Goal: Transaction & Acquisition: Purchase product/service

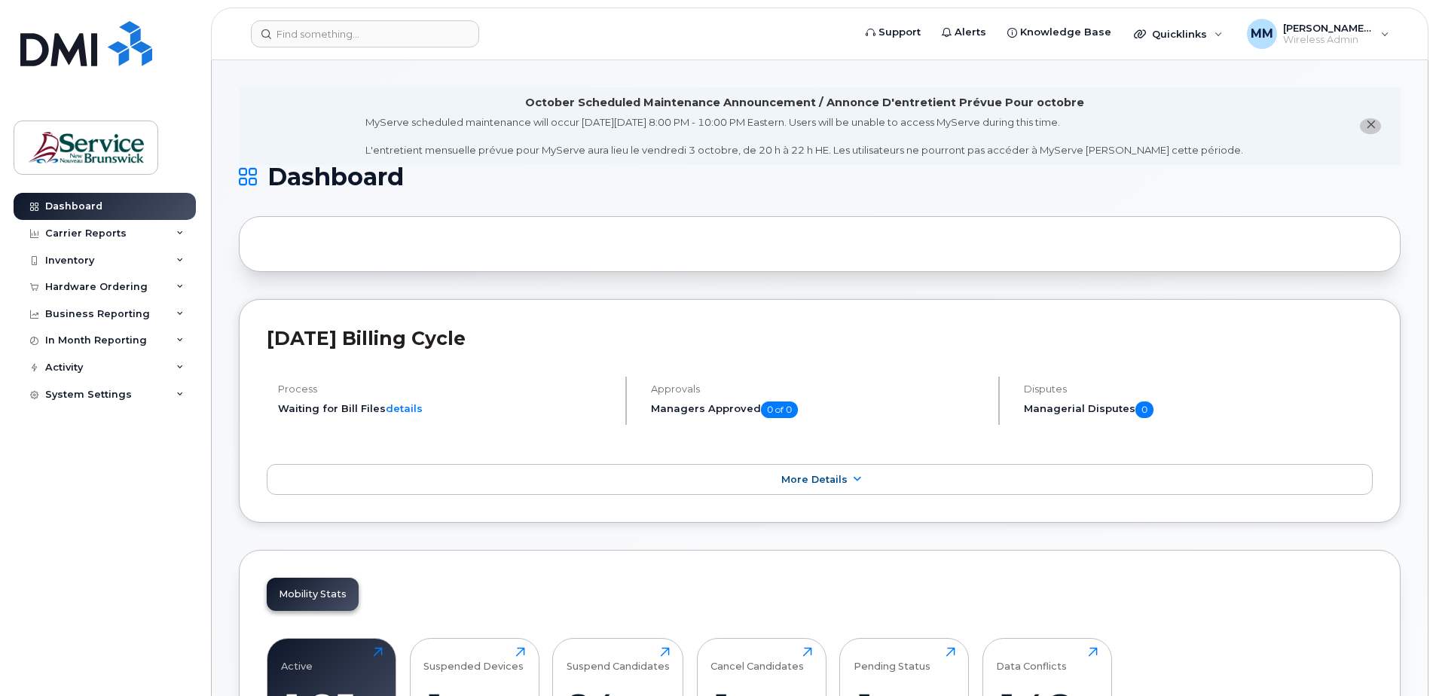
click at [121, 286] on div "Hardware Ordering" at bounding box center [96, 287] width 102 height 12
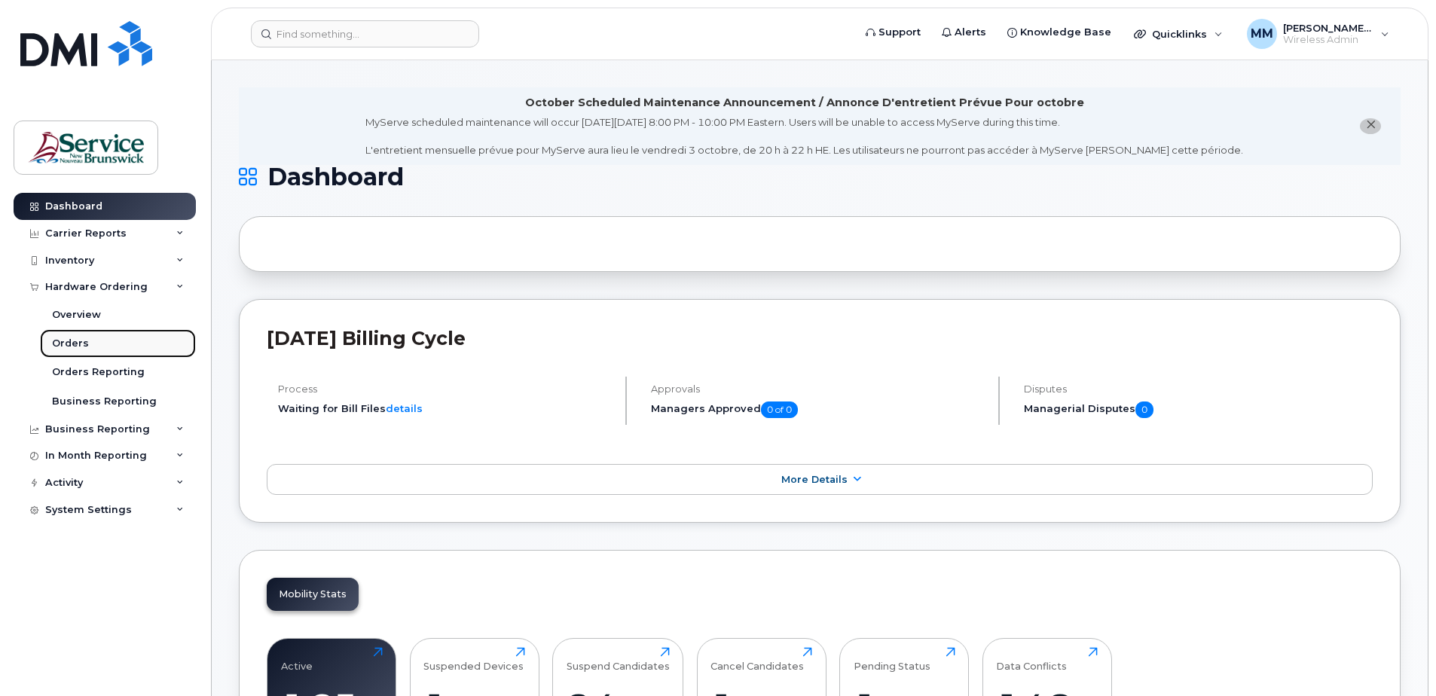
click at [82, 338] on div "Orders" at bounding box center [70, 344] width 37 height 14
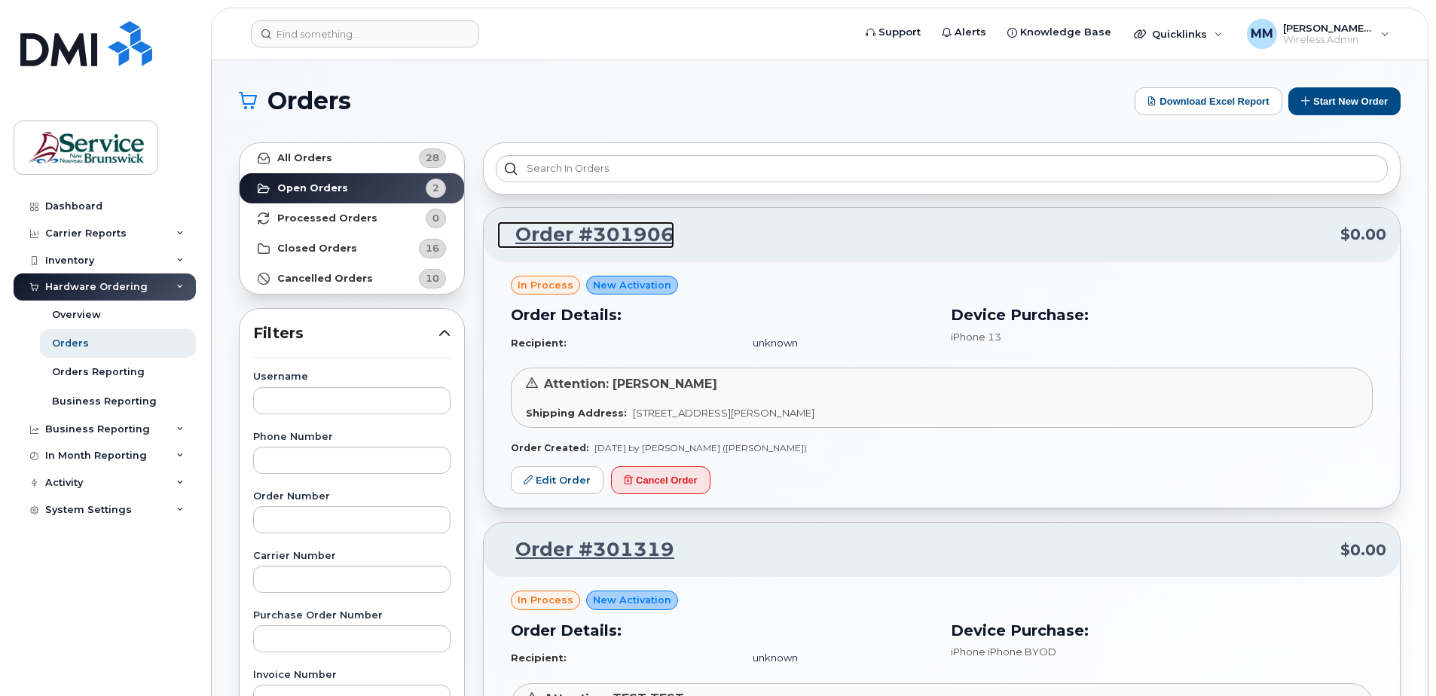
drag, startPoint x: 595, startPoint y: 240, endPoint x: 603, endPoint y: 285, distance: 45.8
click at [595, 240] on link "Order #301906" at bounding box center [585, 235] width 177 height 27
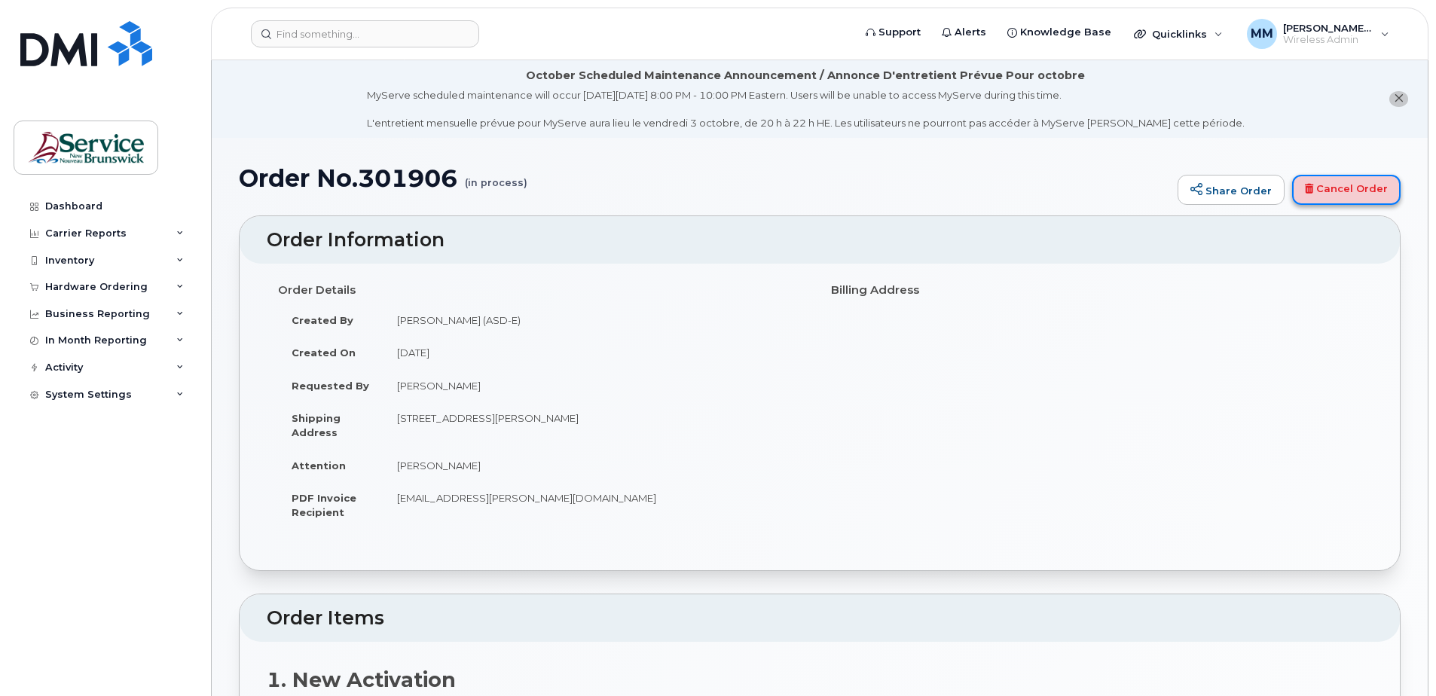
click at [1326, 189] on link "Cancel Order" at bounding box center [1346, 190] width 109 height 30
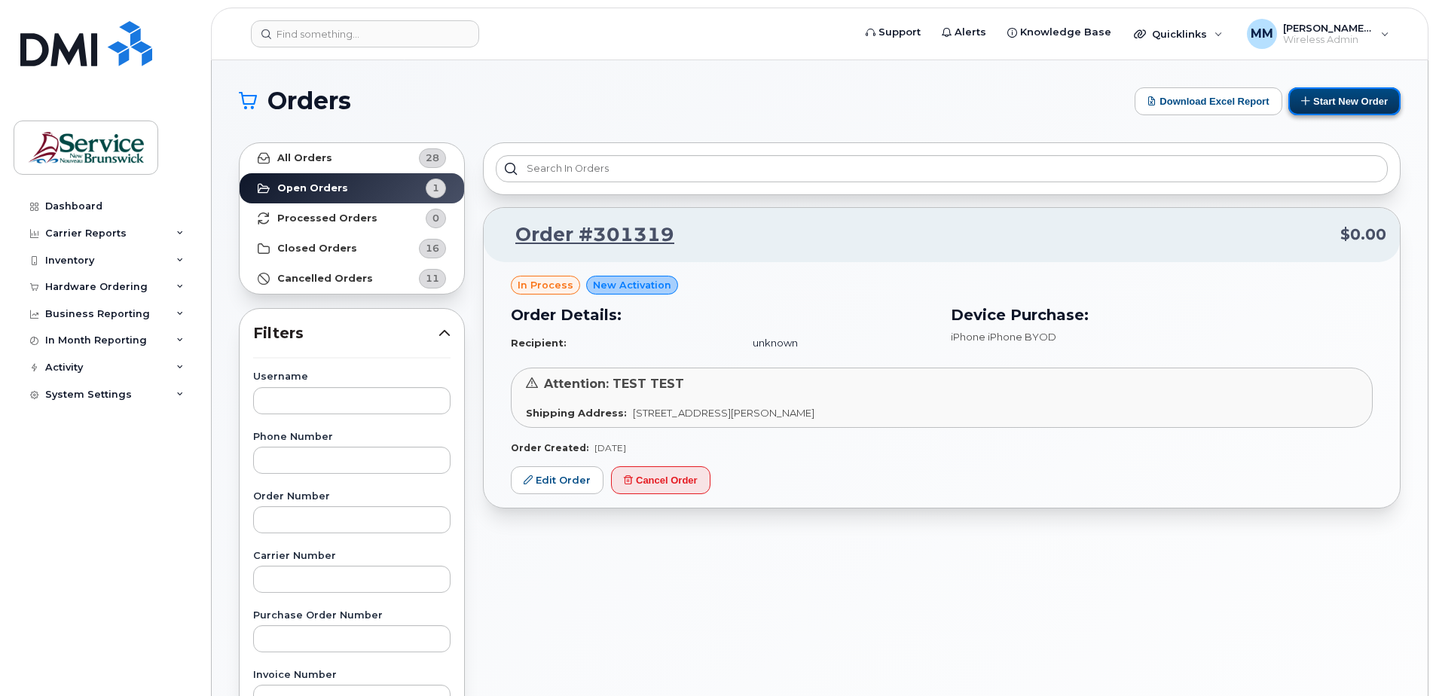
click at [1319, 105] on button "Start New Order" at bounding box center [1345, 101] width 112 height 28
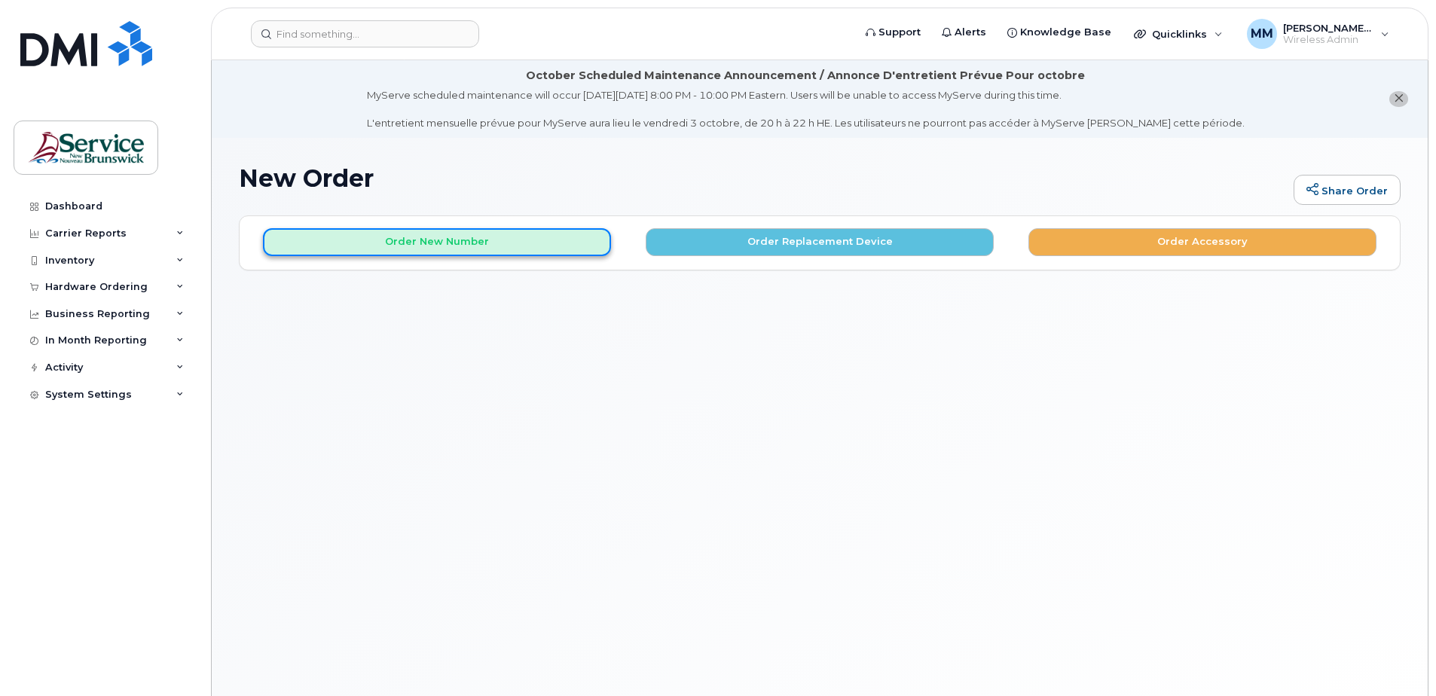
click at [578, 244] on button "Order New Number" at bounding box center [437, 242] width 348 height 28
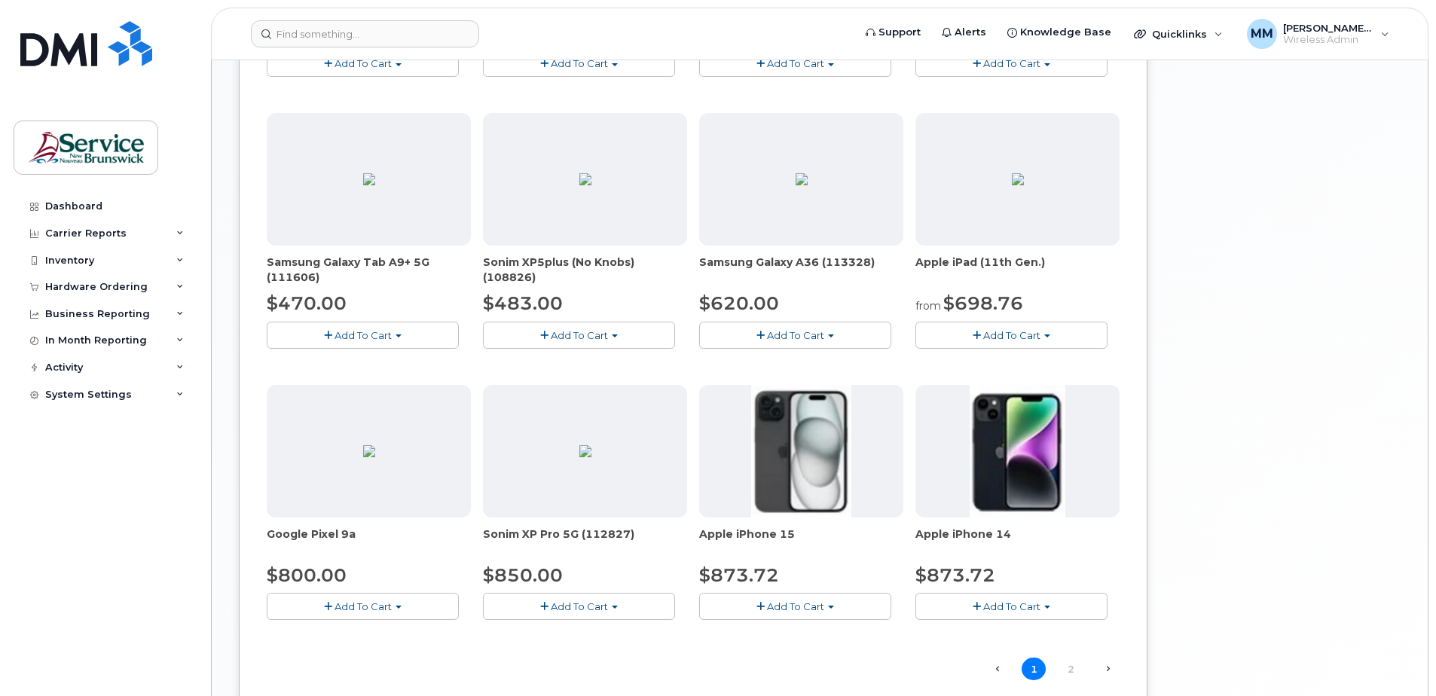
scroll to position [829, 0]
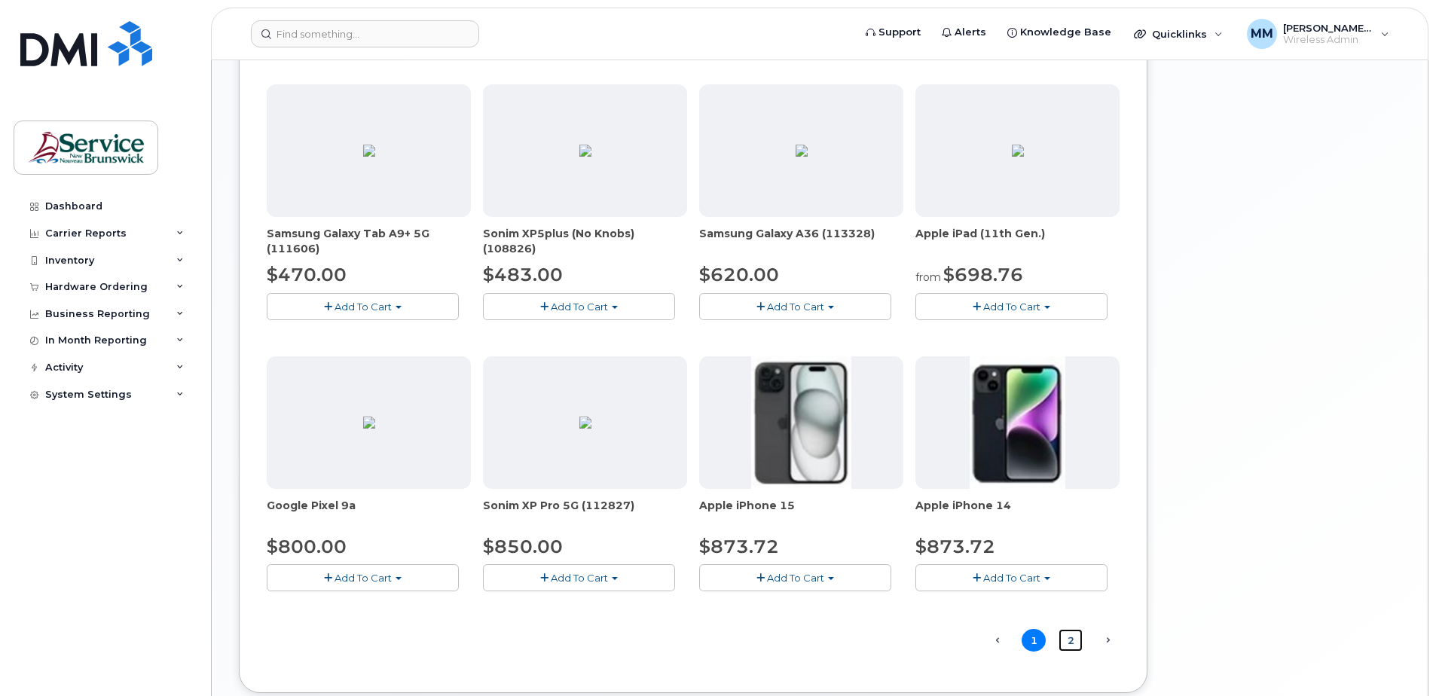
click at [1073, 639] on link "2" at bounding box center [1071, 640] width 24 height 23
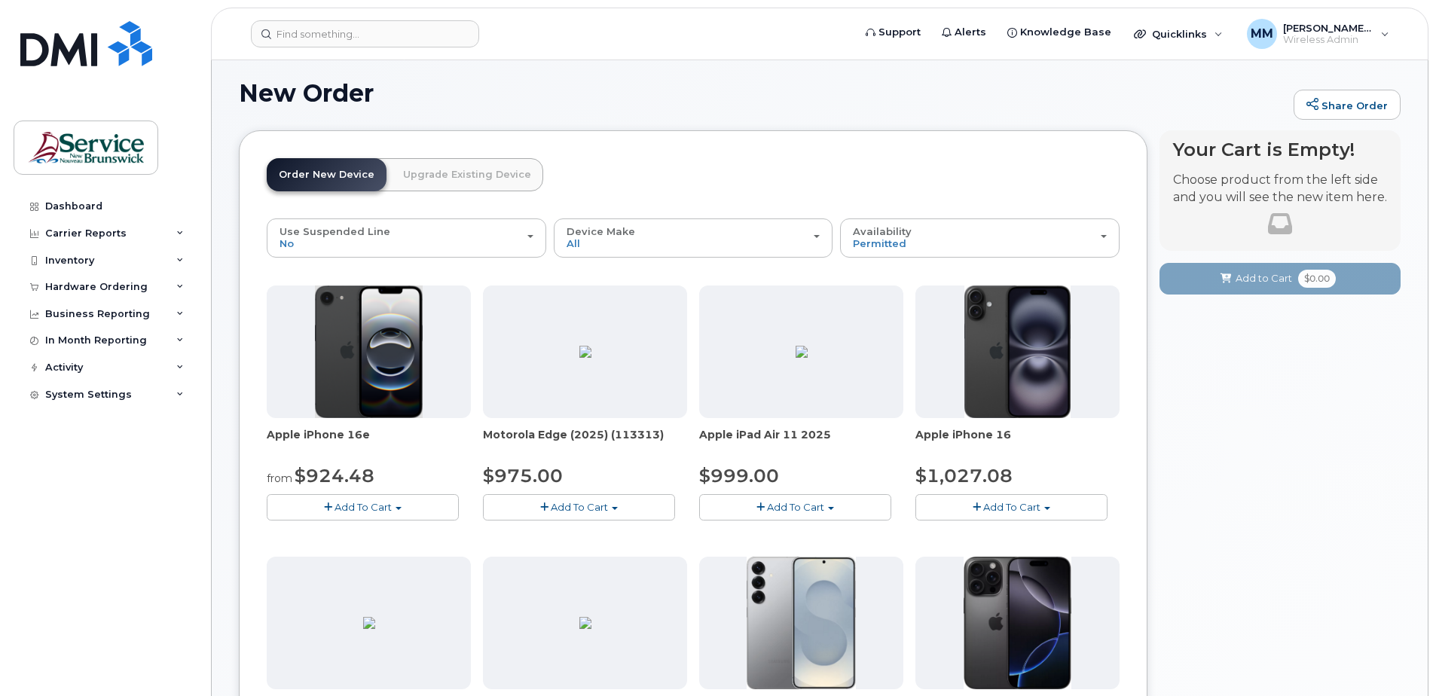
click at [377, 500] on button "Add To Cart" at bounding box center [363, 507] width 192 height 26
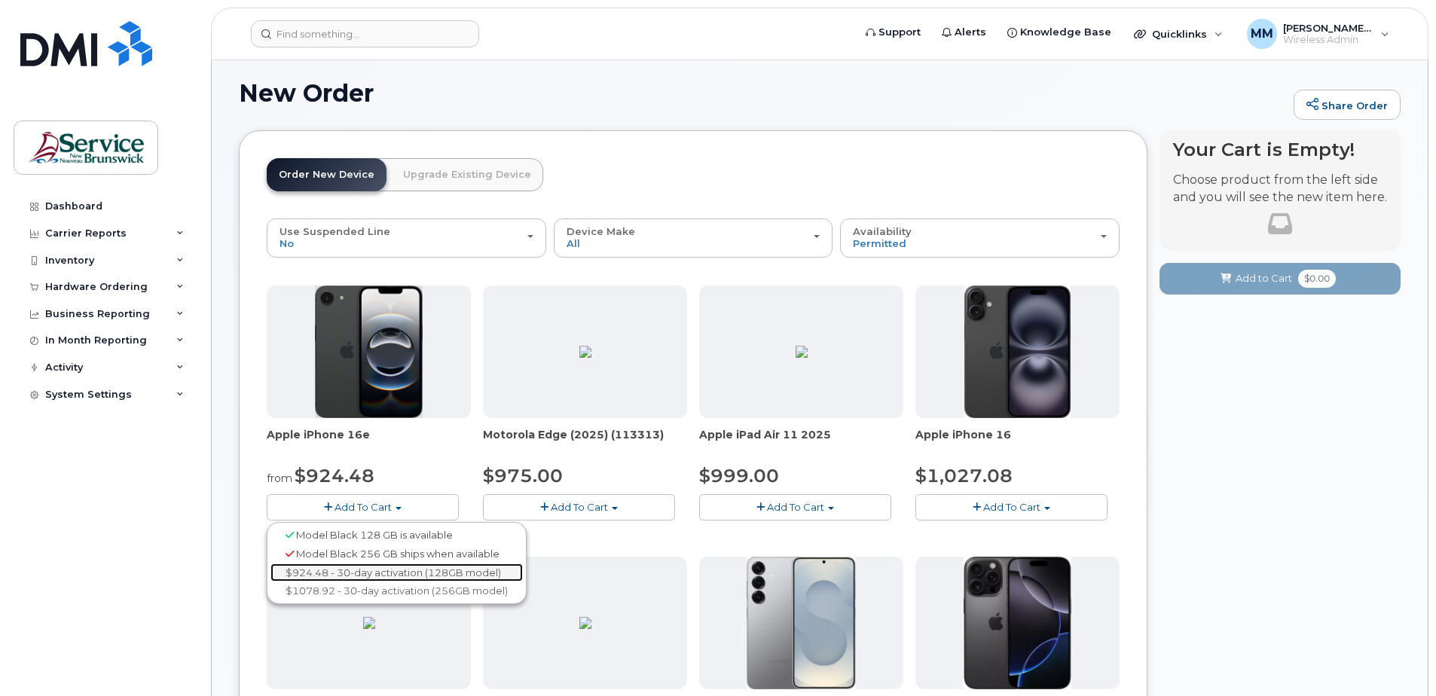
click at [370, 568] on link "$924.48 - 30-day activation (128GB model)" at bounding box center [397, 573] width 252 height 19
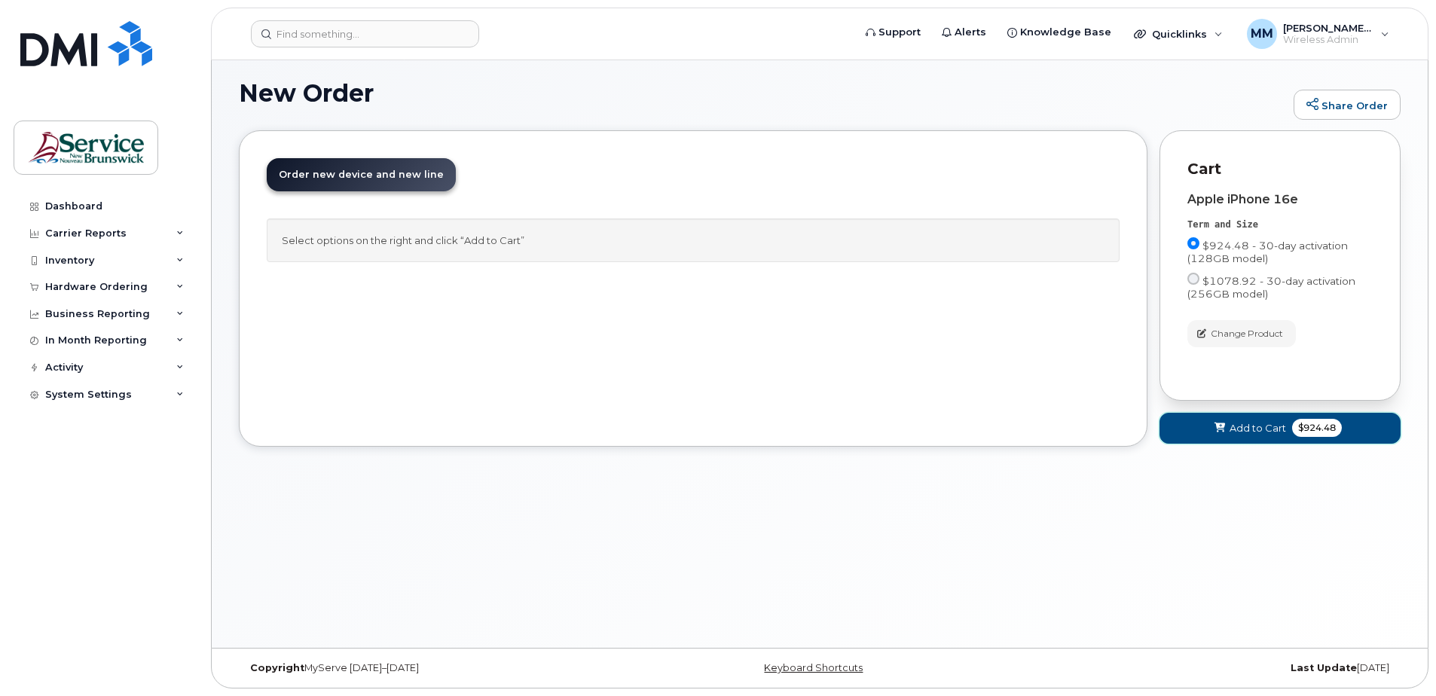
click at [1266, 430] on span "Add to Cart" at bounding box center [1258, 428] width 57 height 14
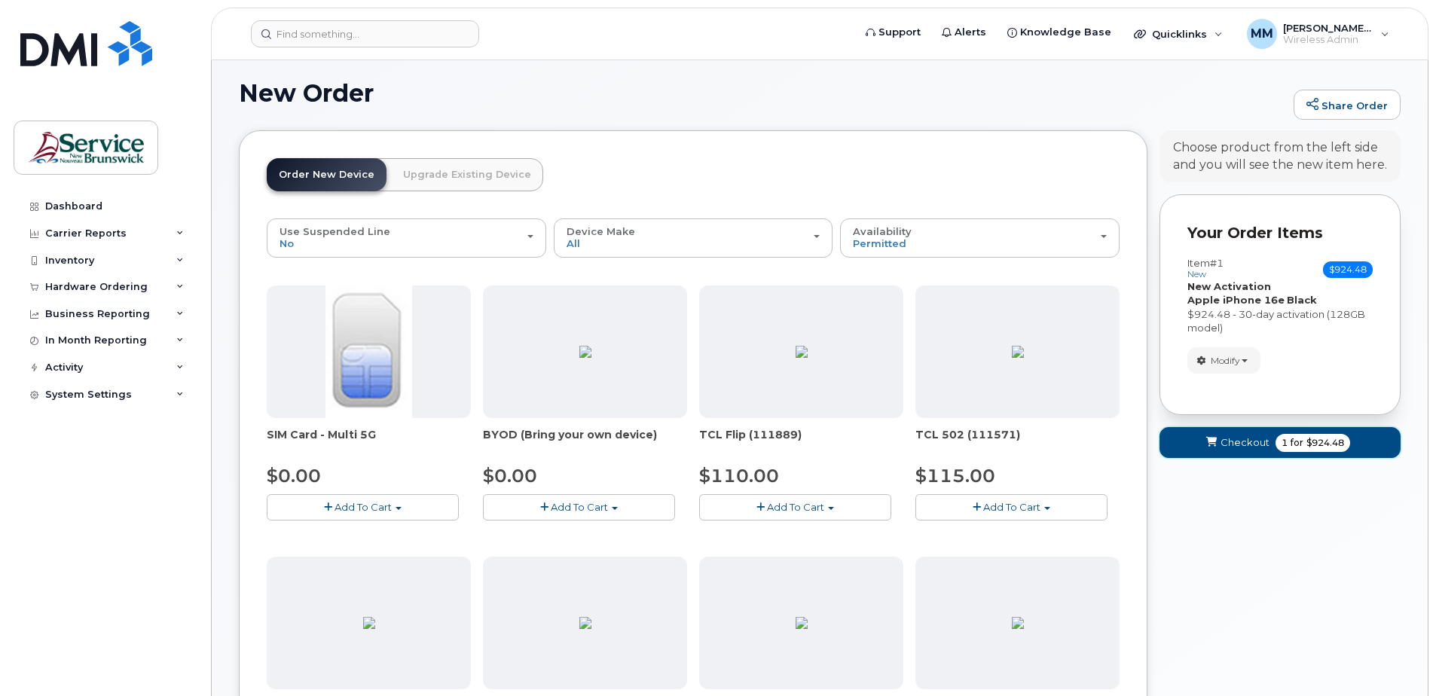
click at [1345, 443] on span "1 for $924.48" at bounding box center [1313, 443] width 75 height 18
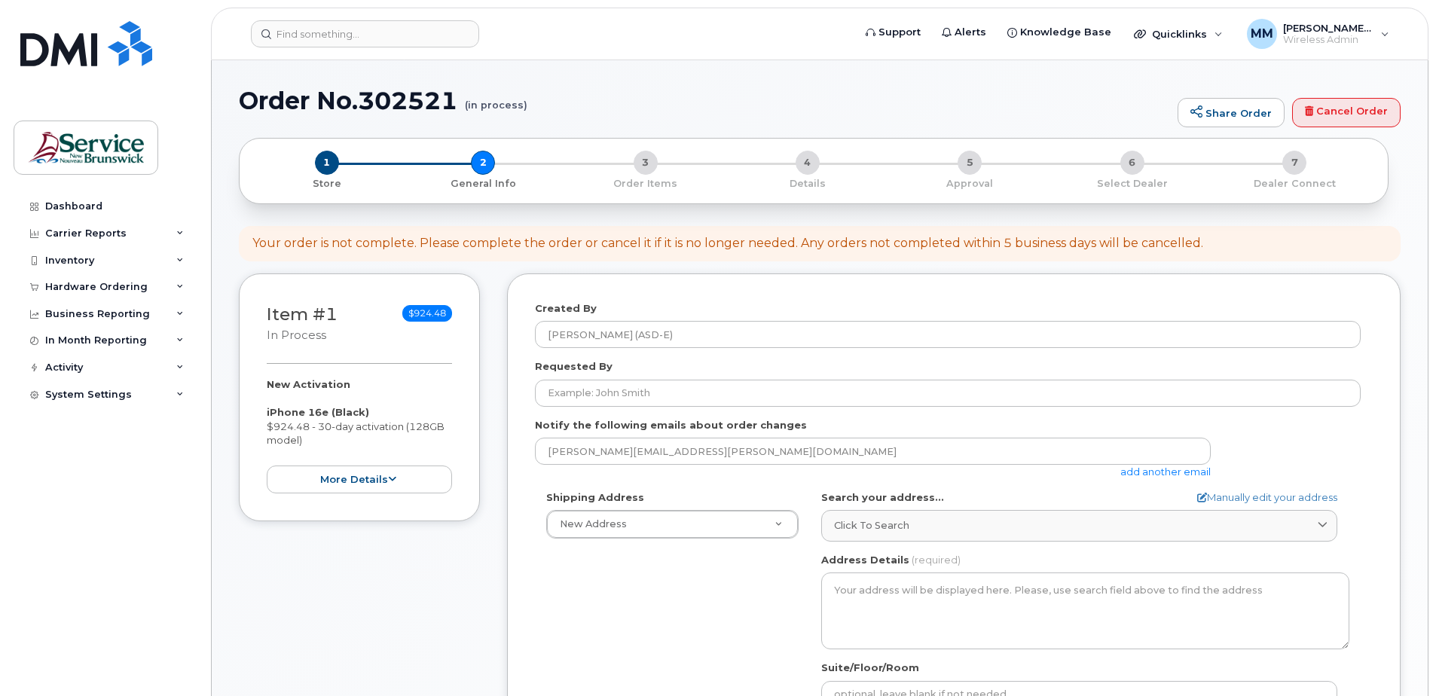
select select
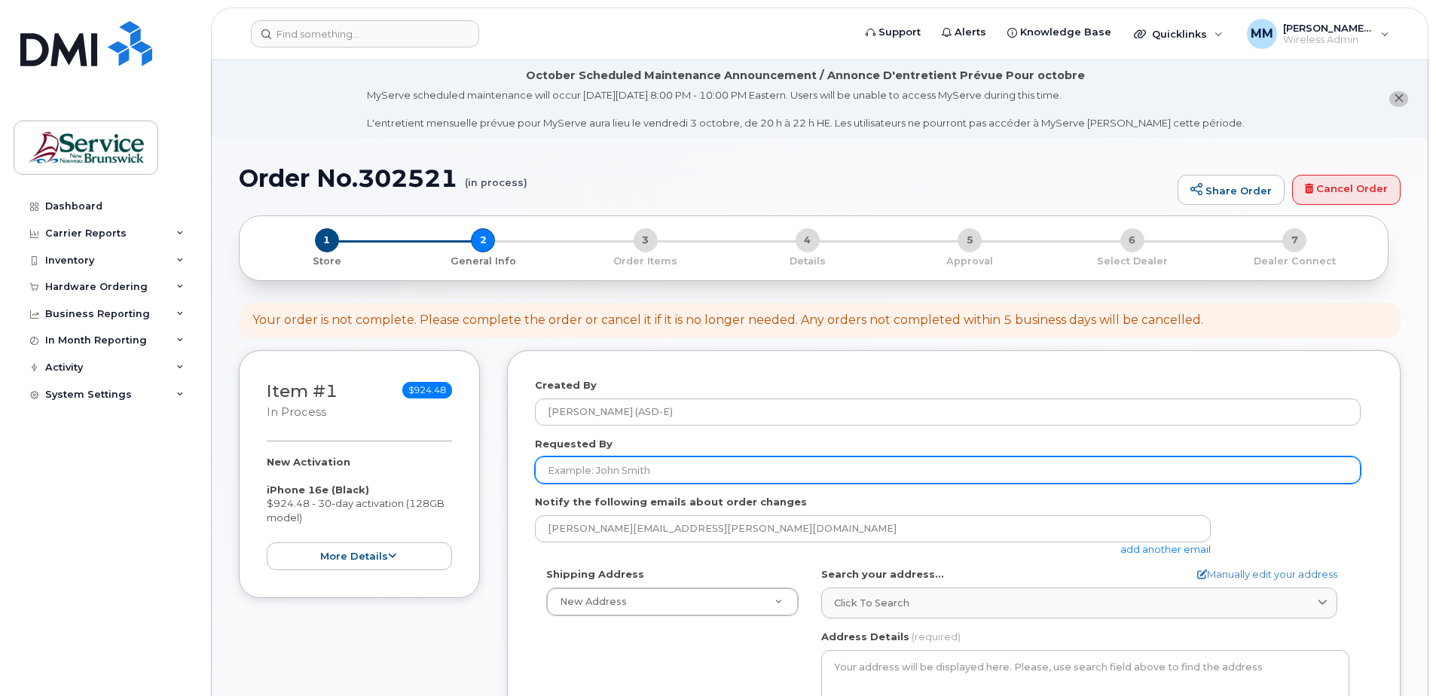
click at [622, 470] on input "Requested By" at bounding box center [948, 470] width 826 height 27
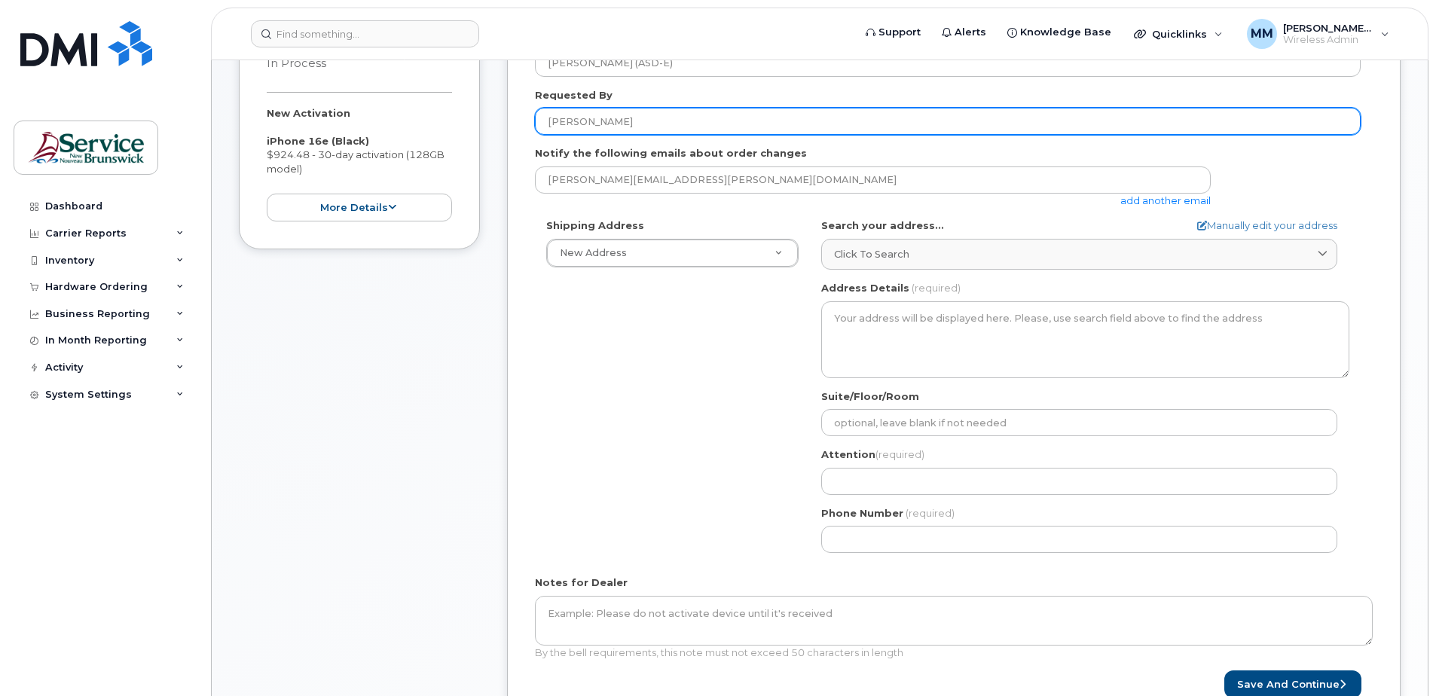
scroll to position [377, 0]
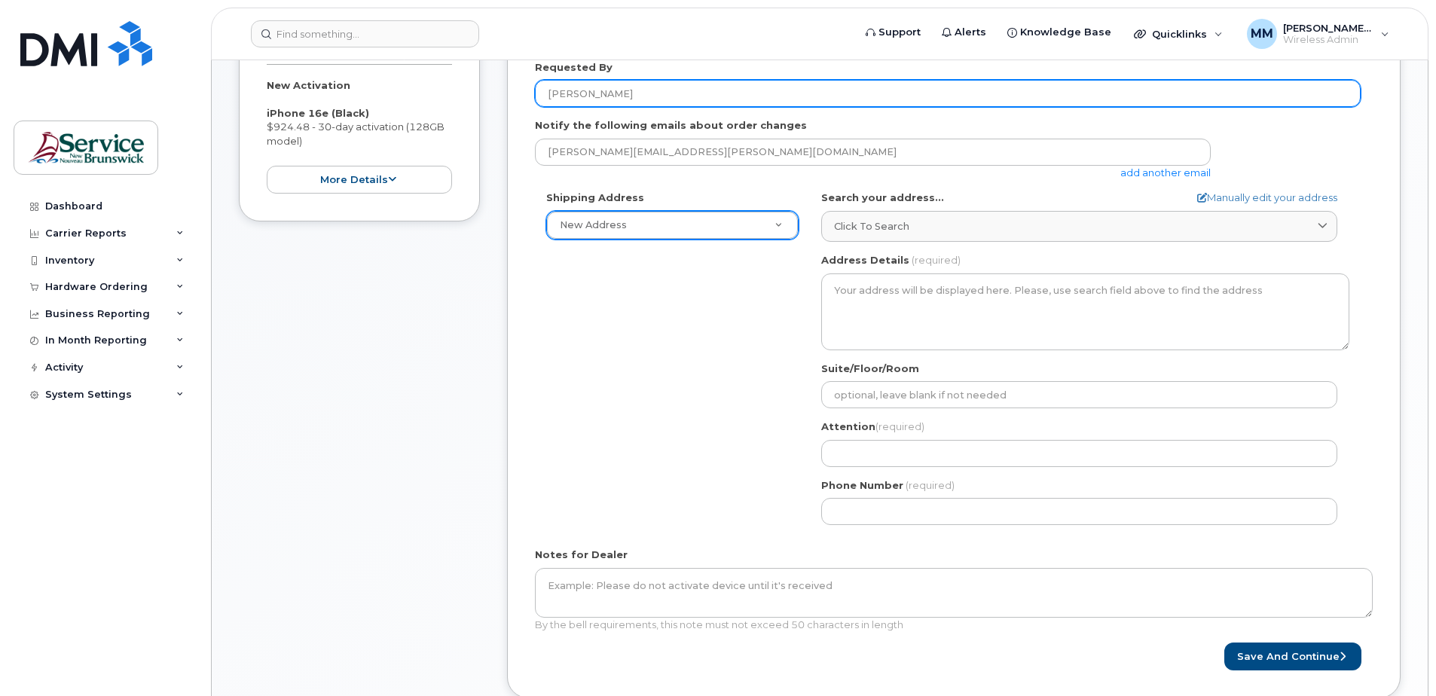
type input "Stacy Garland"
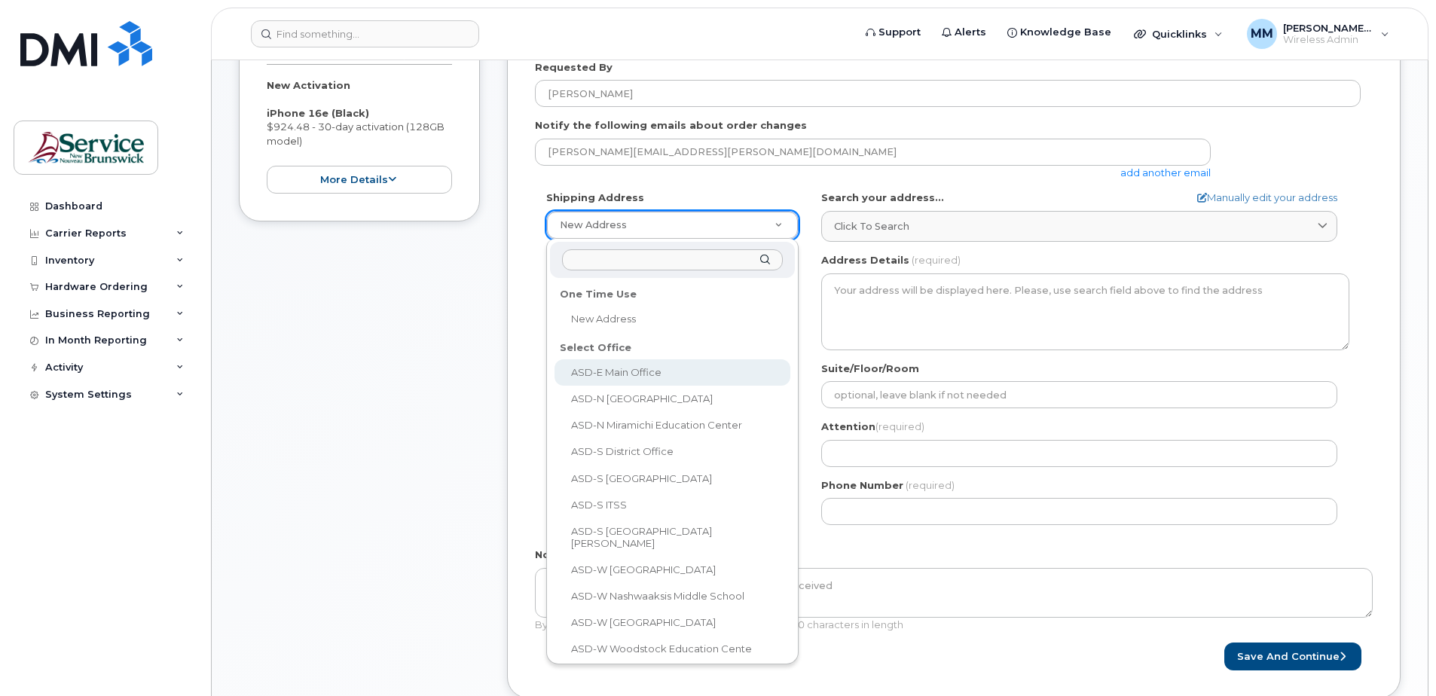
select select
type textarea "200-1077 St George Blvd Moncton New Brunswick E1E 4C9"
type input "Melissa McEachern"
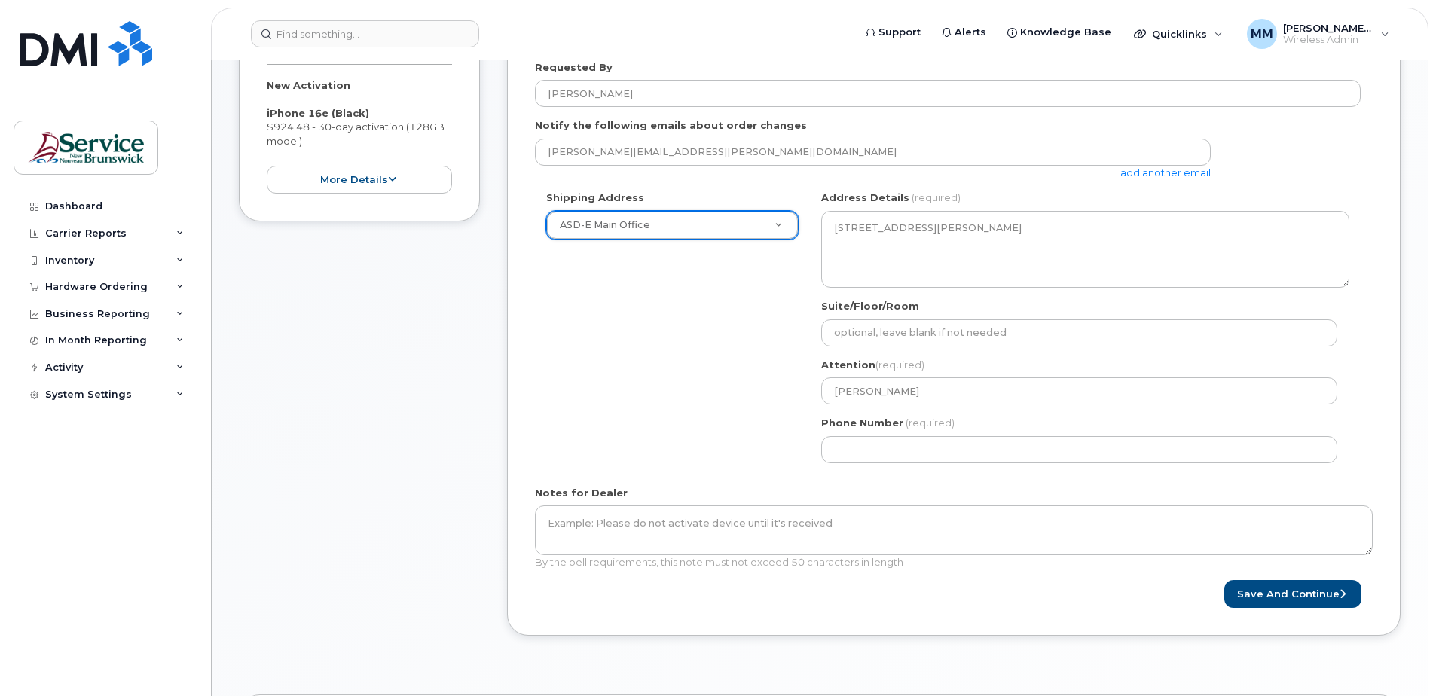
click at [654, 411] on div "Shipping Address ASD-E Main Office New Address ASD-E Main Office ASD-N Bathurst…" at bounding box center [948, 332] width 826 height 283
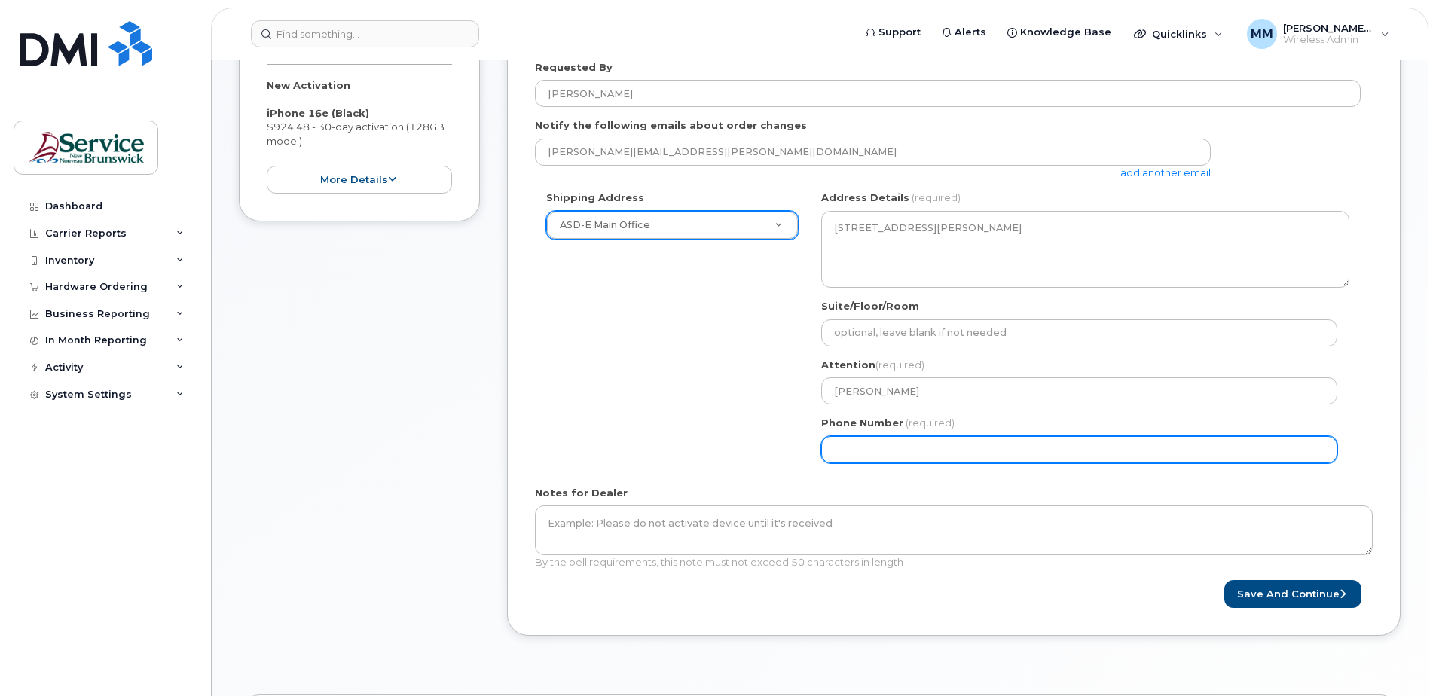
click at [879, 442] on input "Phone Number" at bounding box center [1079, 449] width 516 height 27
select select
type input "506277039"
select select
type input "5062770392"
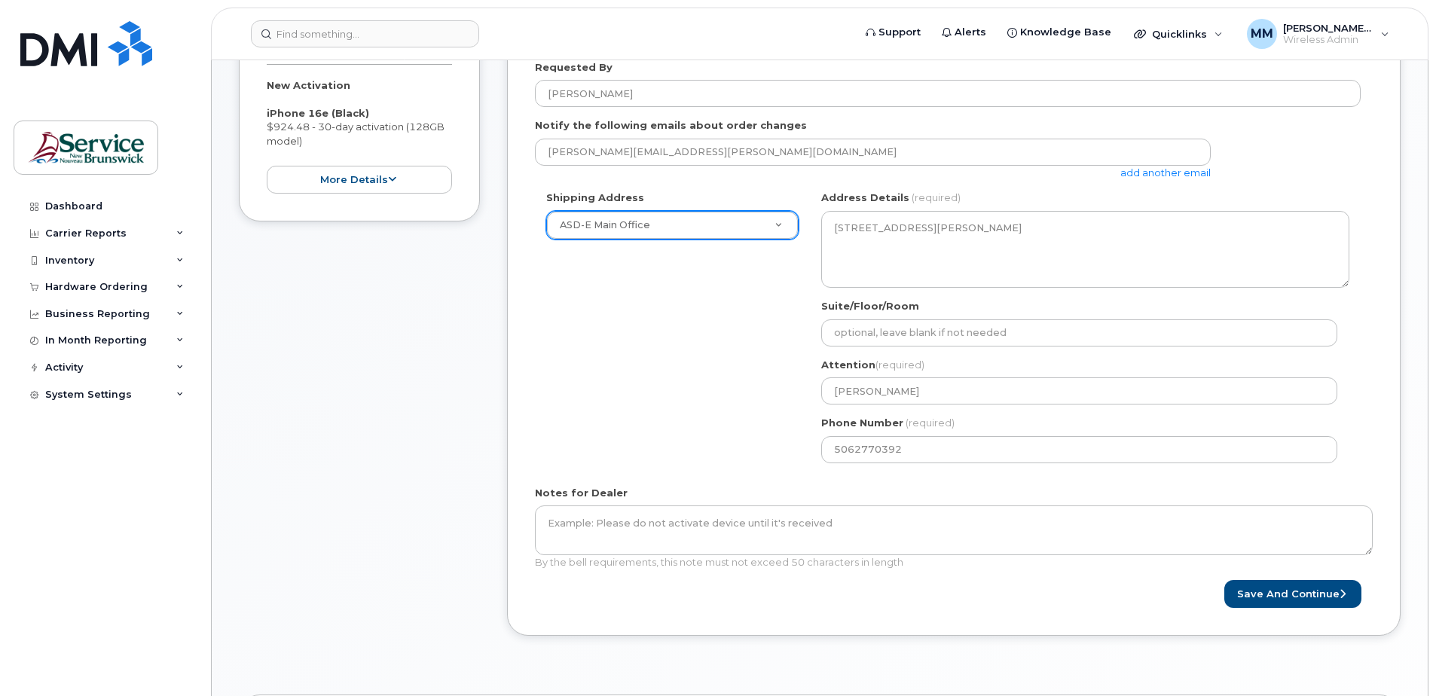
click at [660, 457] on div "Shipping Address ASD-E Main Office New Address ASD-E Main Office ASD-N Bathurst…" at bounding box center [948, 332] width 826 height 283
click at [1302, 592] on button "Save and Continue" at bounding box center [1293, 594] width 137 height 28
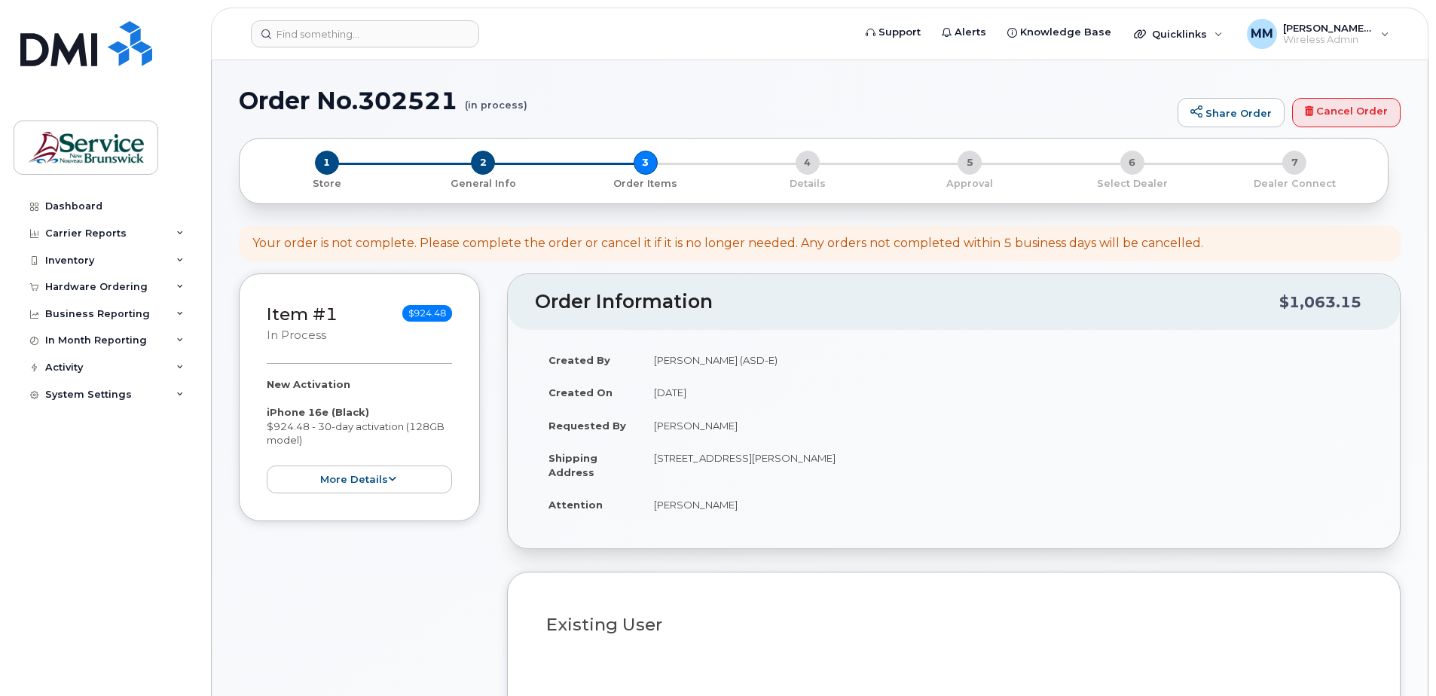
select select
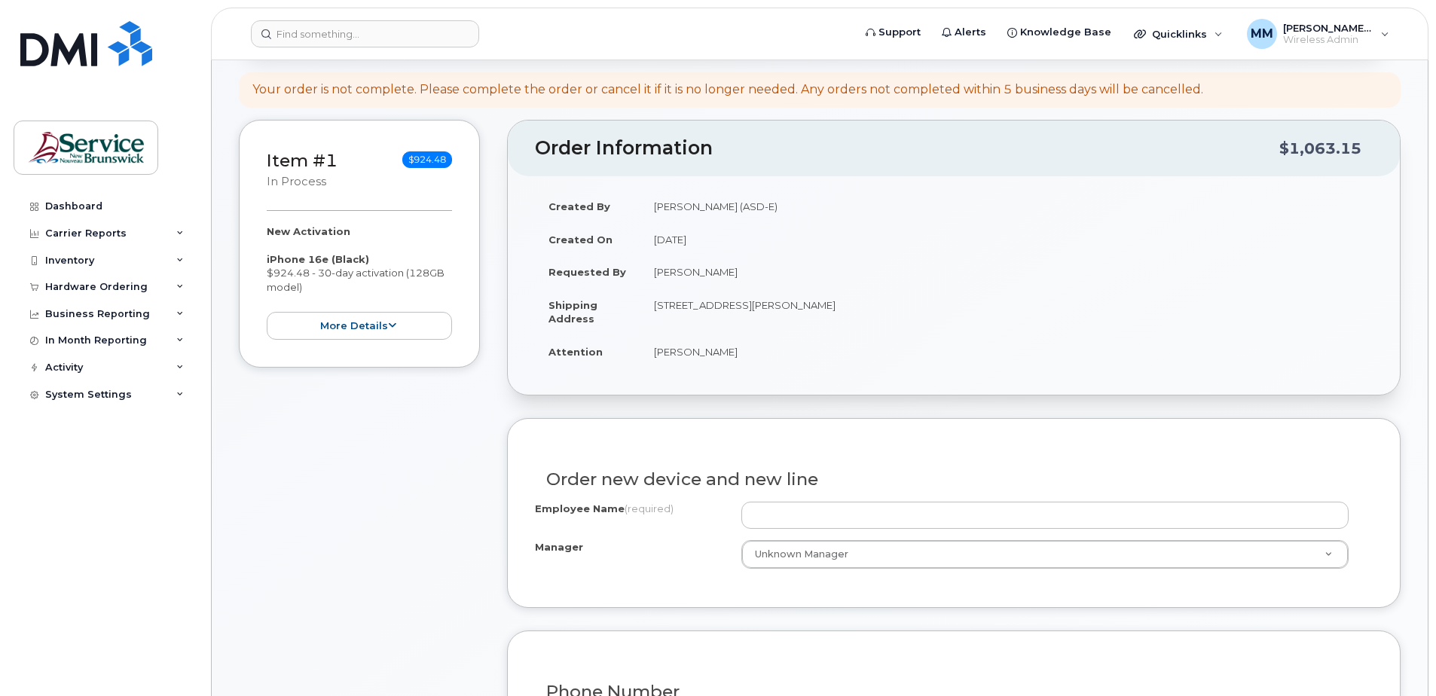
scroll to position [301, 0]
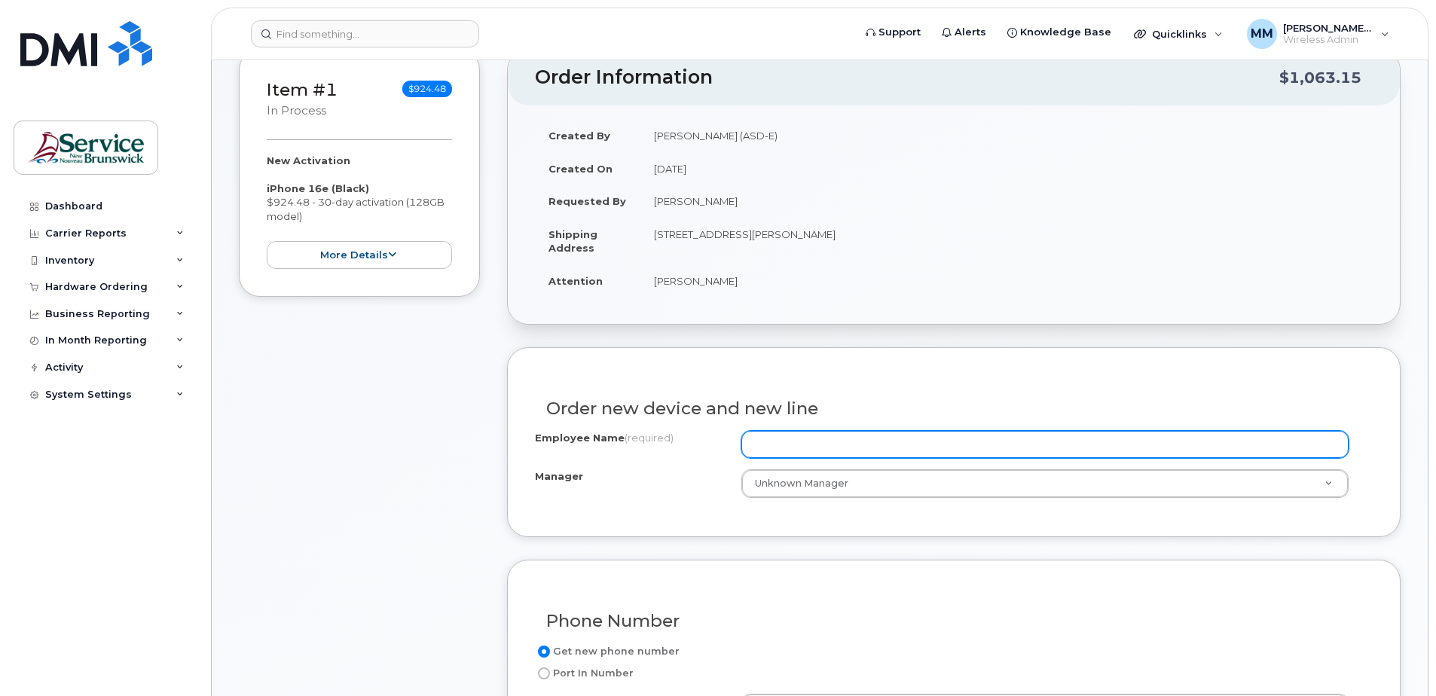
click at [786, 446] on input "Employee Name (required)" at bounding box center [1045, 444] width 607 height 27
type input "Dominique Leger"
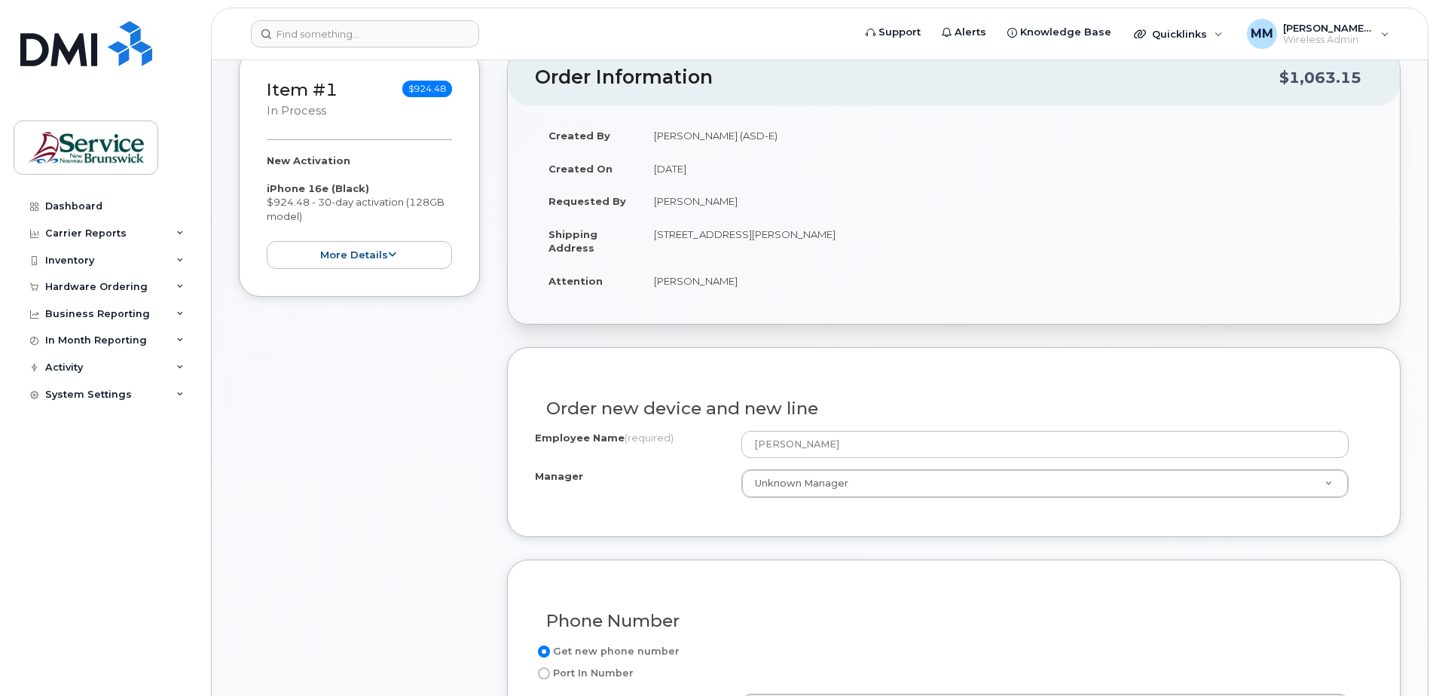
click at [604, 494] on div "Manager Unknown Manager Manager Manager Unknown Manager" at bounding box center [954, 484] width 838 height 29
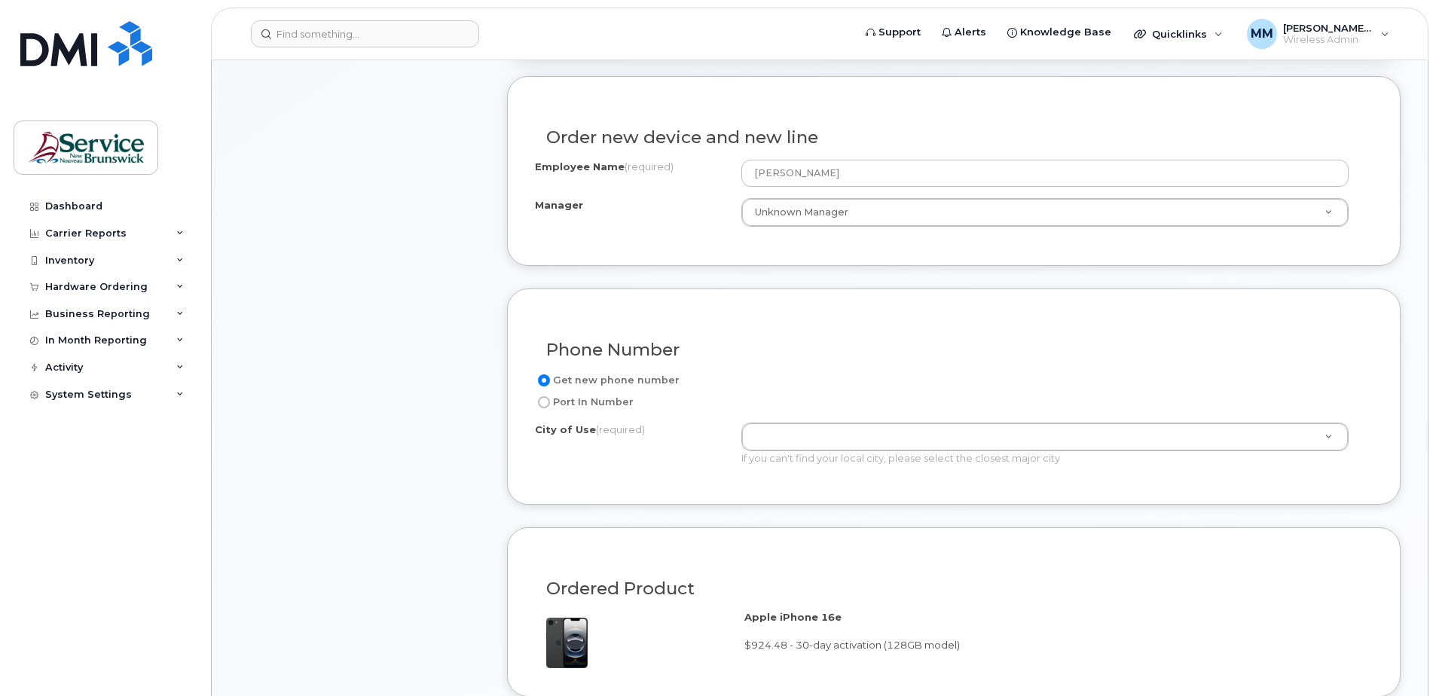
scroll to position [603, 0]
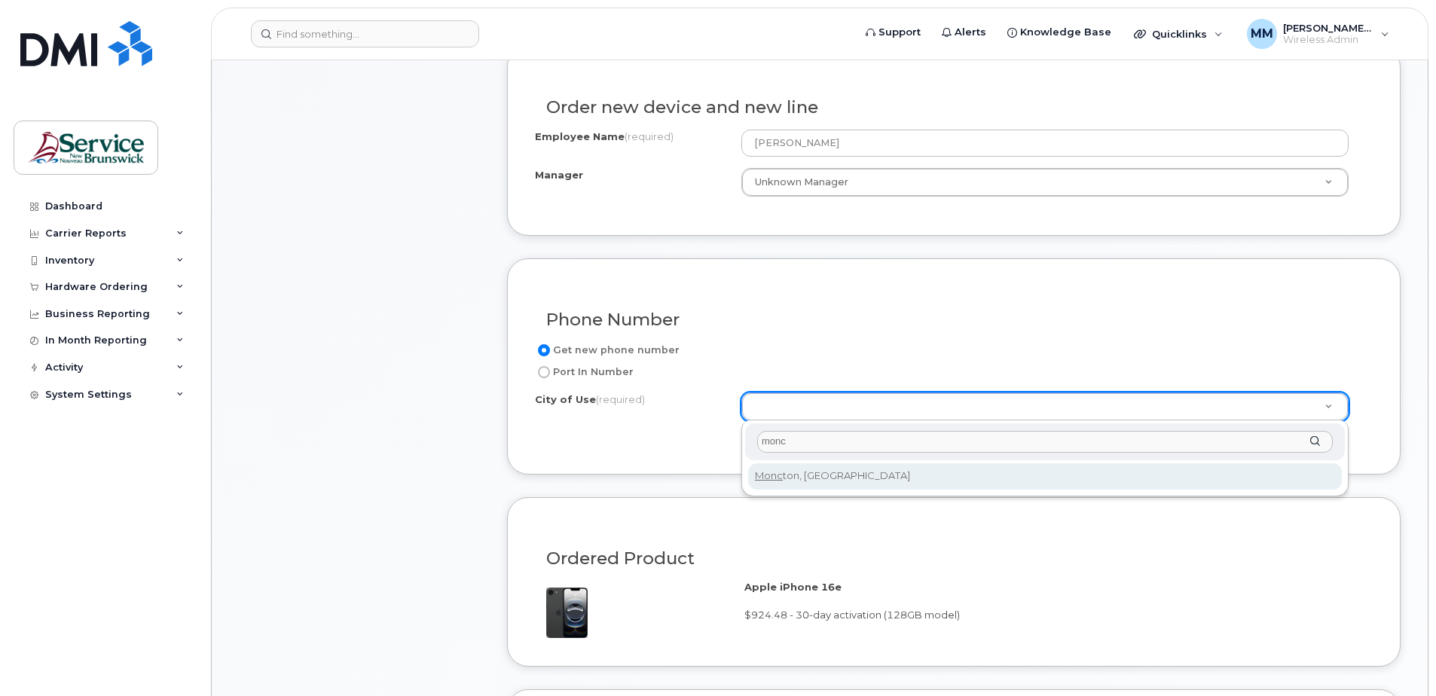
type input "monc"
type input "1817"
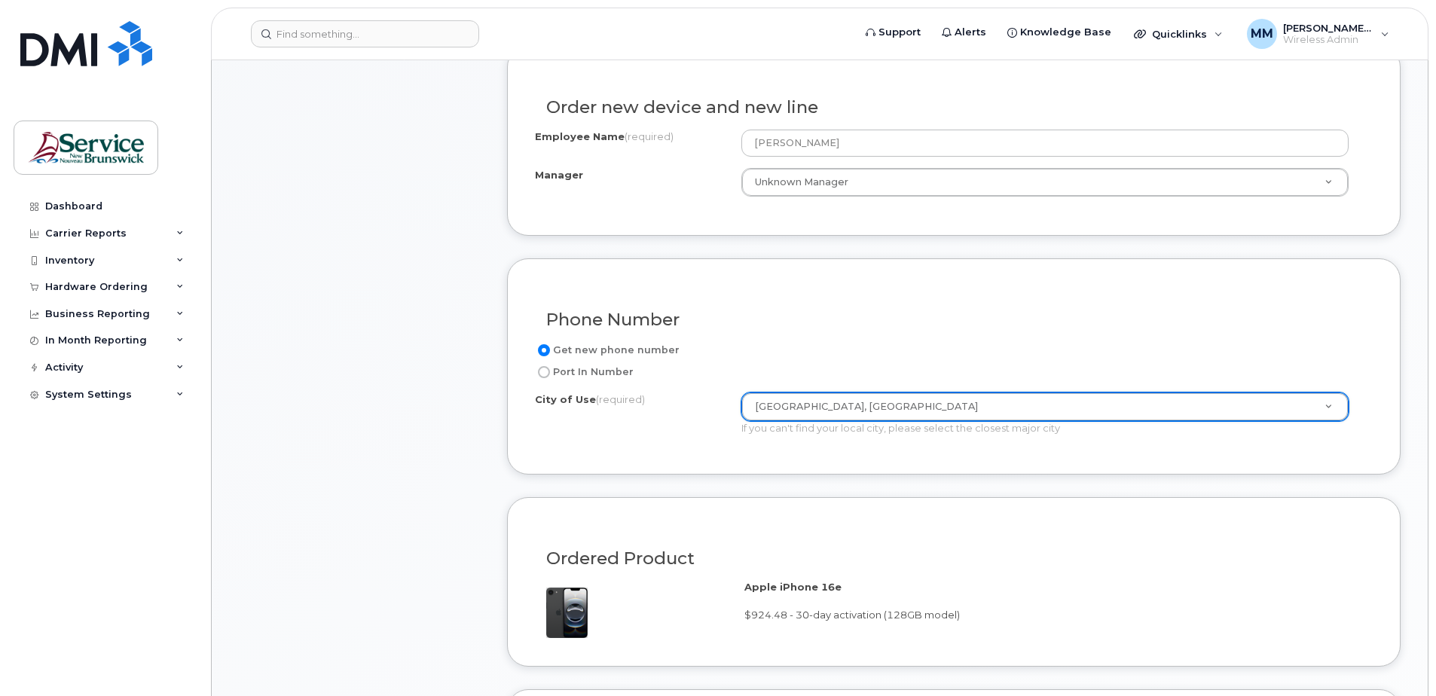
click at [615, 440] on div "Get new phone number Port In Number City of Use (required) Moncton, New Brunswi…" at bounding box center [954, 394] width 838 height 106
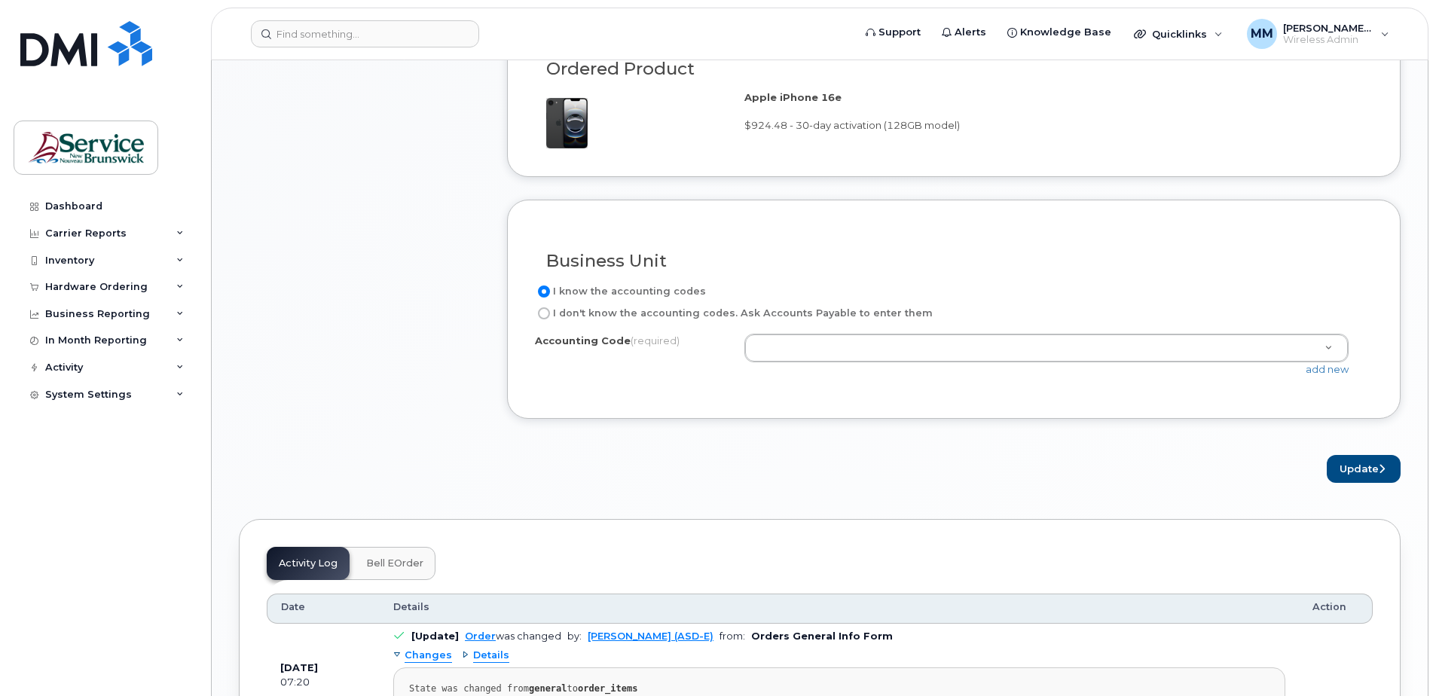
scroll to position [1130, 0]
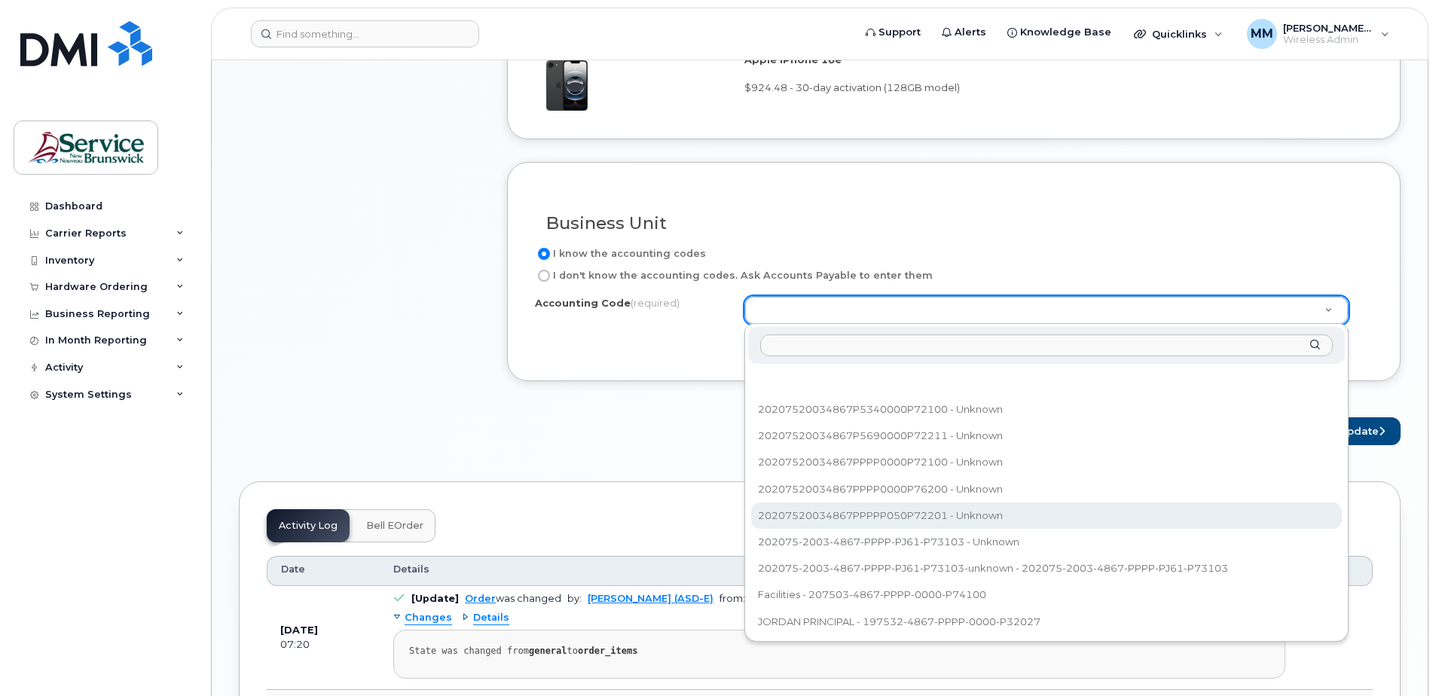
select select "20207520034867PPPPP050P72201"
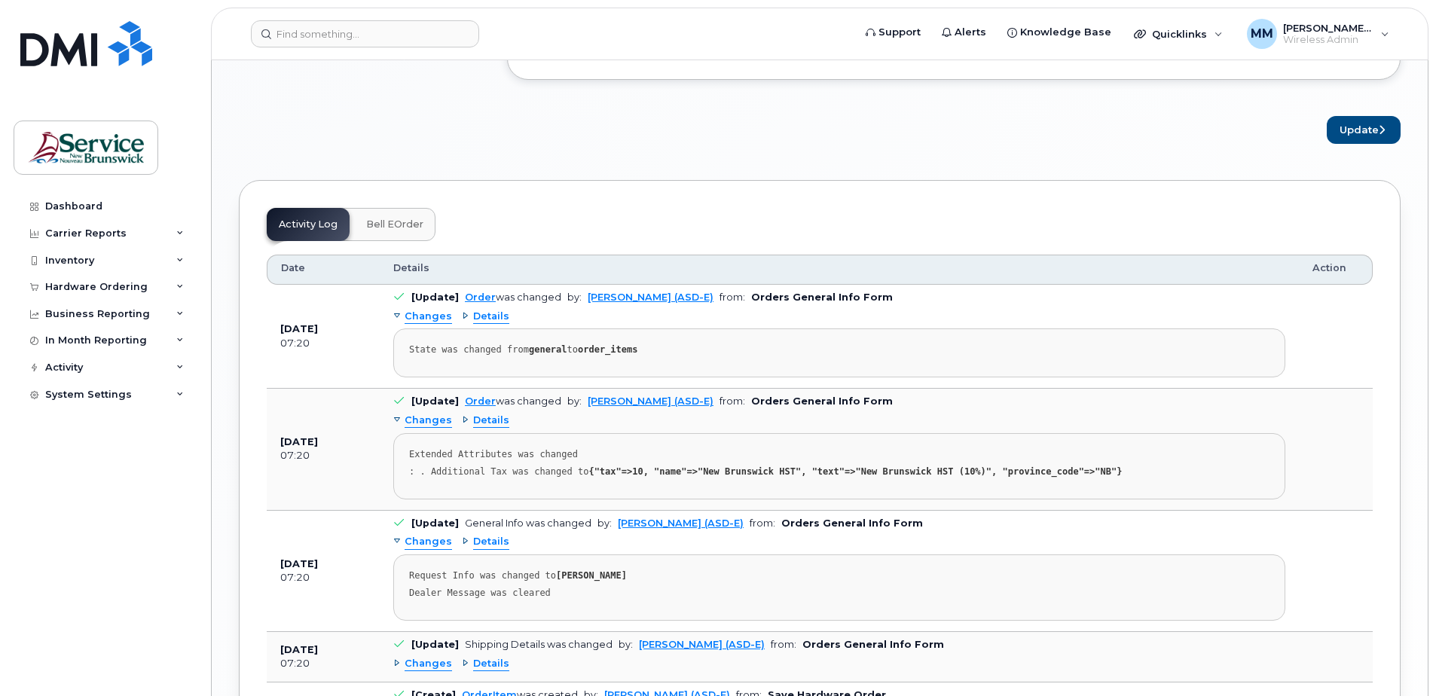
scroll to position [1206, 0]
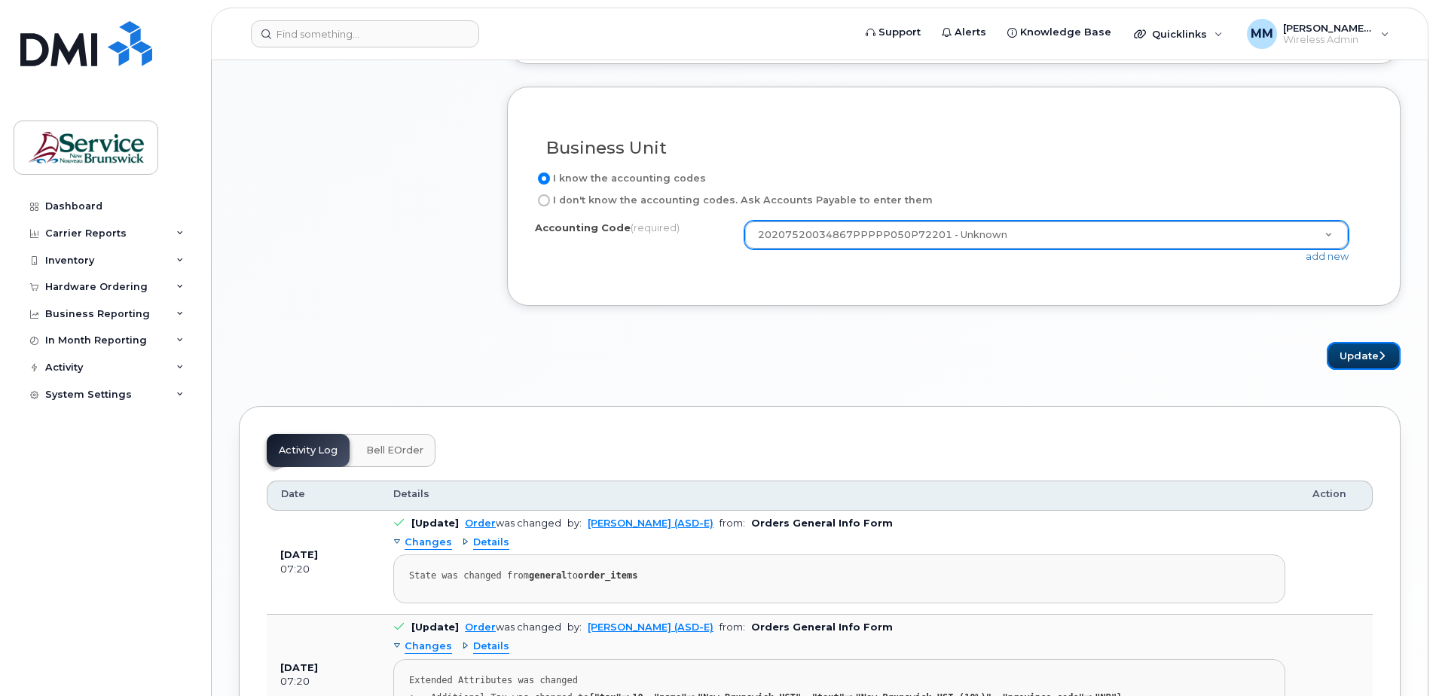
click at [1357, 353] on button "Update" at bounding box center [1364, 356] width 74 height 28
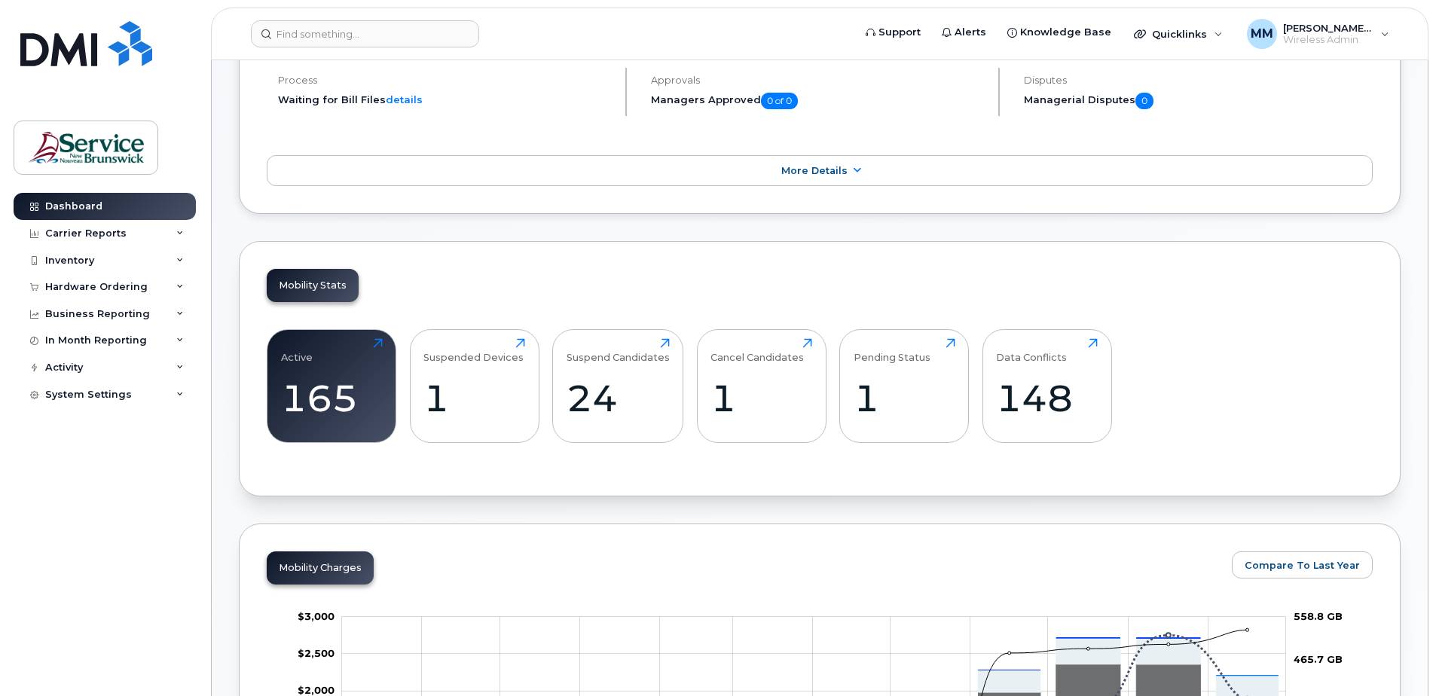
scroll to position [301, 0]
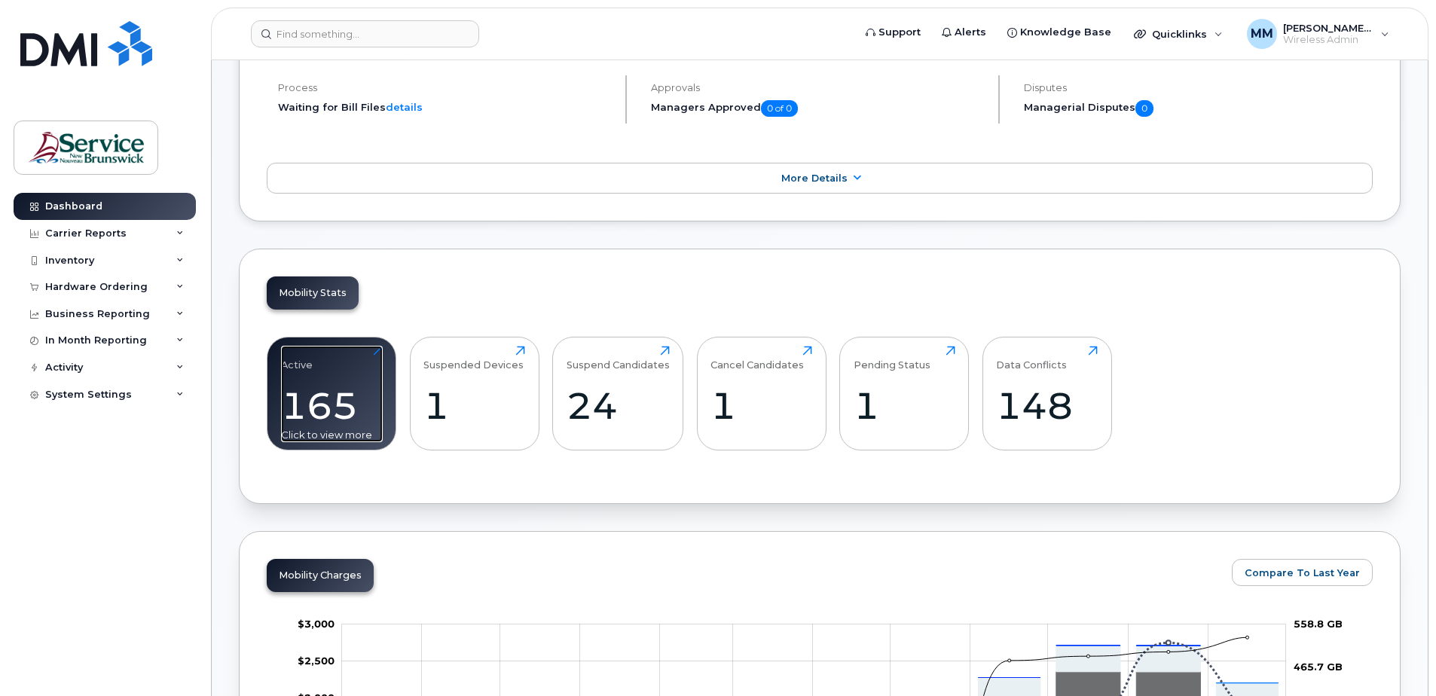
click at [361, 390] on div "165" at bounding box center [332, 406] width 102 height 44
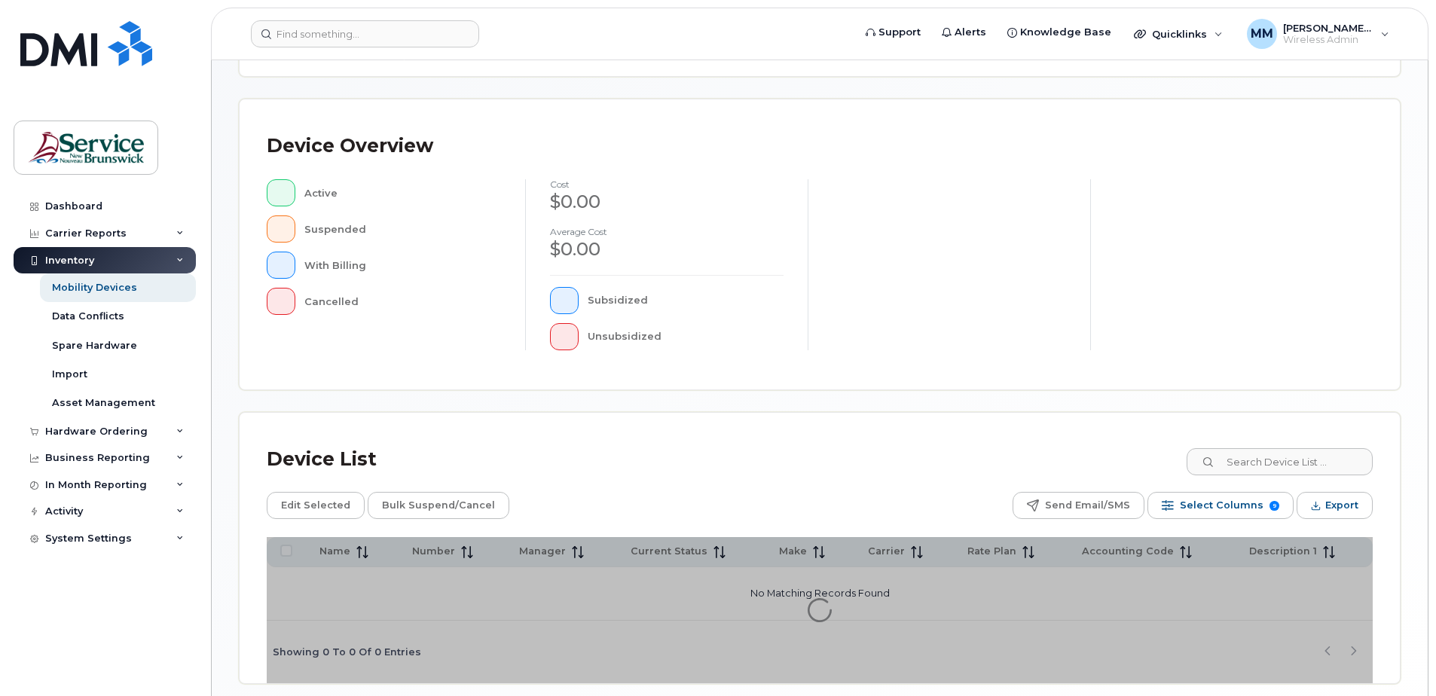
scroll to position [265, 0]
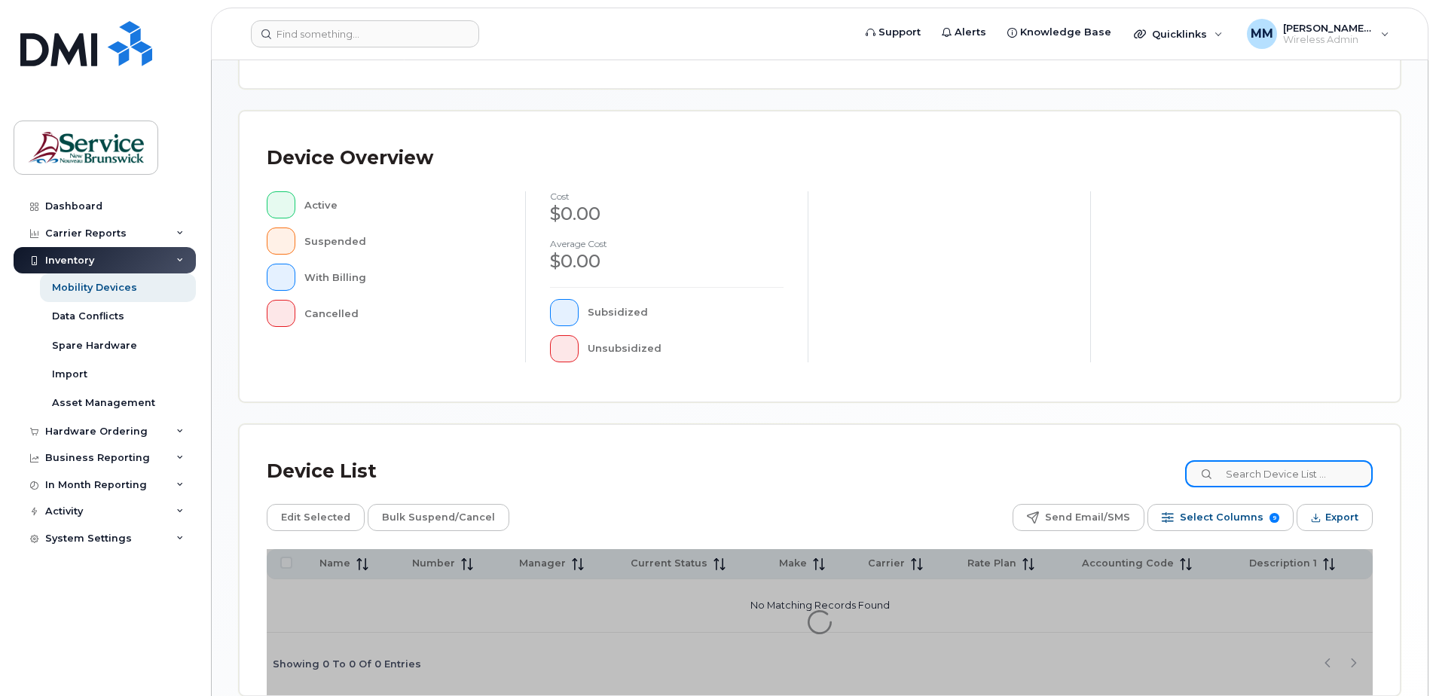
click at [1264, 473] on input at bounding box center [1279, 473] width 188 height 27
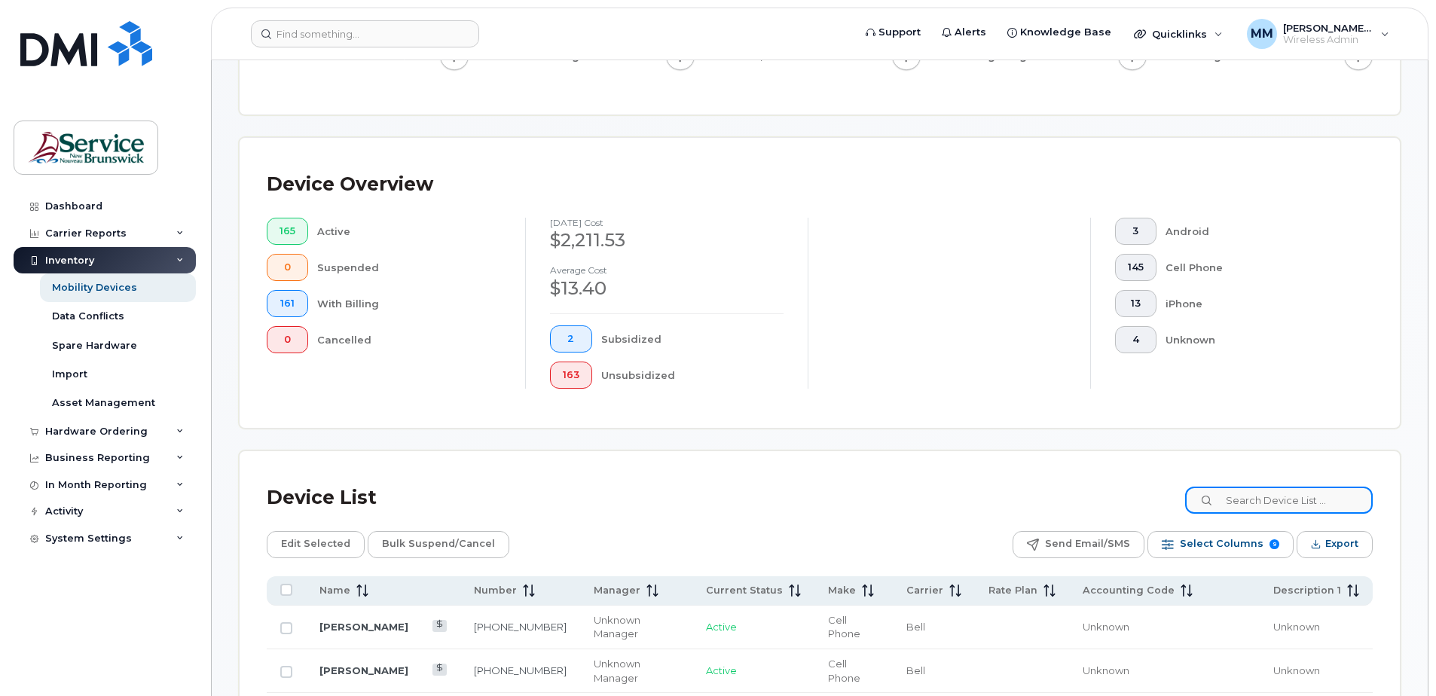
scroll to position [292, 0]
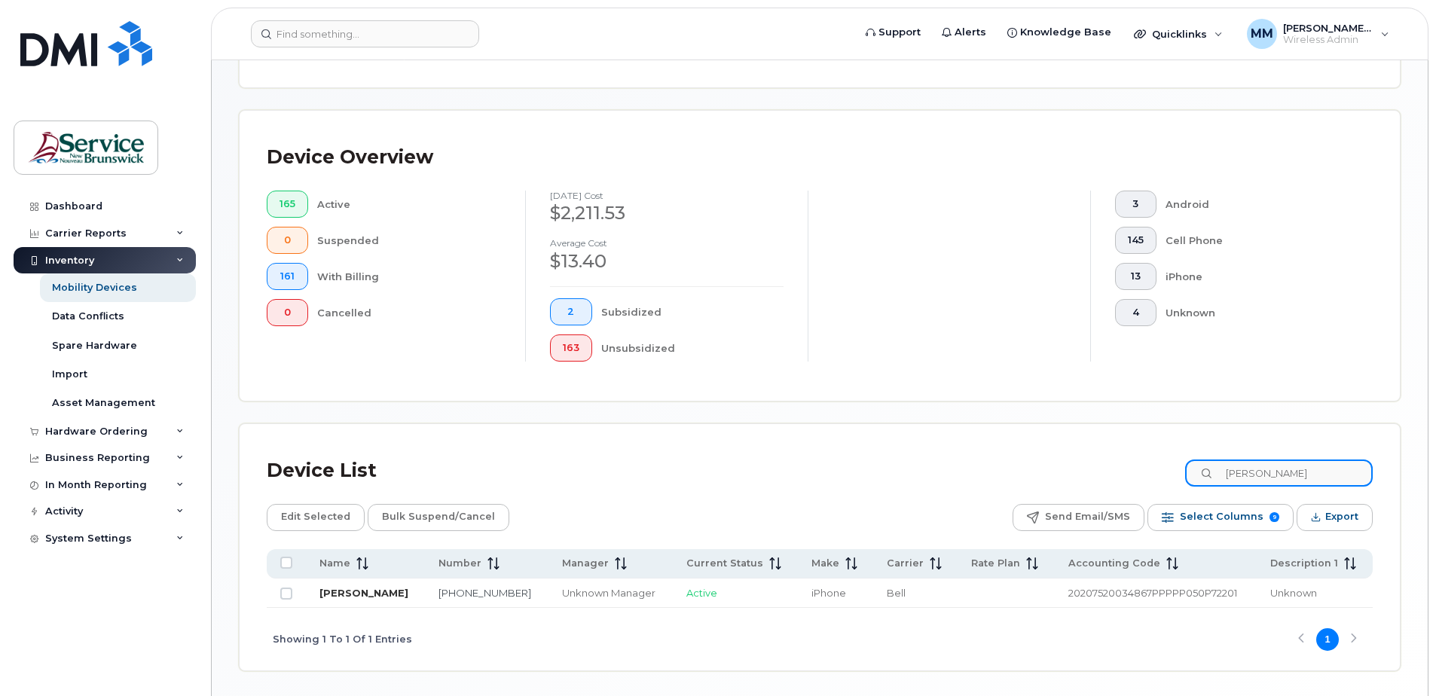
type input "andrea"
click at [354, 590] on link "[PERSON_NAME]" at bounding box center [364, 593] width 89 height 12
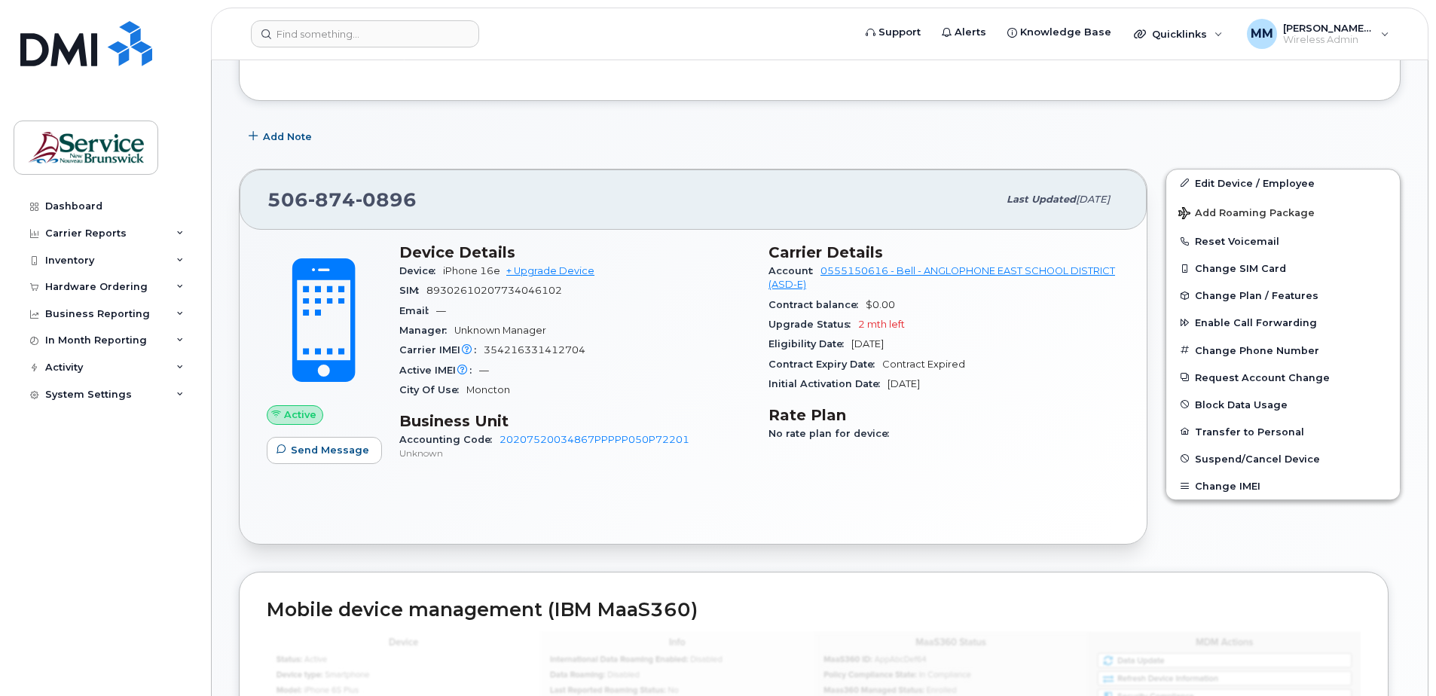
scroll to position [323, 0]
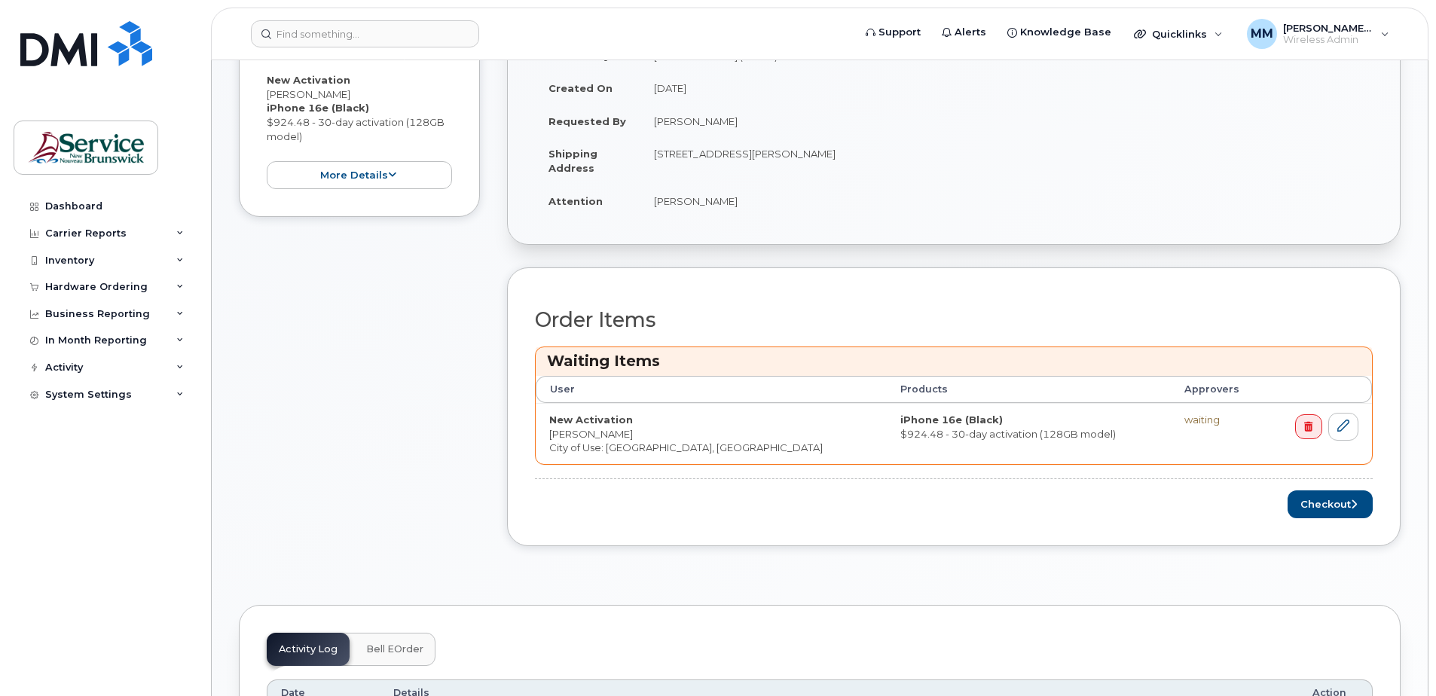
scroll to position [452, 0]
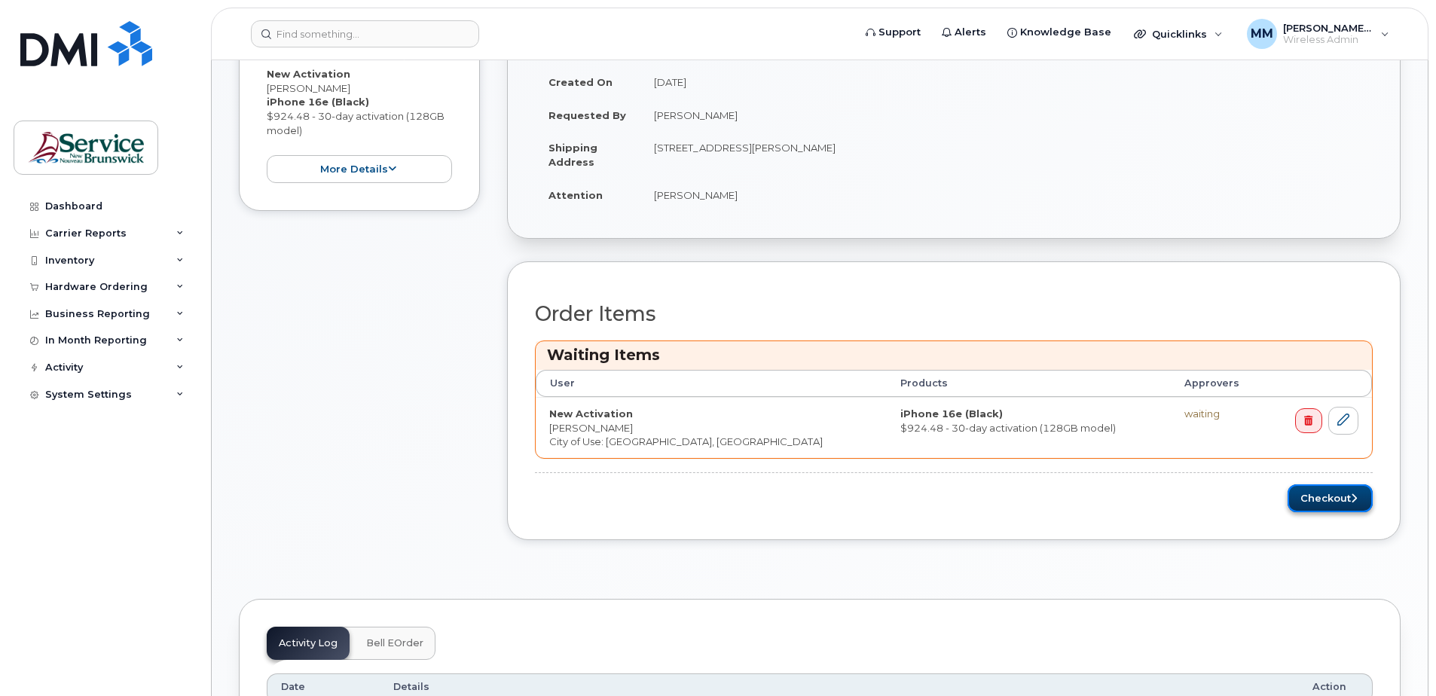
click at [1317, 500] on button "Checkout" at bounding box center [1330, 499] width 85 height 28
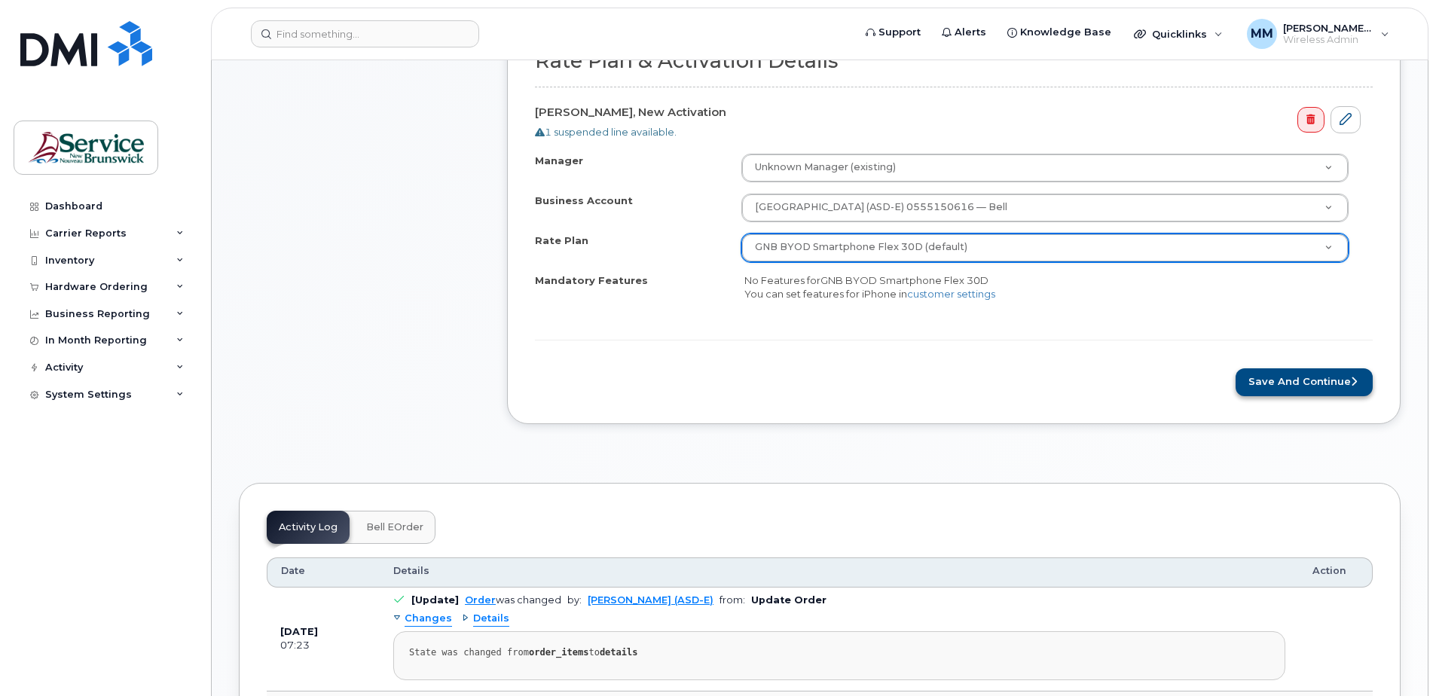
scroll to position [603, 0]
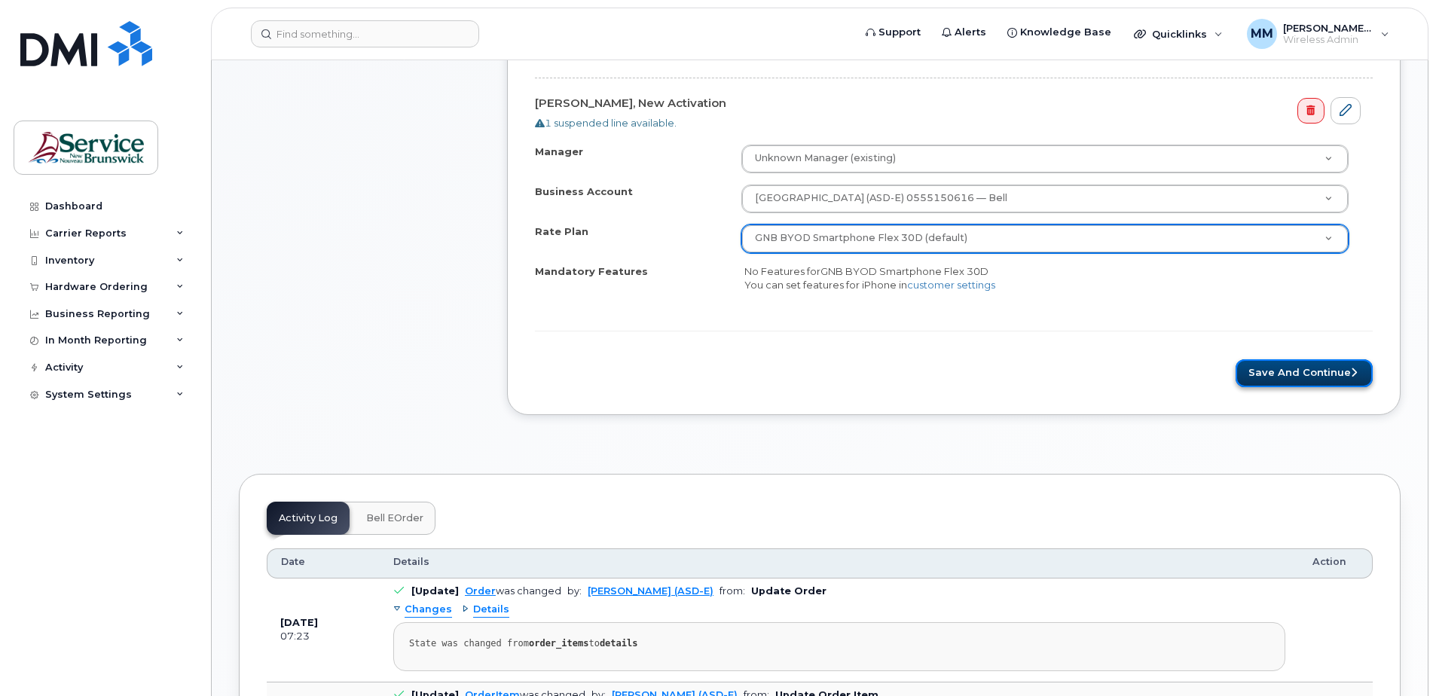
click at [1313, 381] on button "Save and Continue" at bounding box center [1304, 373] width 137 height 28
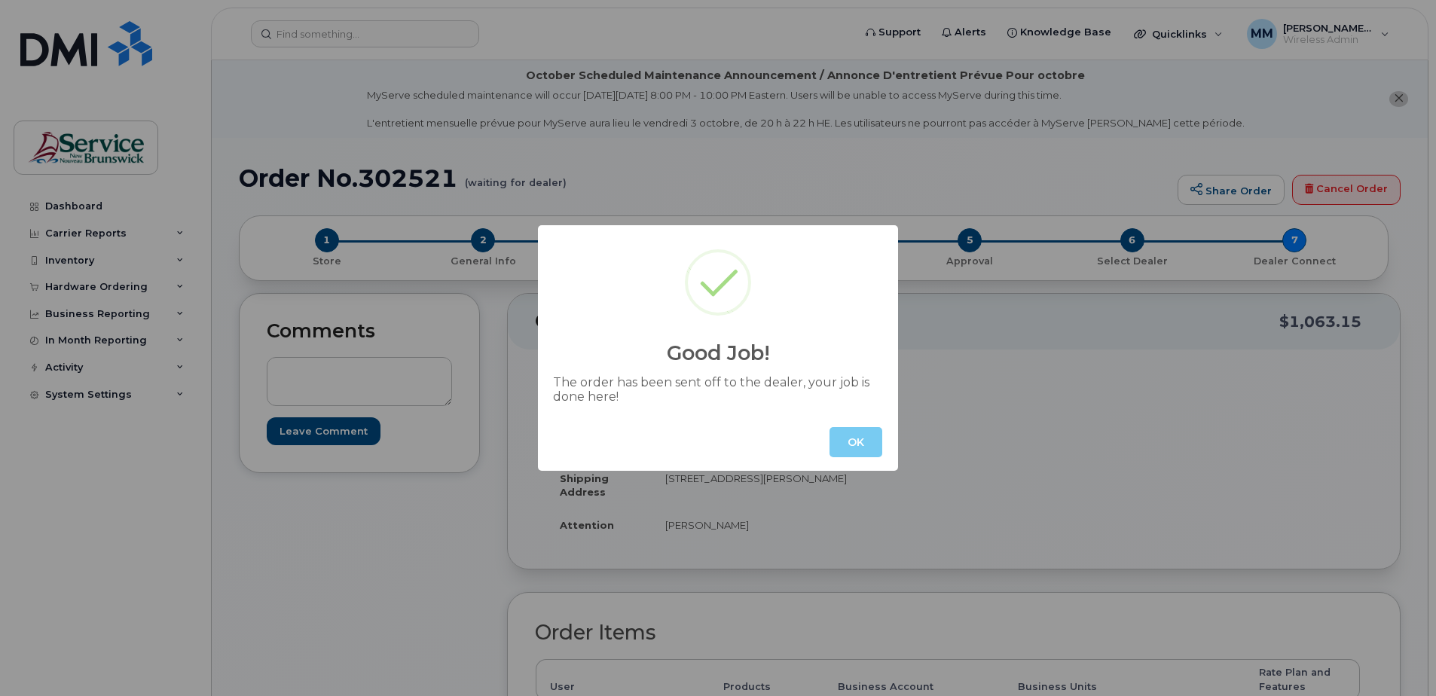
click at [871, 441] on button "OK" at bounding box center [856, 442] width 53 height 30
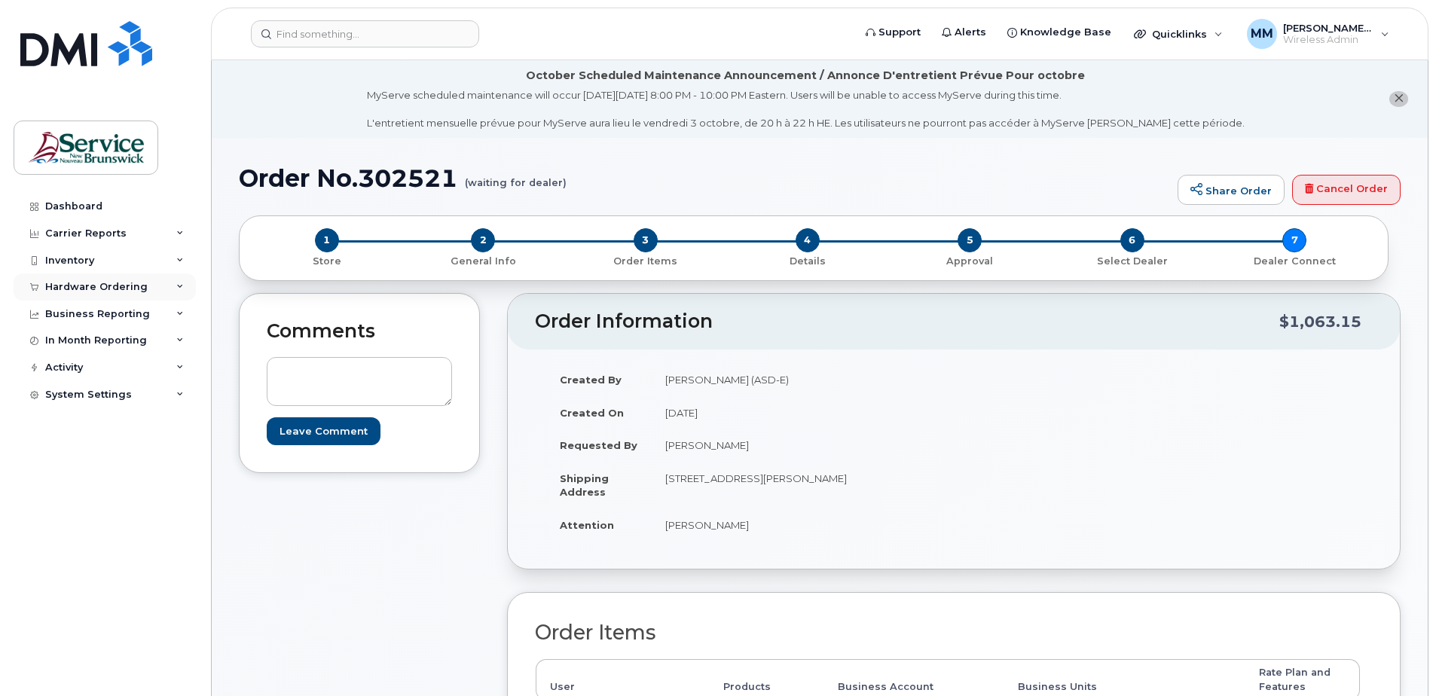
click at [90, 286] on div "Hardware Ordering" at bounding box center [96, 287] width 102 height 12
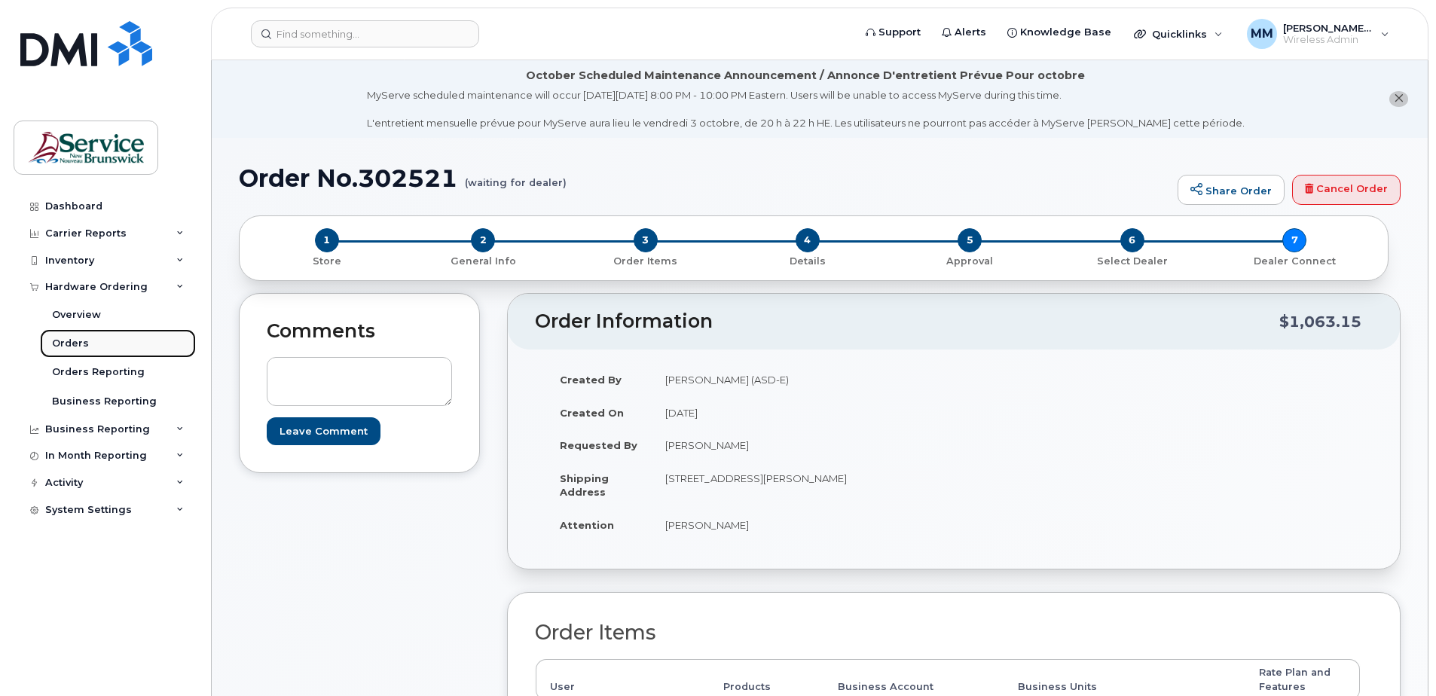
click at [67, 341] on div "Orders" at bounding box center [70, 344] width 37 height 14
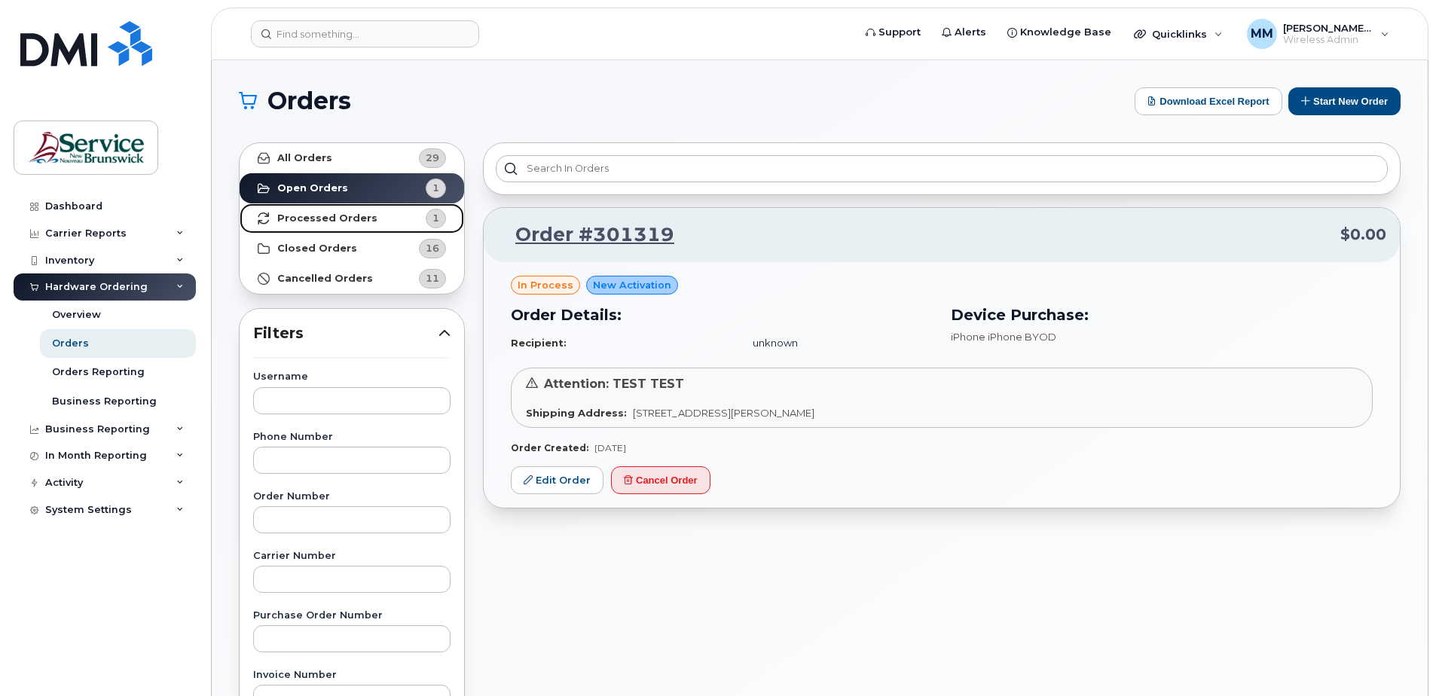
click at [366, 219] on strong "Processed Orders" at bounding box center [327, 219] width 100 height 12
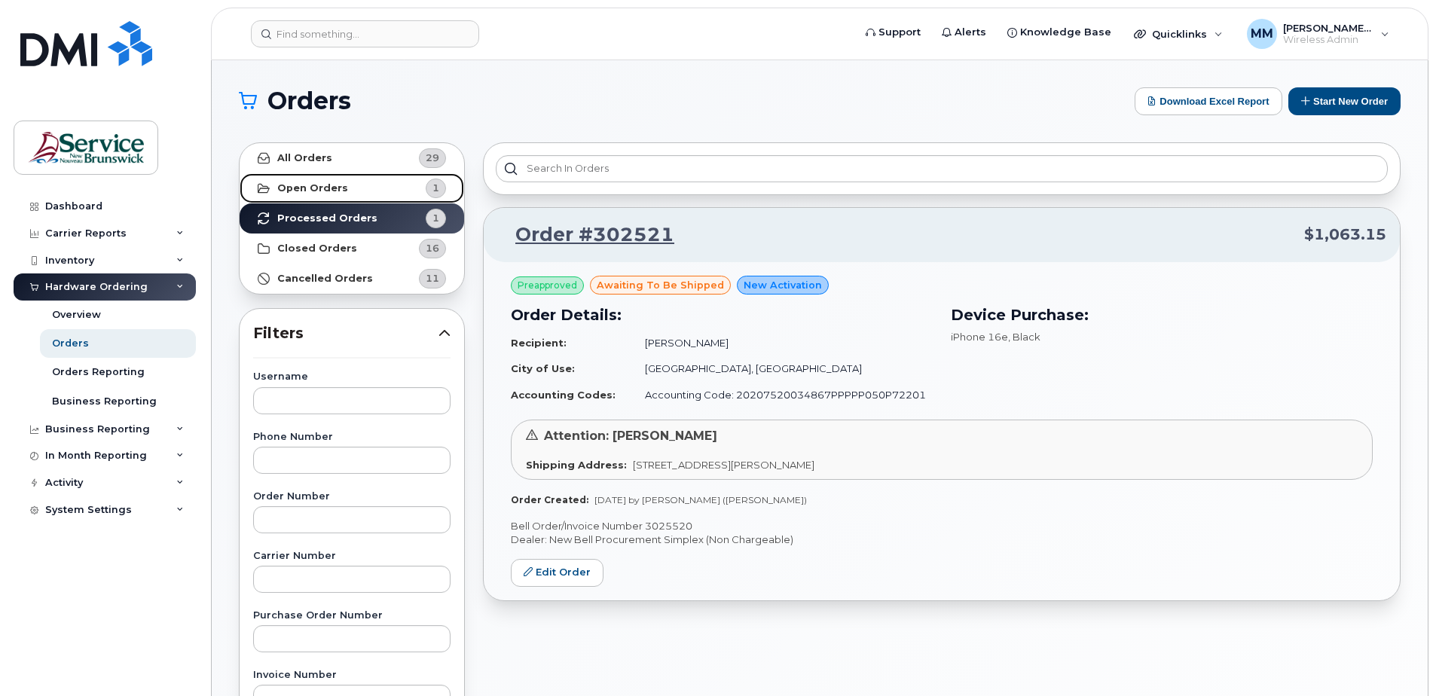
click at [318, 182] on strong "Open Orders" at bounding box center [312, 188] width 71 height 12
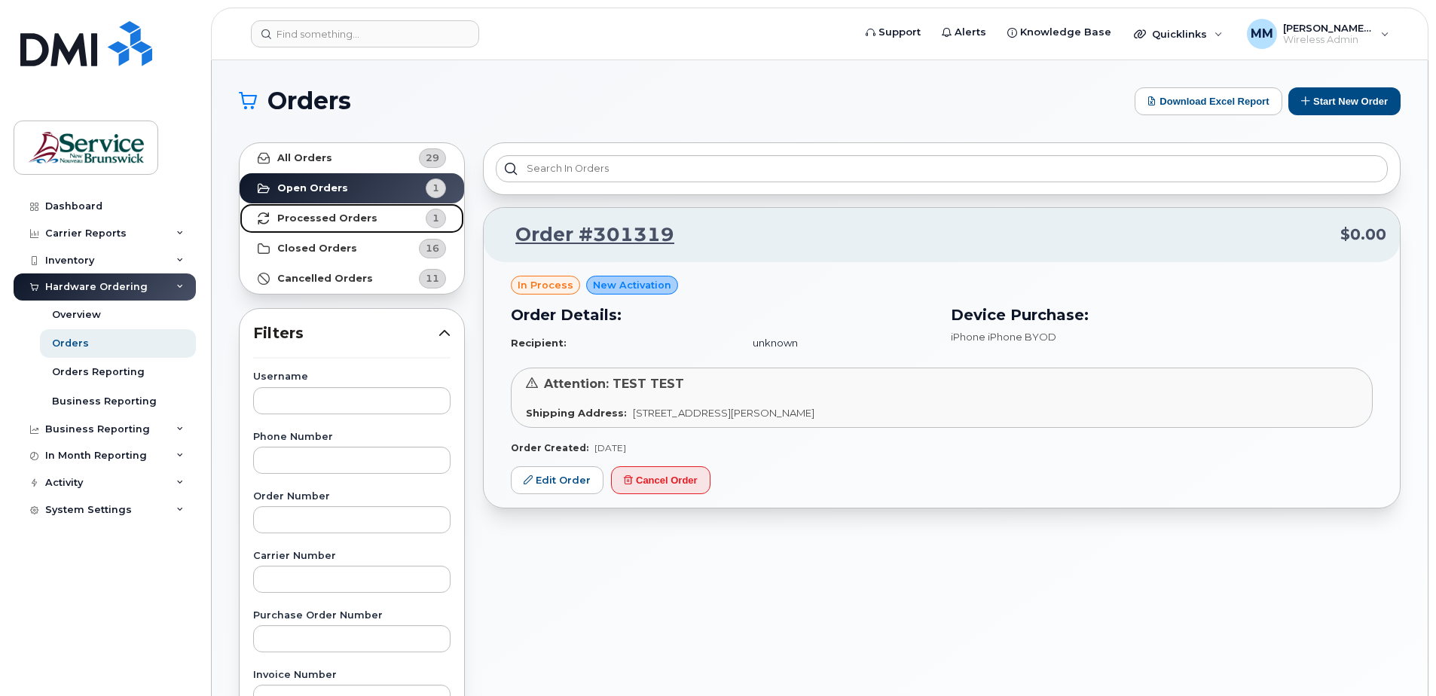
click at [326, 219] on strong "Processed Orders" at bounding box center [327, 219] width 100 height 12
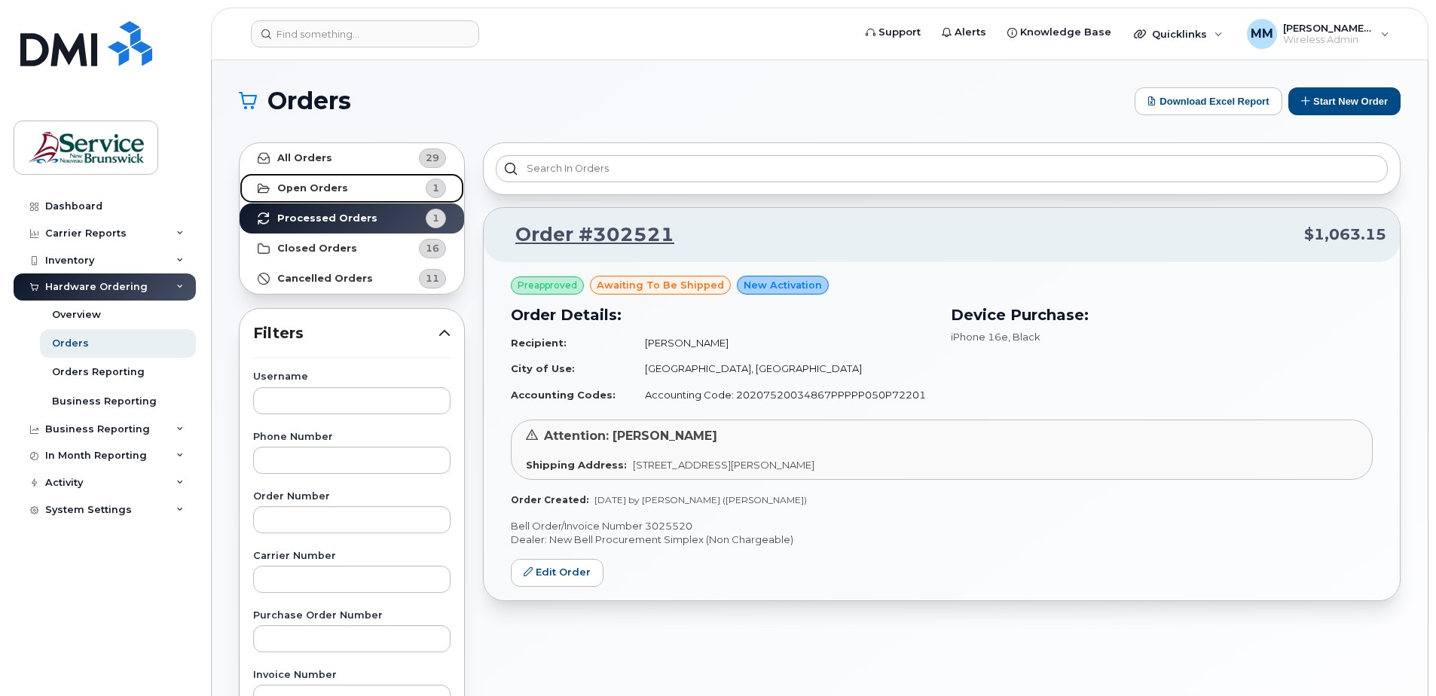
click at [350, 186] on link "Open Orders 1" at bounding box center [352, 188] width 225 height 30
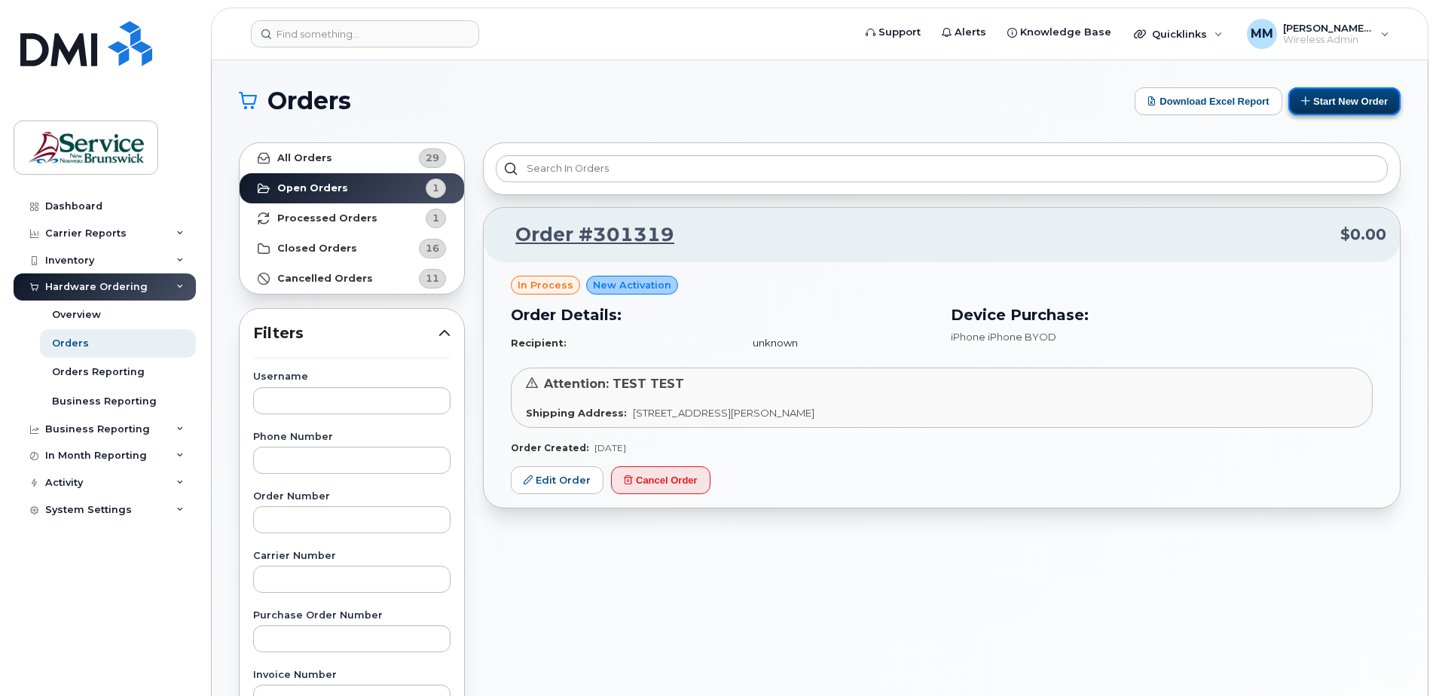
click at [1375, 102] on button "Start New Order" at bounding box center [1345, 101] width 112 height 28
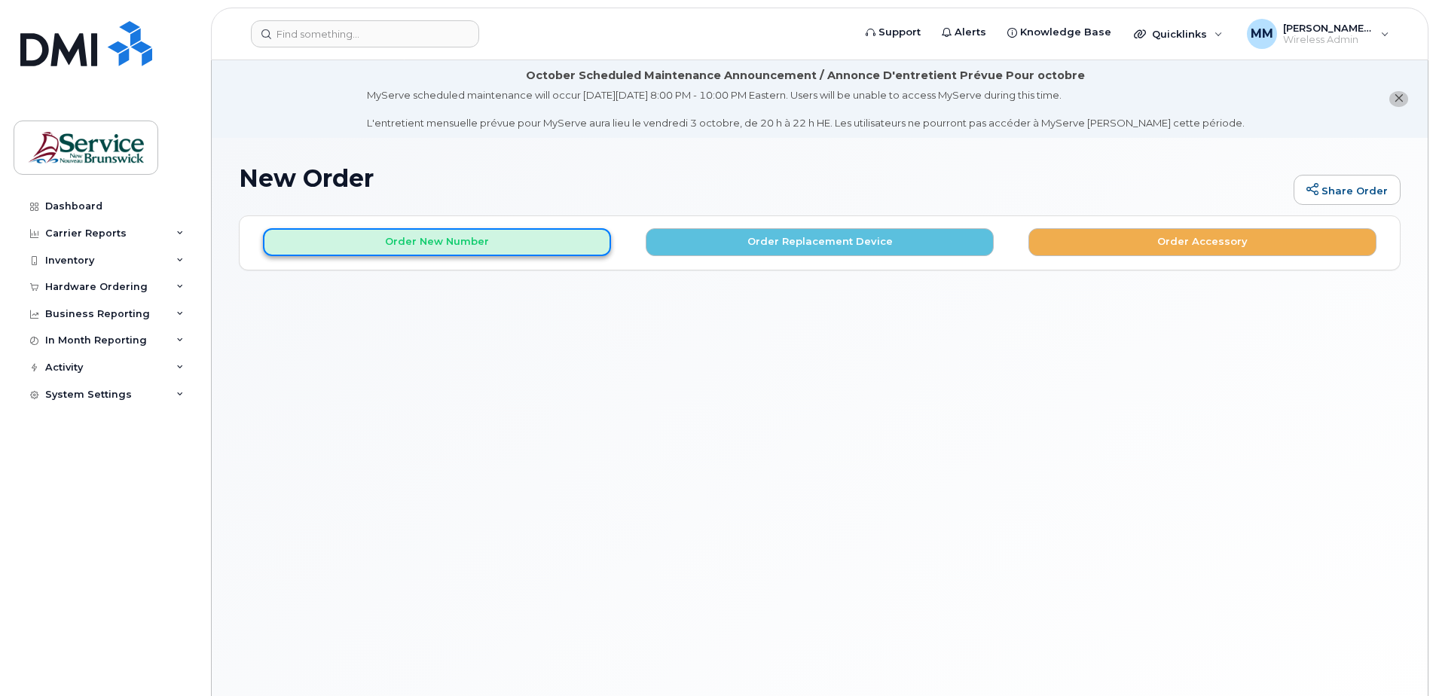
click at [495, 246] on button "Order New Number" at bounding box center [437, 242] width 348 height 28
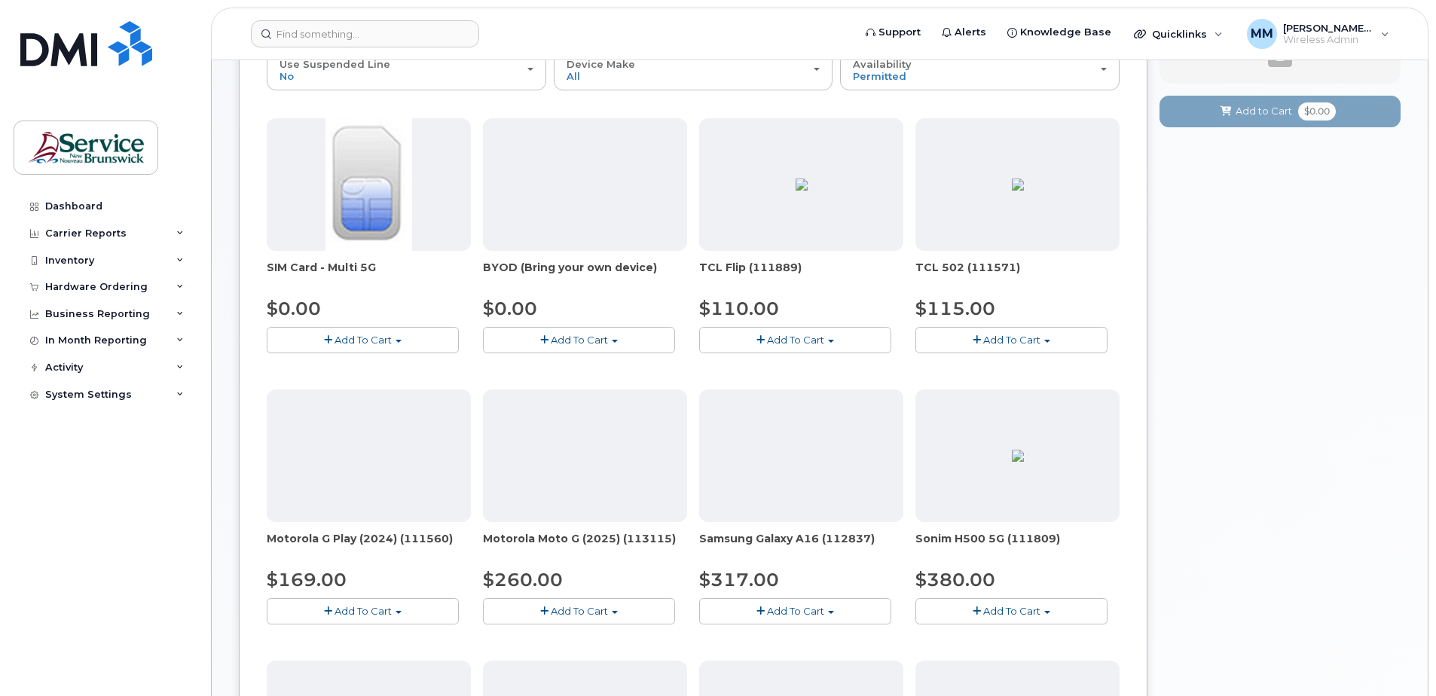
scroll to position [226, 0]
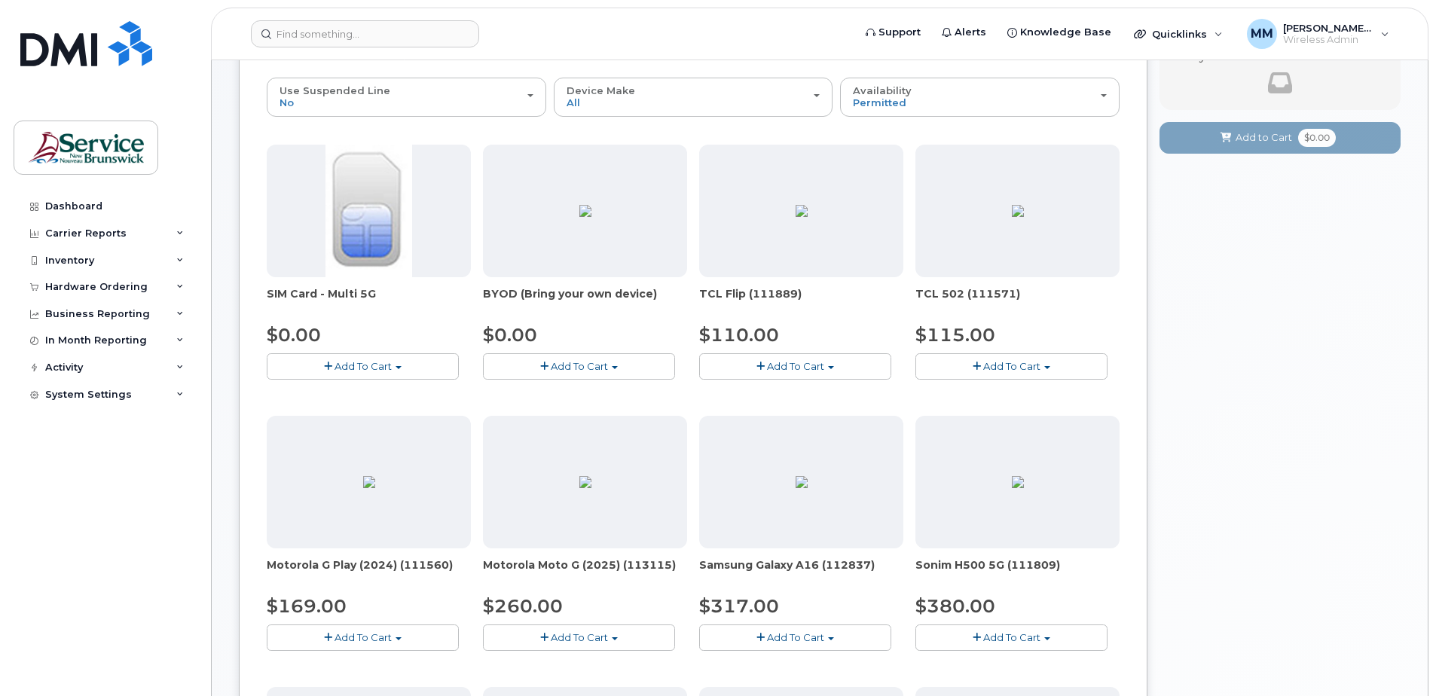
click at [436, 218] on div at bounding box center [369, 211] width 204 height 133
click at [344, 373] on button "Add To Cart" at bounding box center [363, 366] width 192 height 26
click at [394, 393] on link "$0.00 - New Activation" at bounding box center [342, 394] width 143 height 19
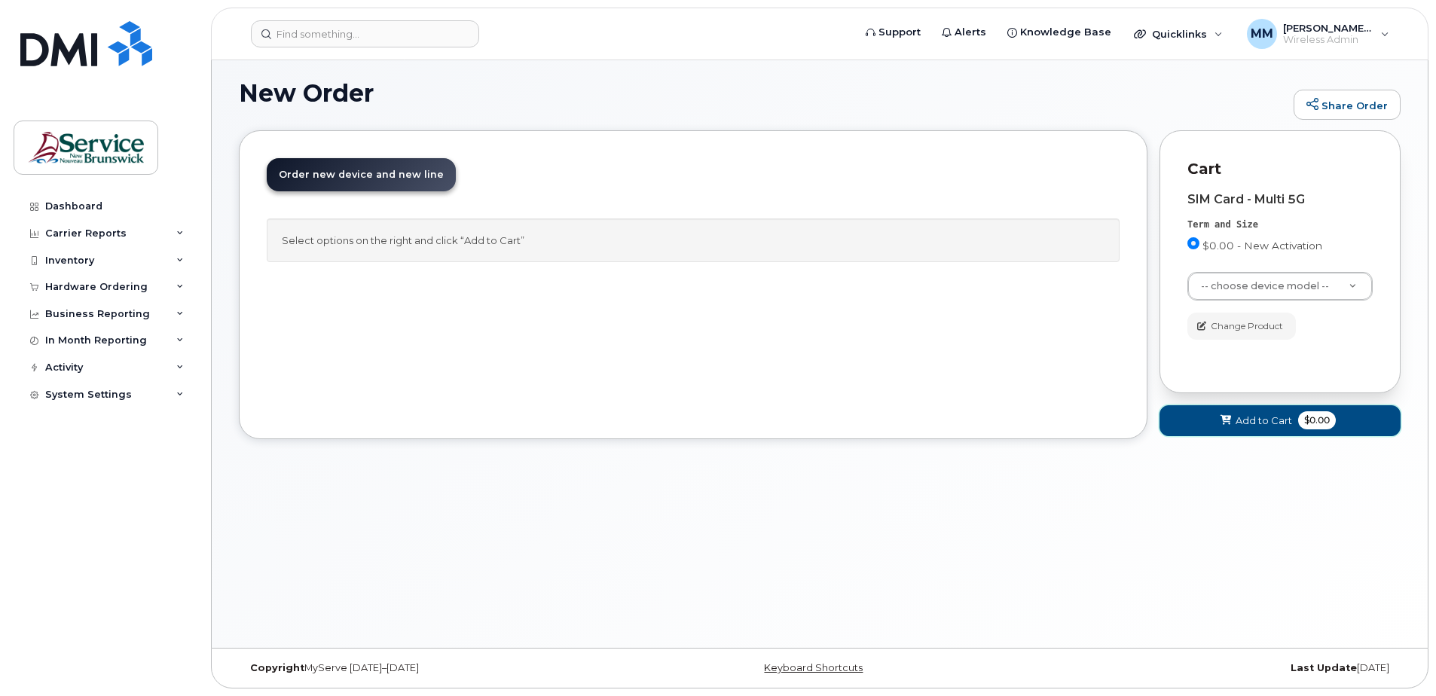
click at [1271, 415] on span "Add to Cart" at bounding box center [1264, 421] width 57 height 14
click at [1399, 149] on div "Cart SIM Card - Multi 5G Term and Size $0.00 - New Activation Color -- choose d…" at bounding box center [1280, 261] width 241 height 263
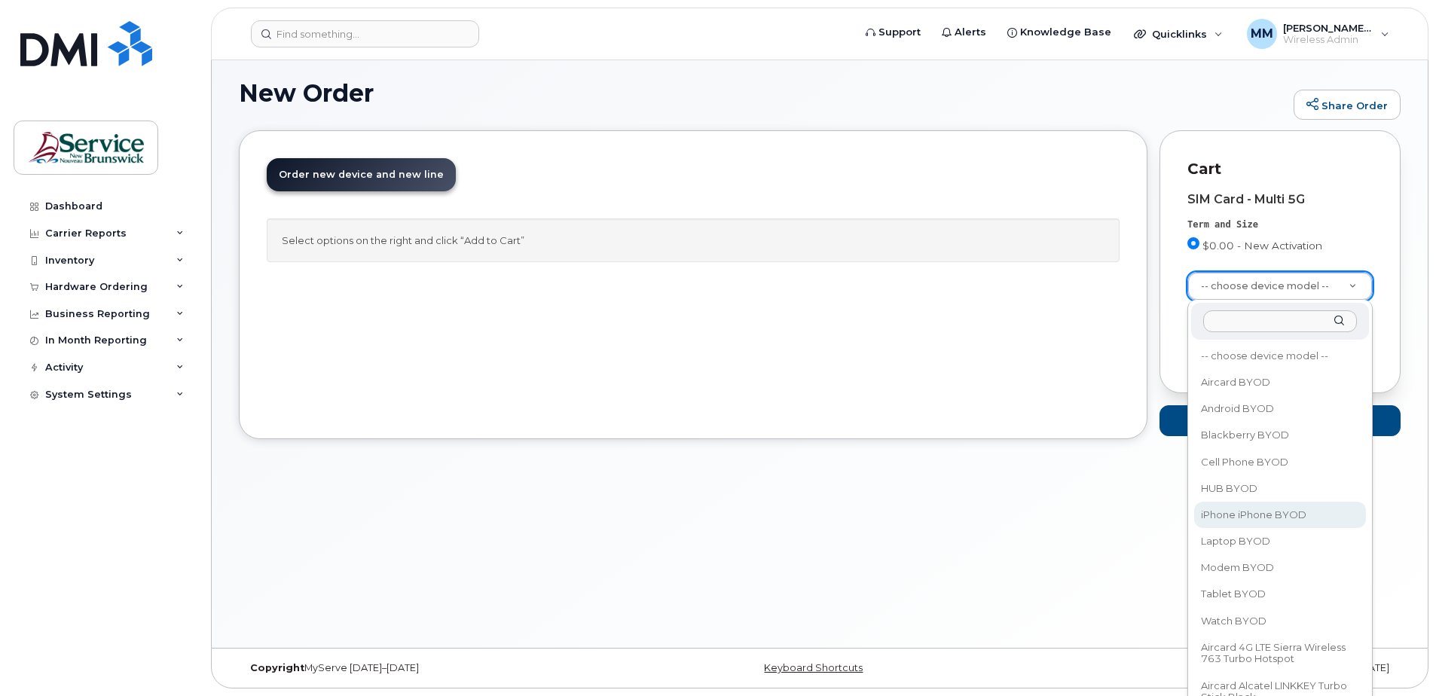
select select "2421"
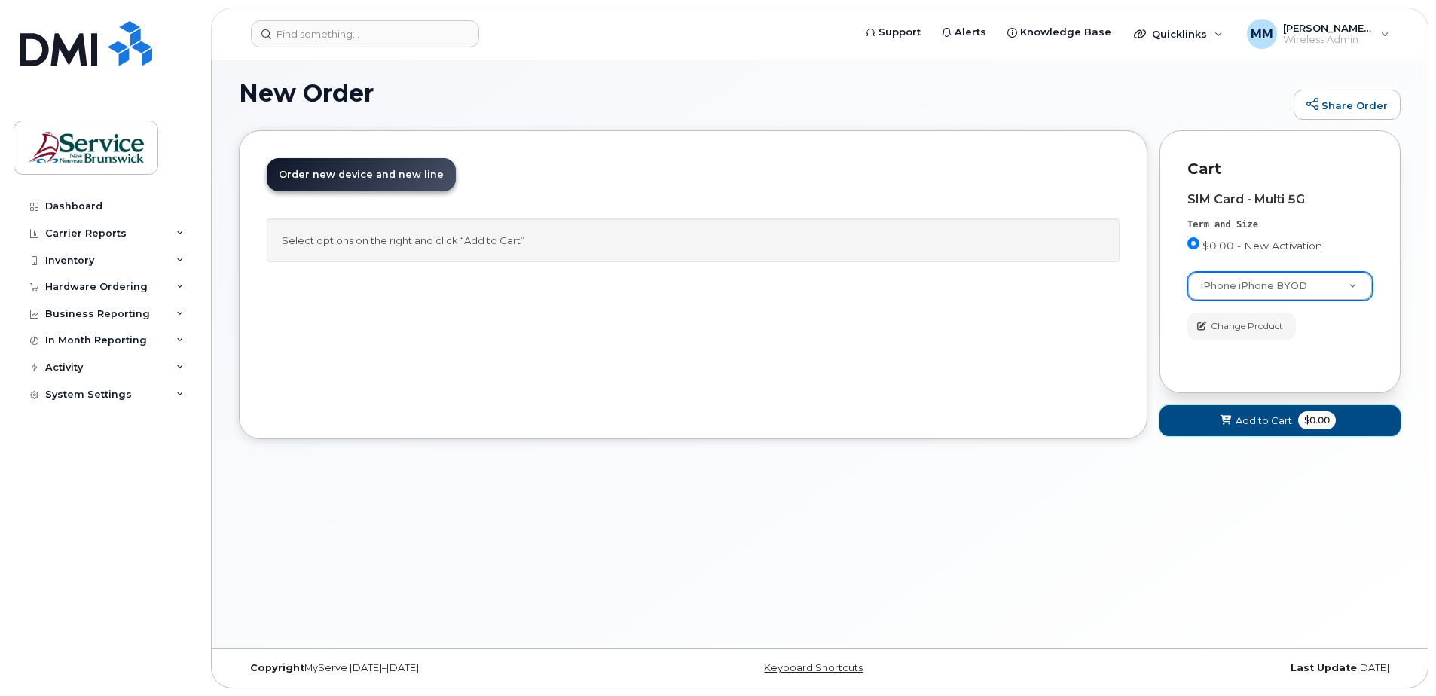
click at [1283, 418] on span "Add to Cart" at bounding box center [1264, 421] width 57 height 14
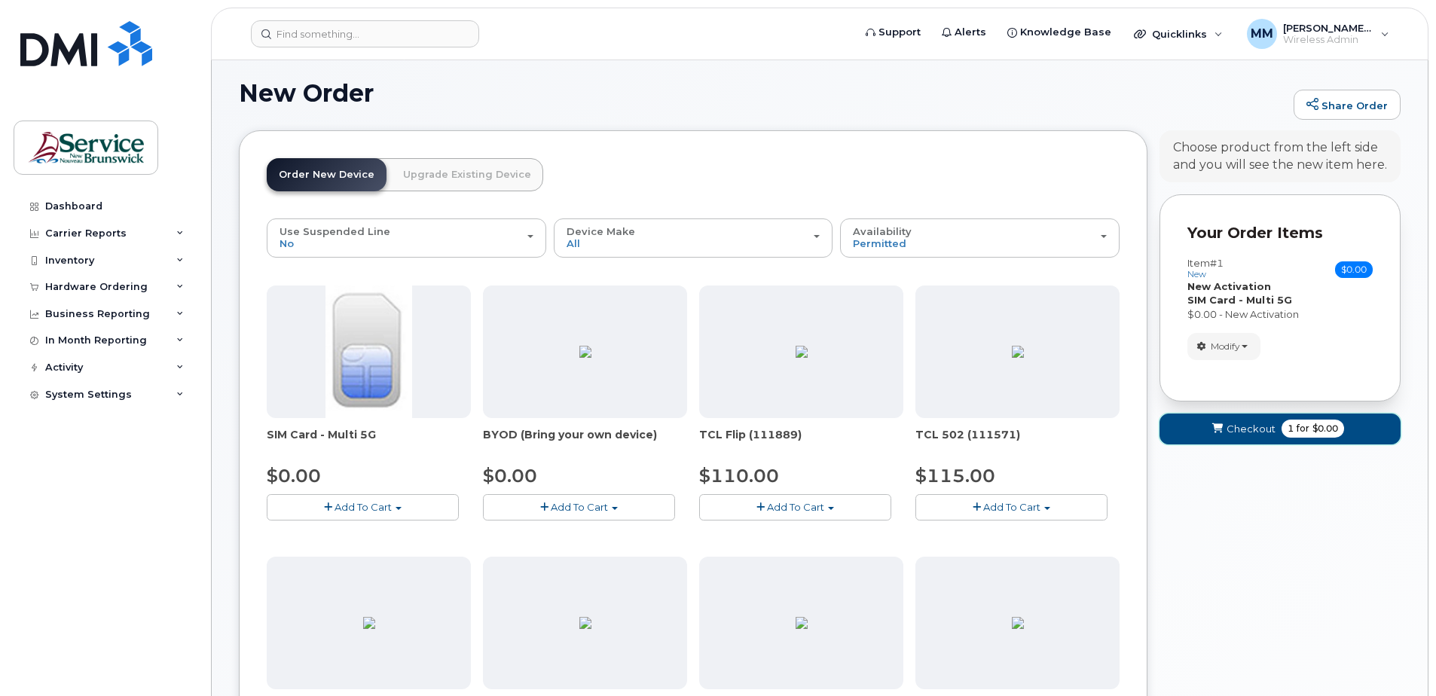
click at [1326, 427] on span "$0.00" at bounding box center [1326, 429] width 26 height 14
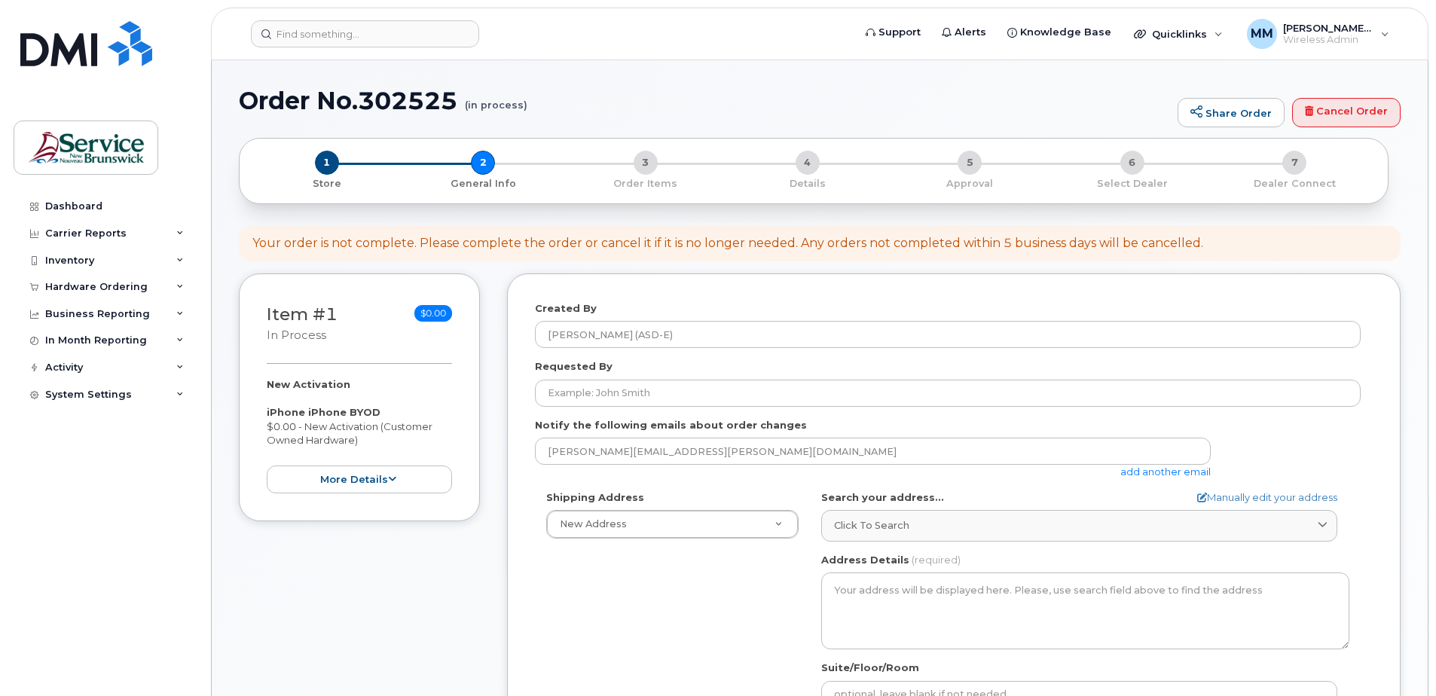
select select
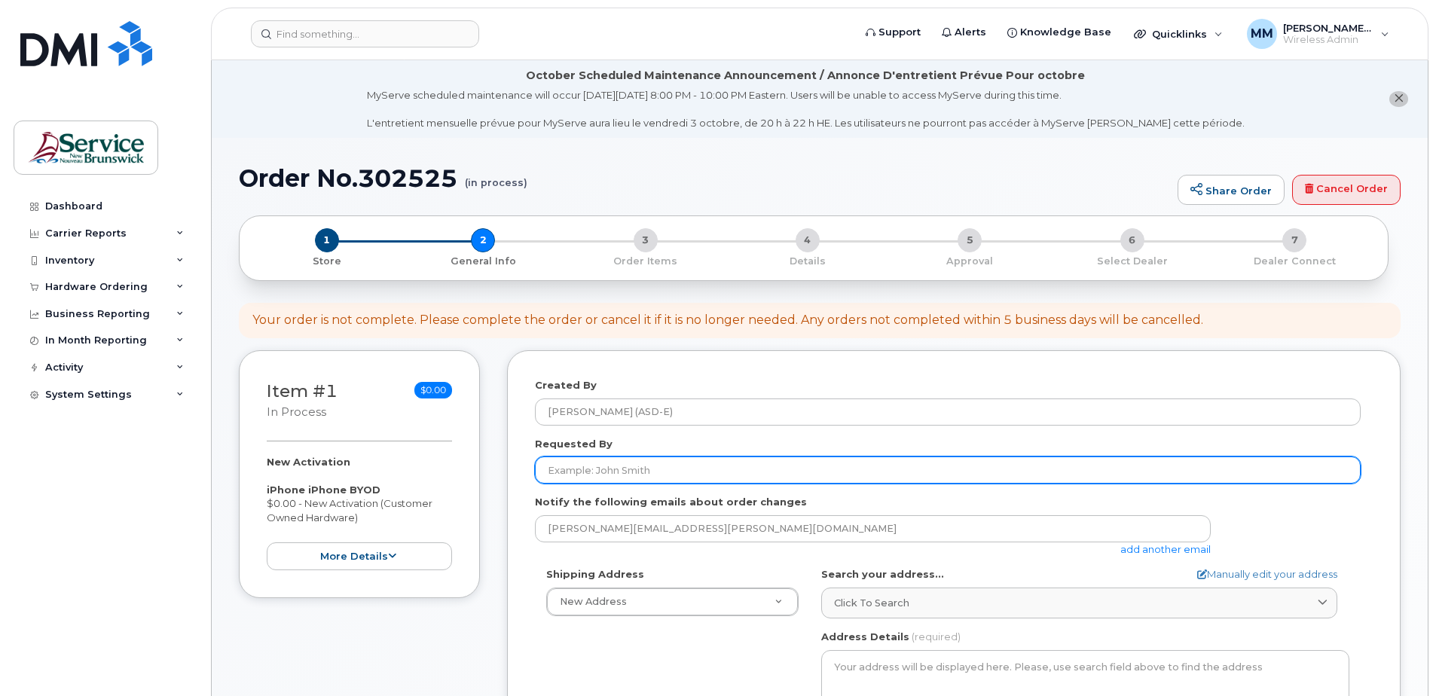
click at [910, 463] on input "Requested By" at bounding box center [948, 470] width 826 height 27
type input "[PERSON_NAME]"
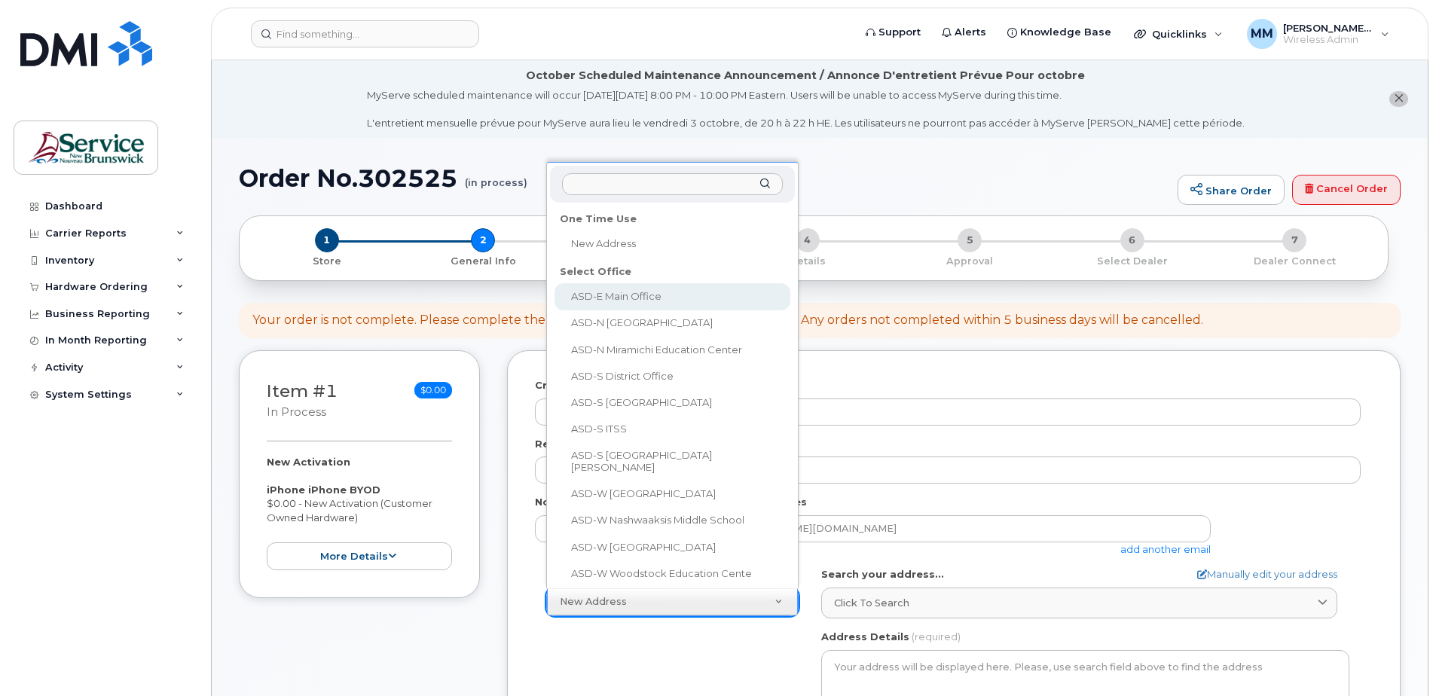
select select
type textarea "[STREET_ADDRESS][PERSON_NAME]"
type input "[PERSON_NAME]"
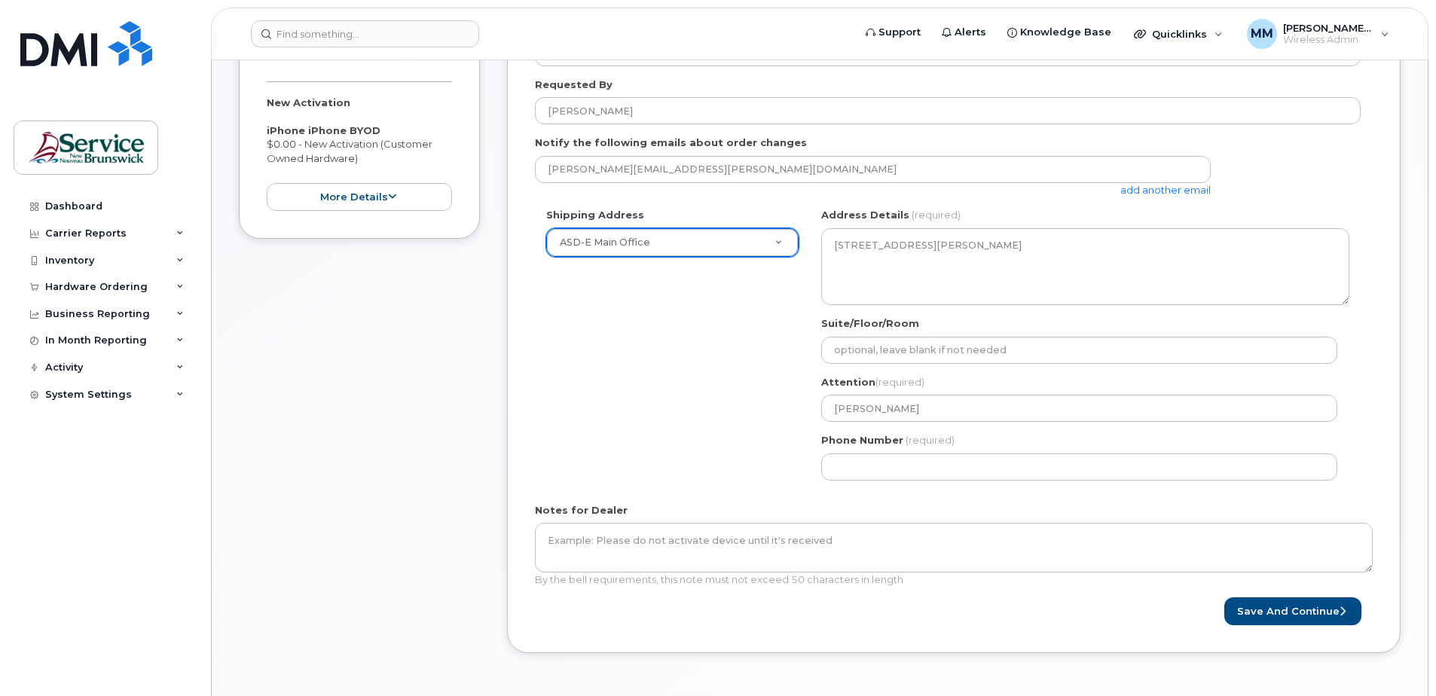
scroll to position [377, 0]
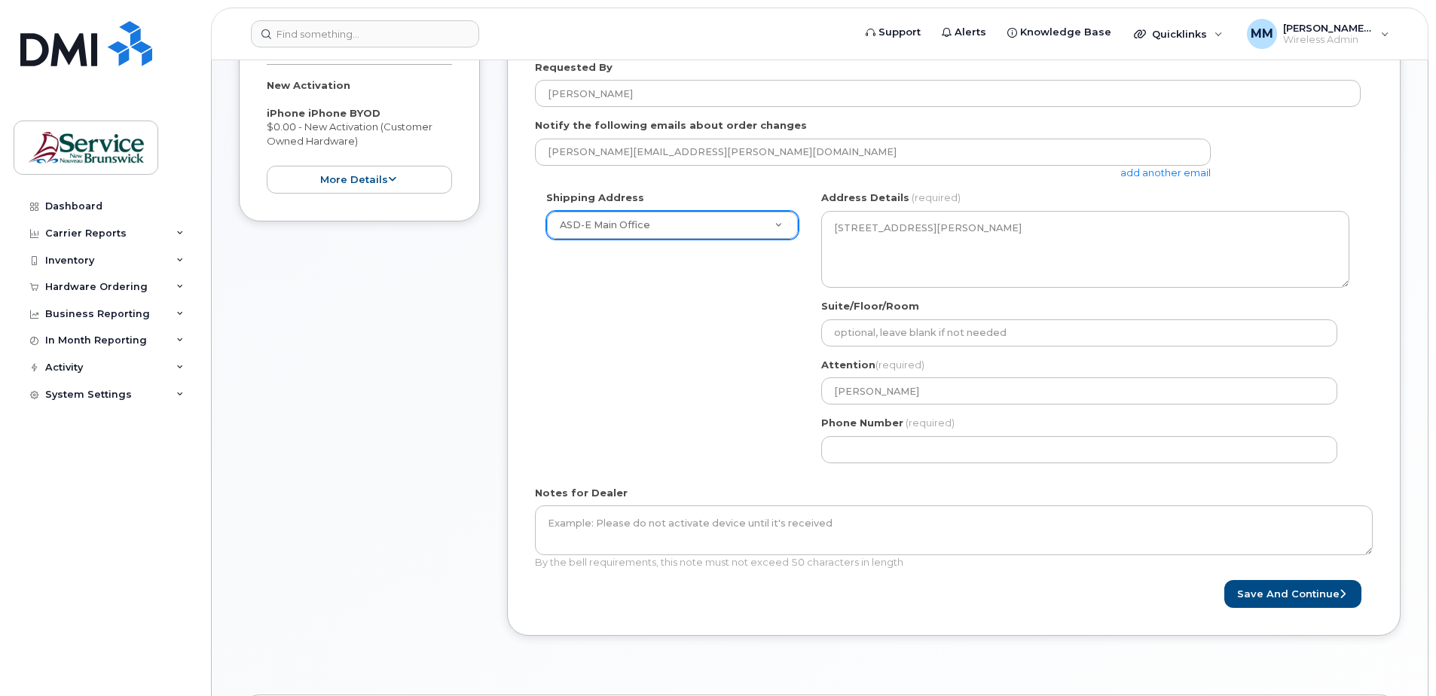
click at [647, 455] on div "Shipping Address ASD-E Main Office New Address ASD-E Main Office ASD-[GEOGRAPHI…" at bounding box center [948, 332] width 826 height 283
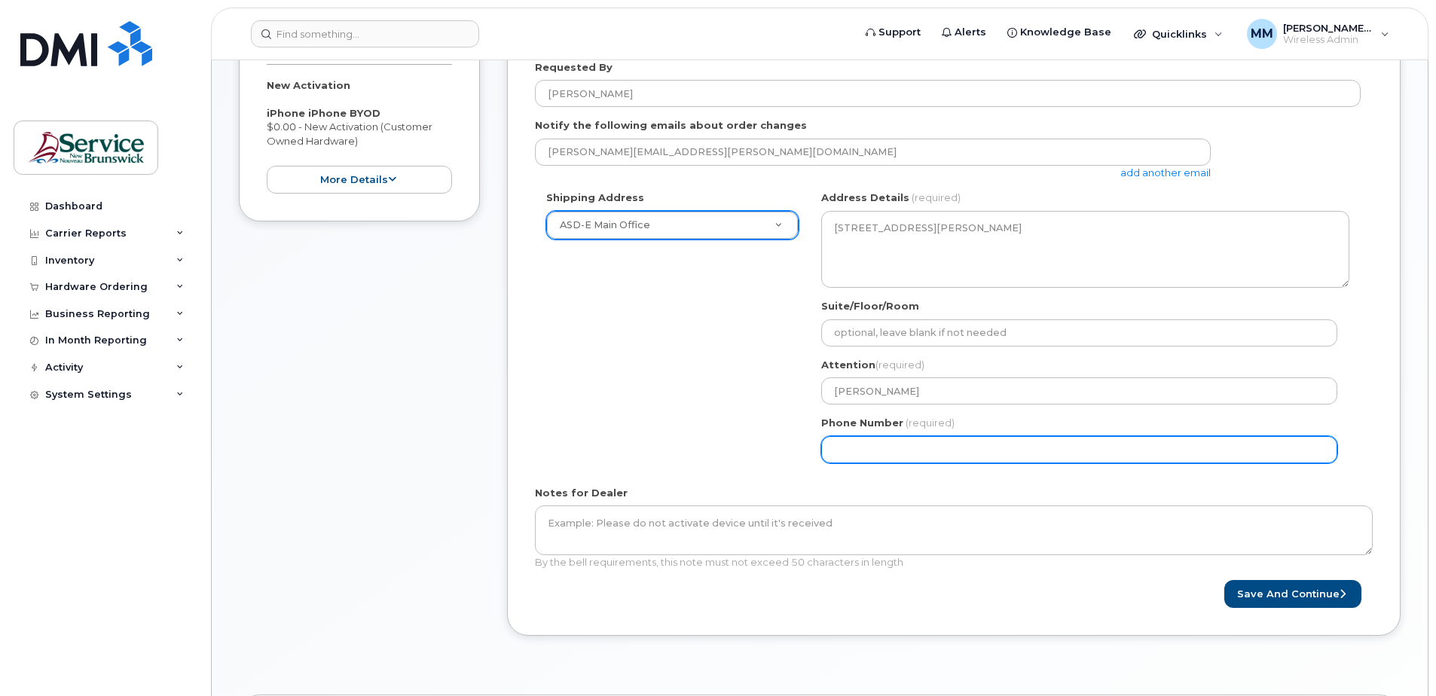
click at [867, 457] on input "Phone Number" at bounding box center [1079, 449] width 516 height 27
select select
type input "506227039"
select select
type input "5062270395"
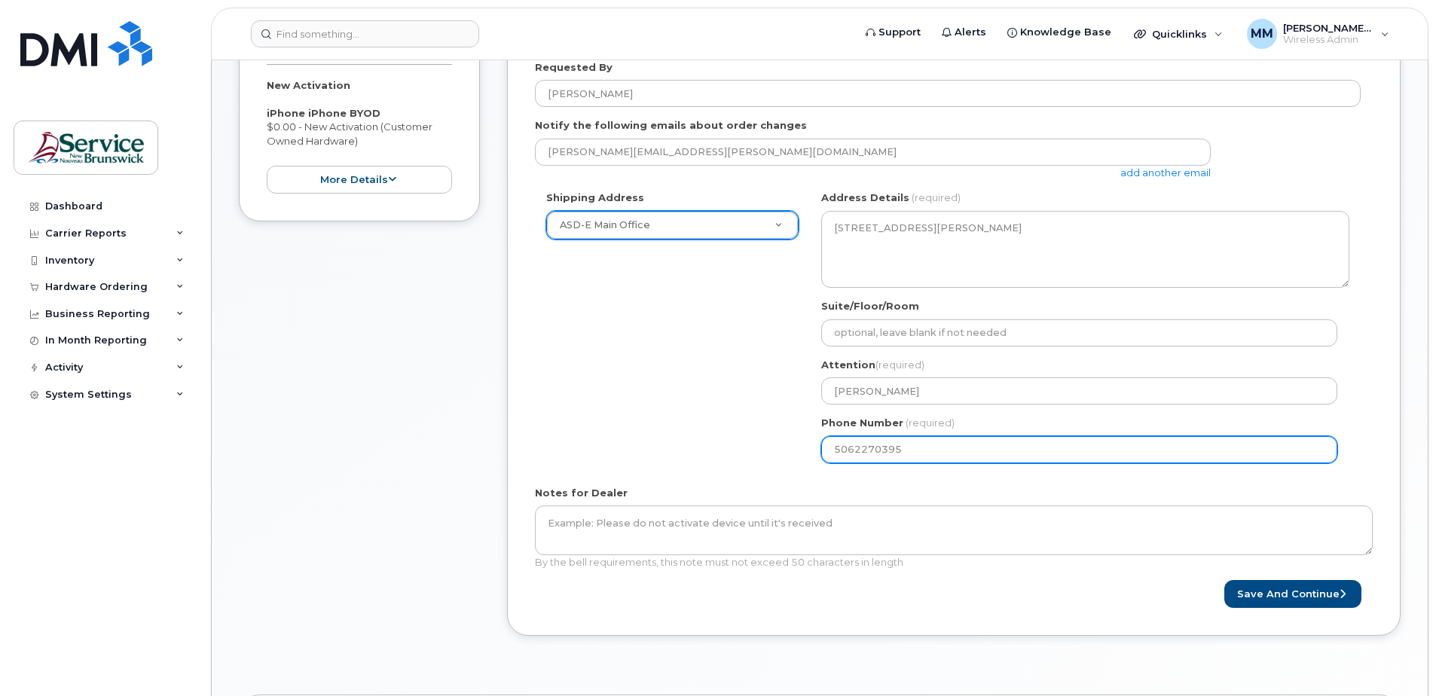
select select
type input "506227039"
select select
type input "5062270392"
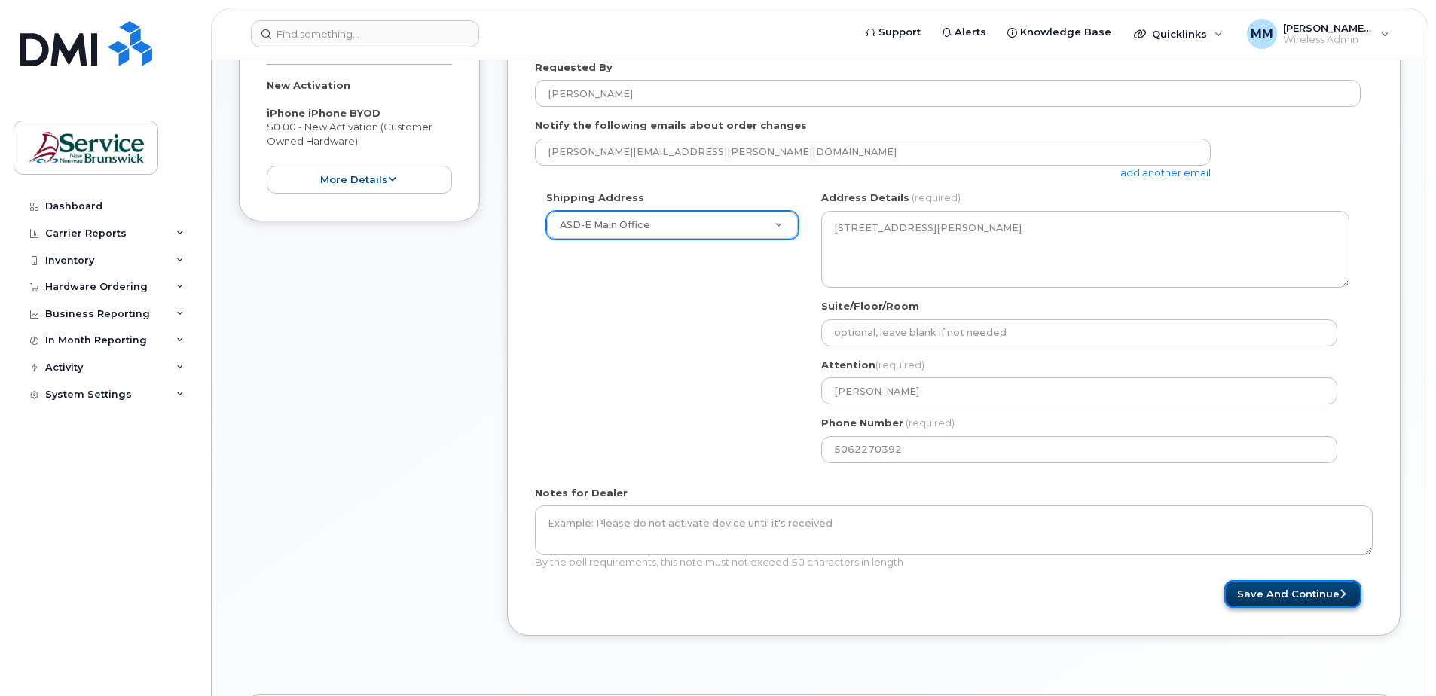
click at [1292, 595] on button "Save and Continue" at bounding box center [1293, 594] width 137 height 28
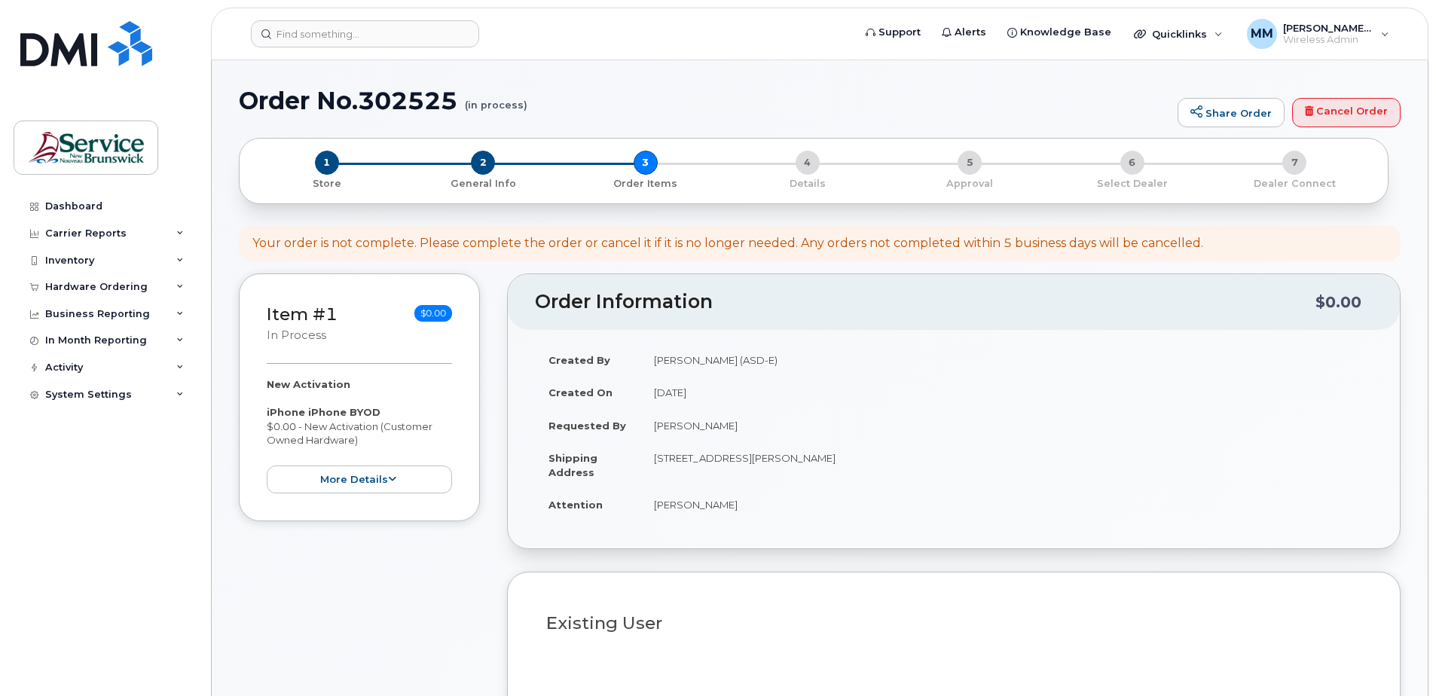
select select
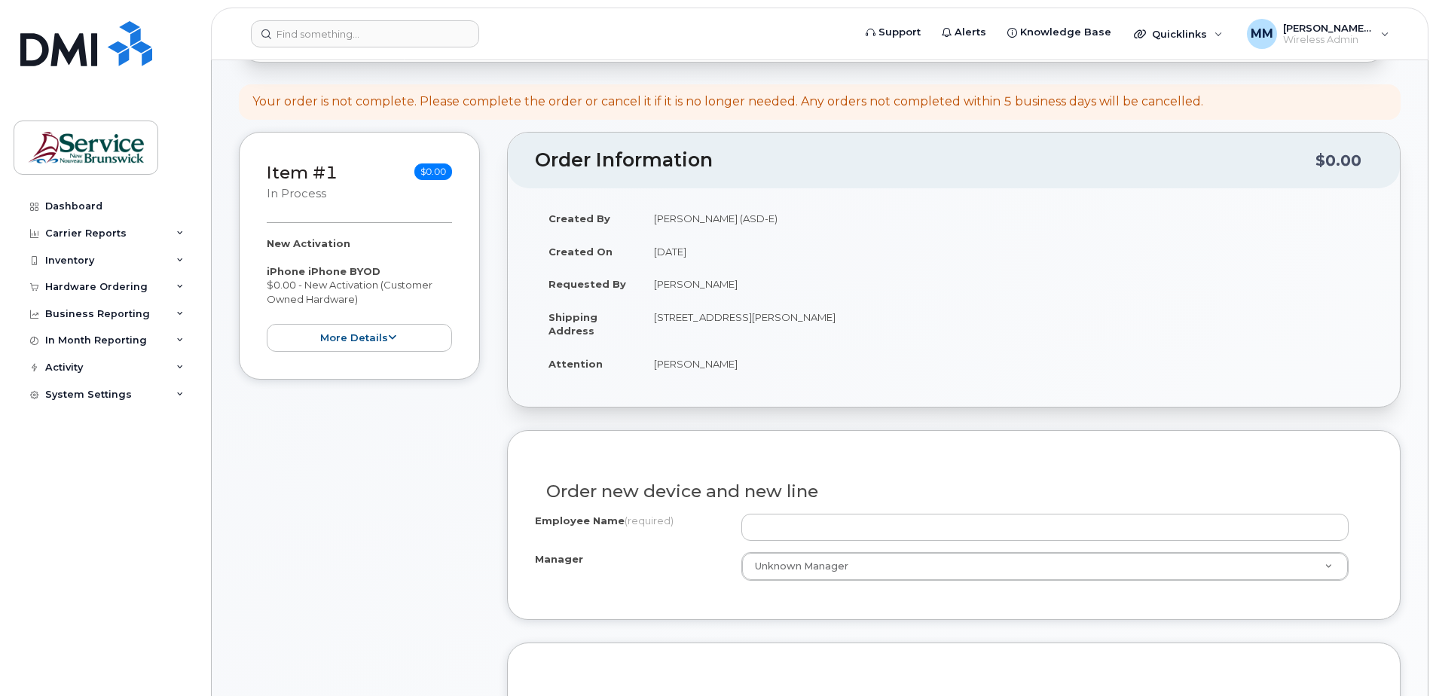
scroll to position [301, 0]
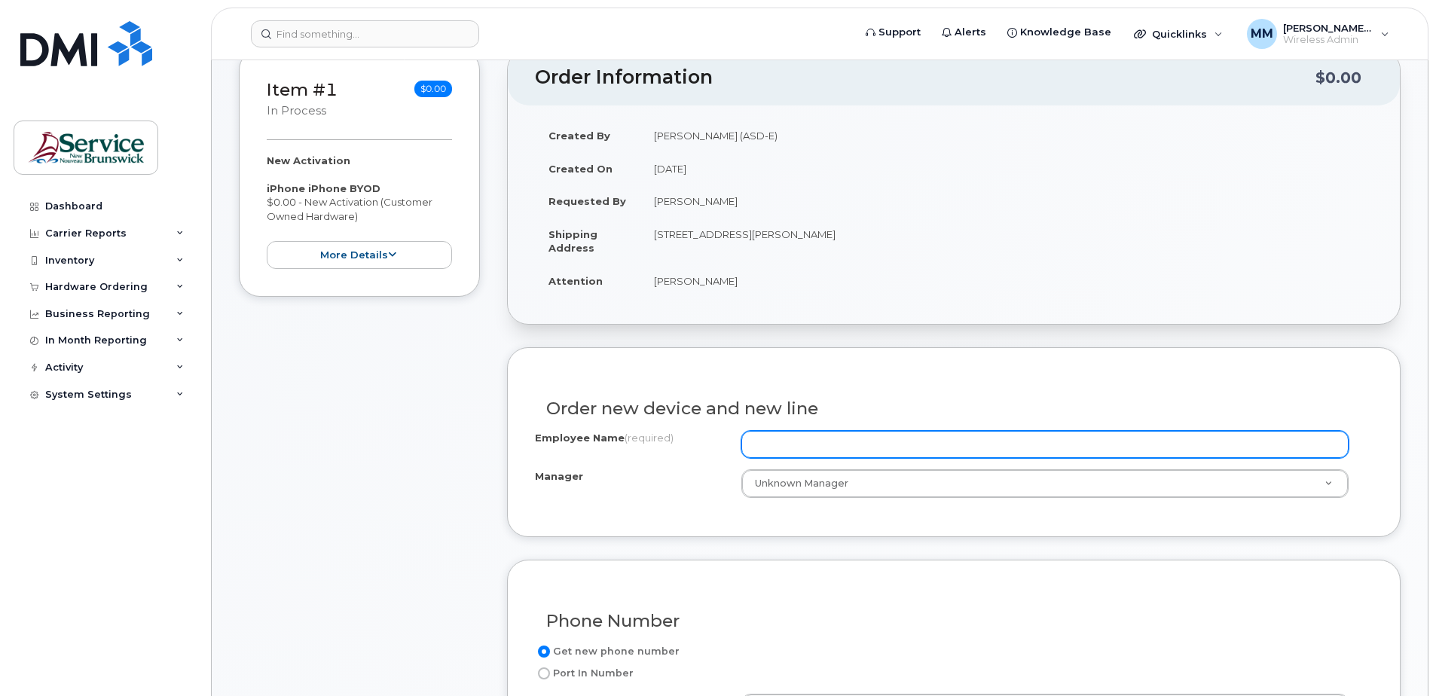
click at [794, 438] on input "Employee Name (required)" at bounding box center [1045, 444] width 607 height 27
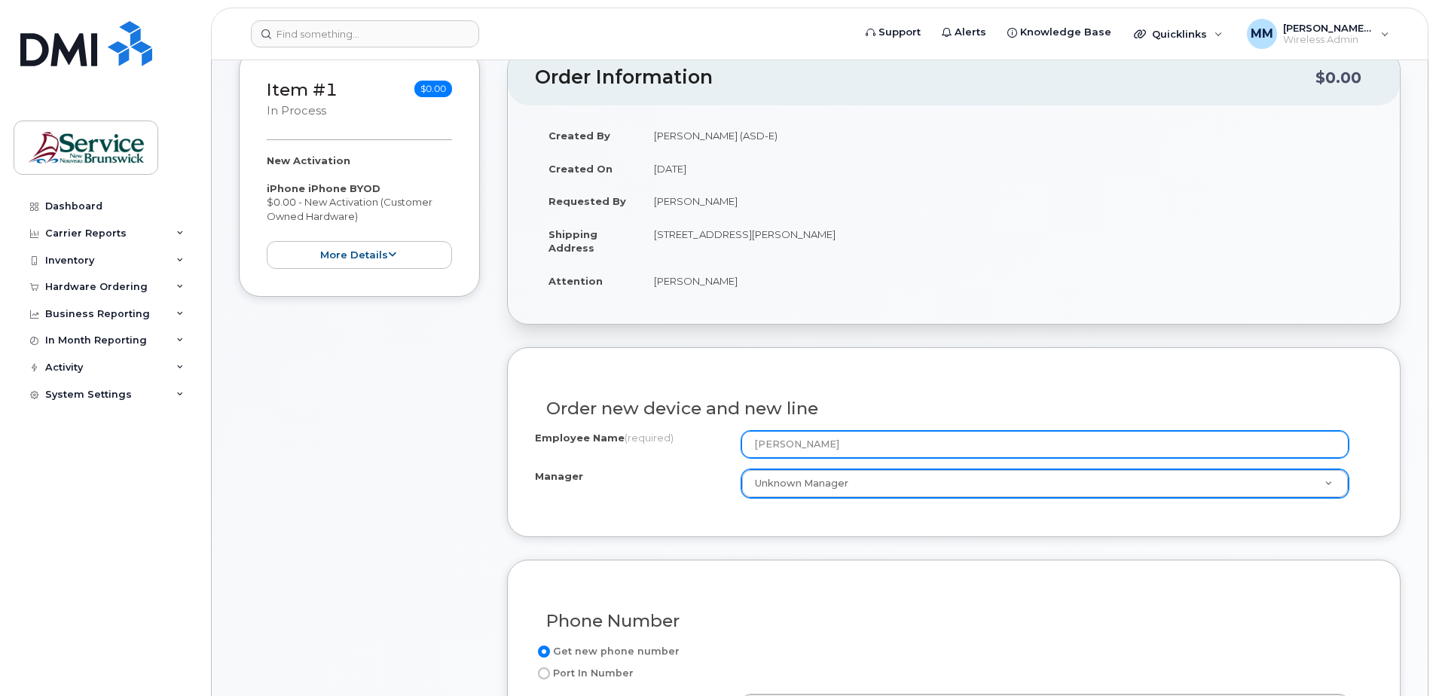
type input "[PERSON_NAME]"
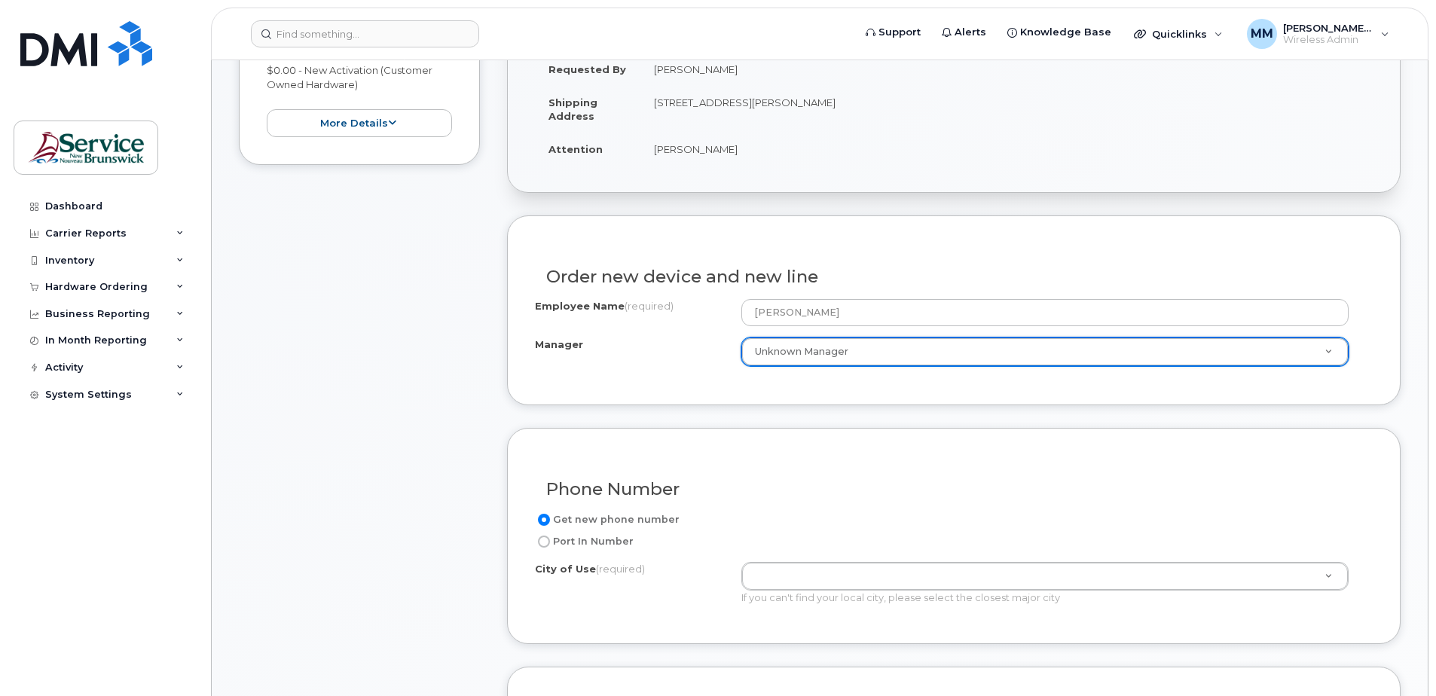
scroll to position [452, 0]
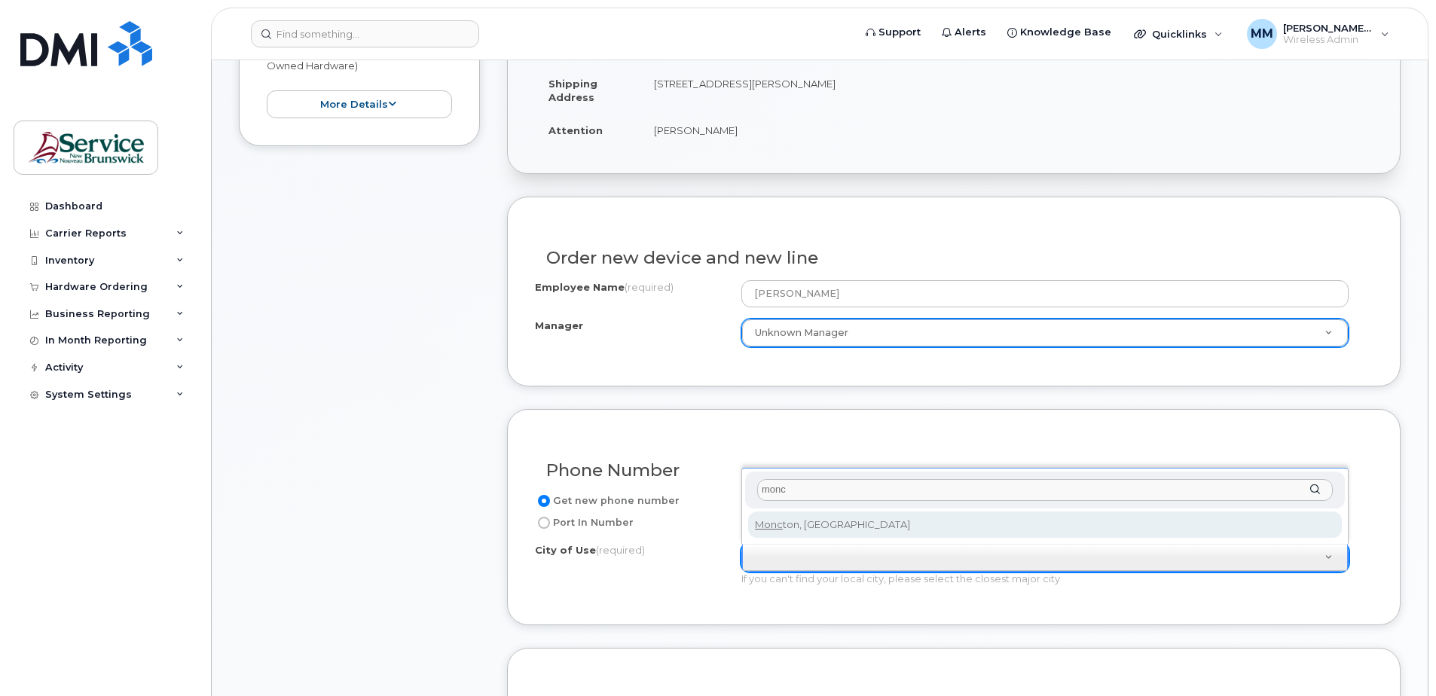
type input "monc"
type input "1817"
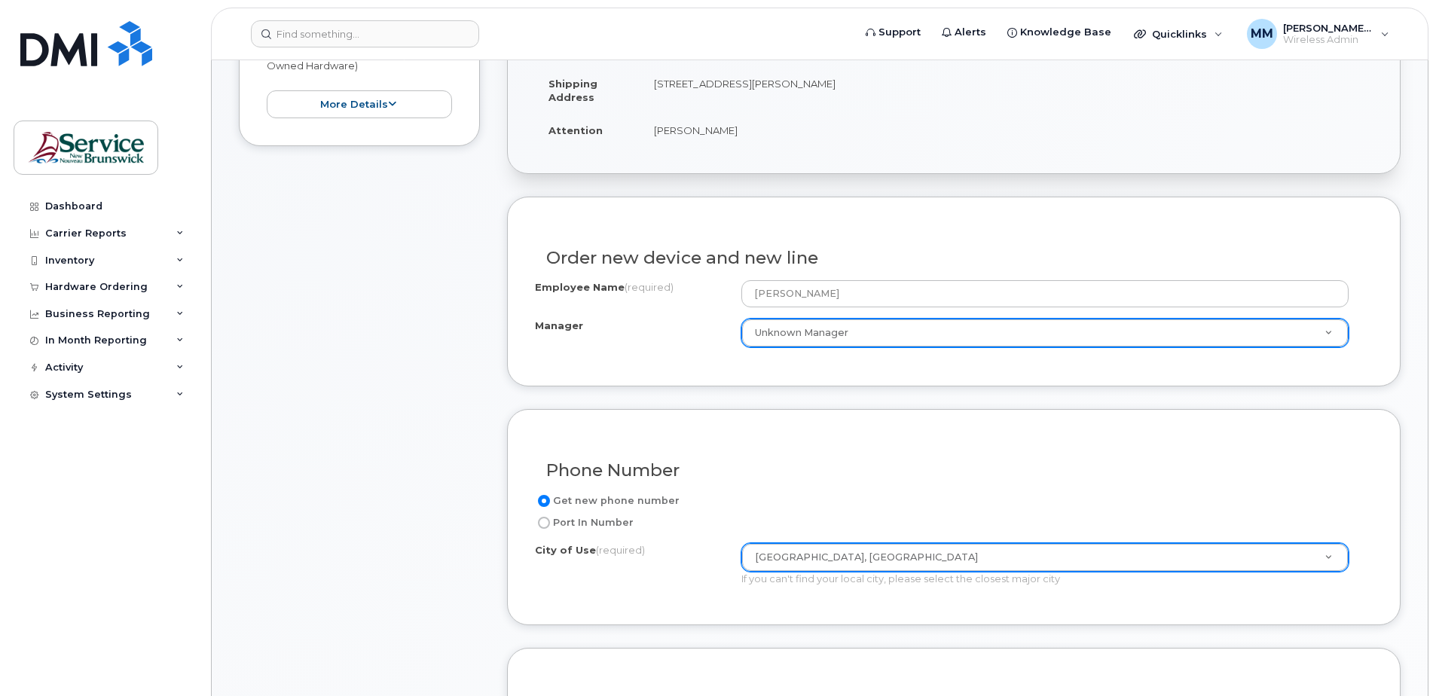
click at [646, 592] on div "Get new phone number Port In Number City of Use (required) Moncton, New Brunswi…" at bounding box center [954, 545] width 838 height 106
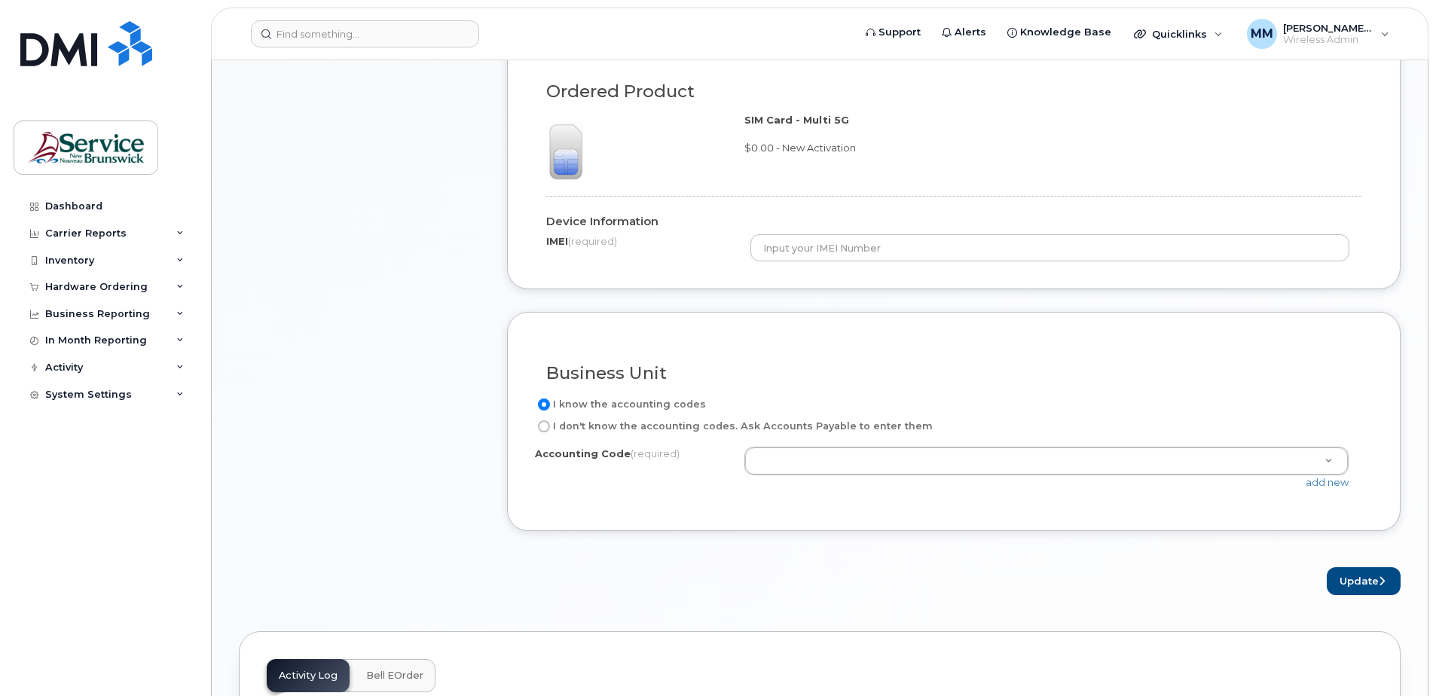
scroll to position [1130, 0]
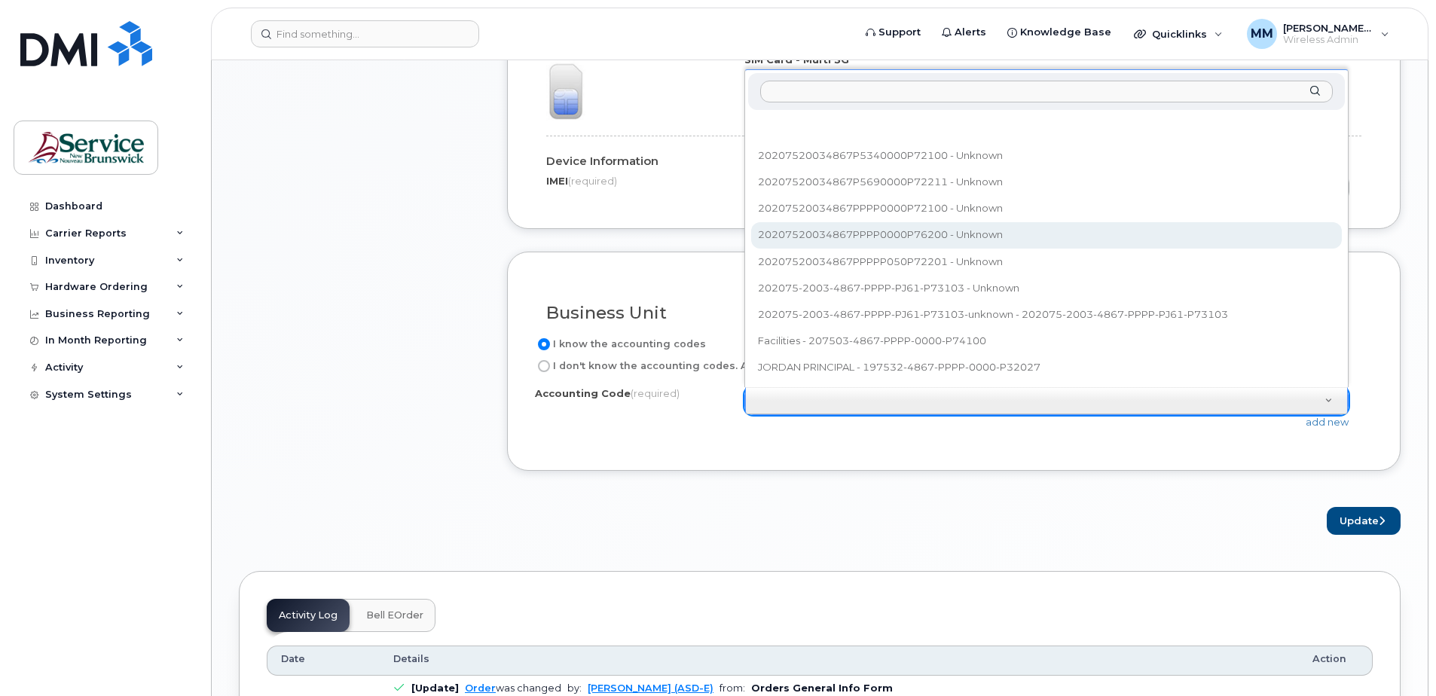
select select "20207520034867PPPP0000P76200"
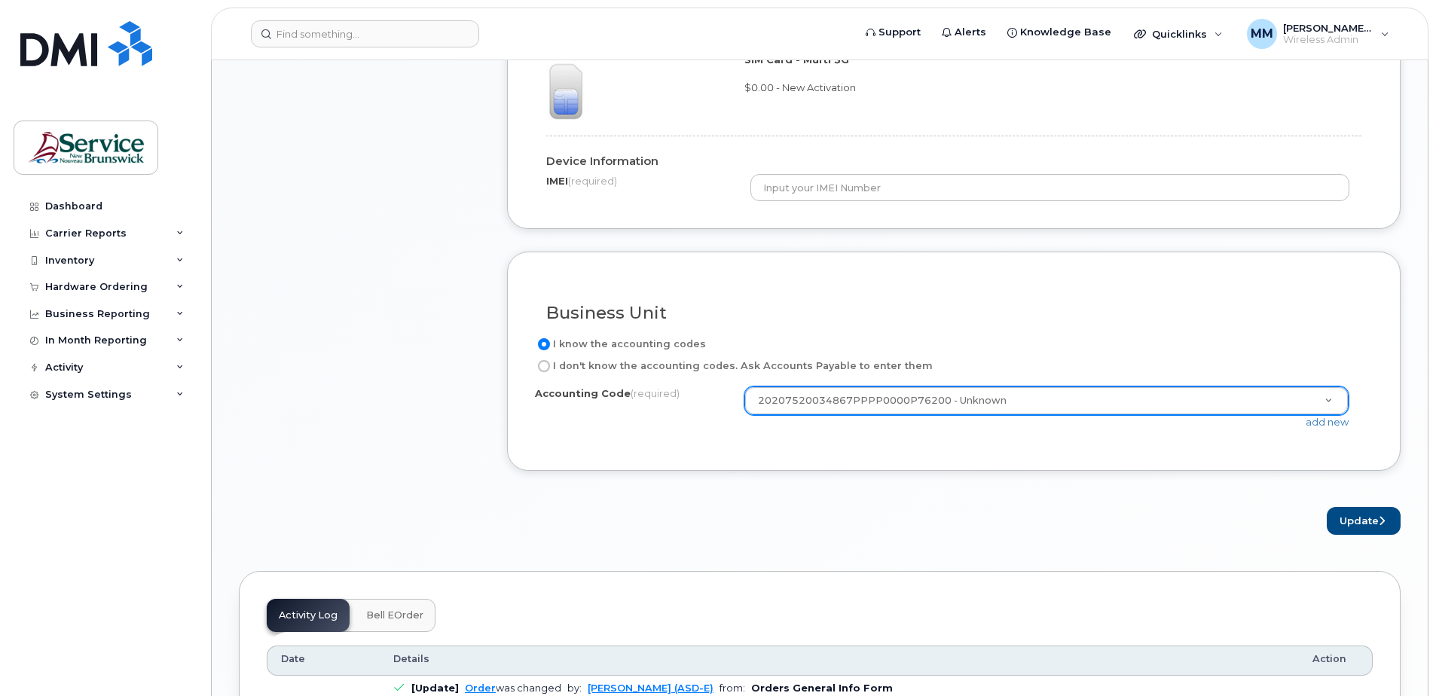
click at [827, 509] on div "Update" at bounding box center [954, 521] width 894 height 28
click at [1363, 520] on button "Update" at bounding box center [1364, 521] width 74 height 28
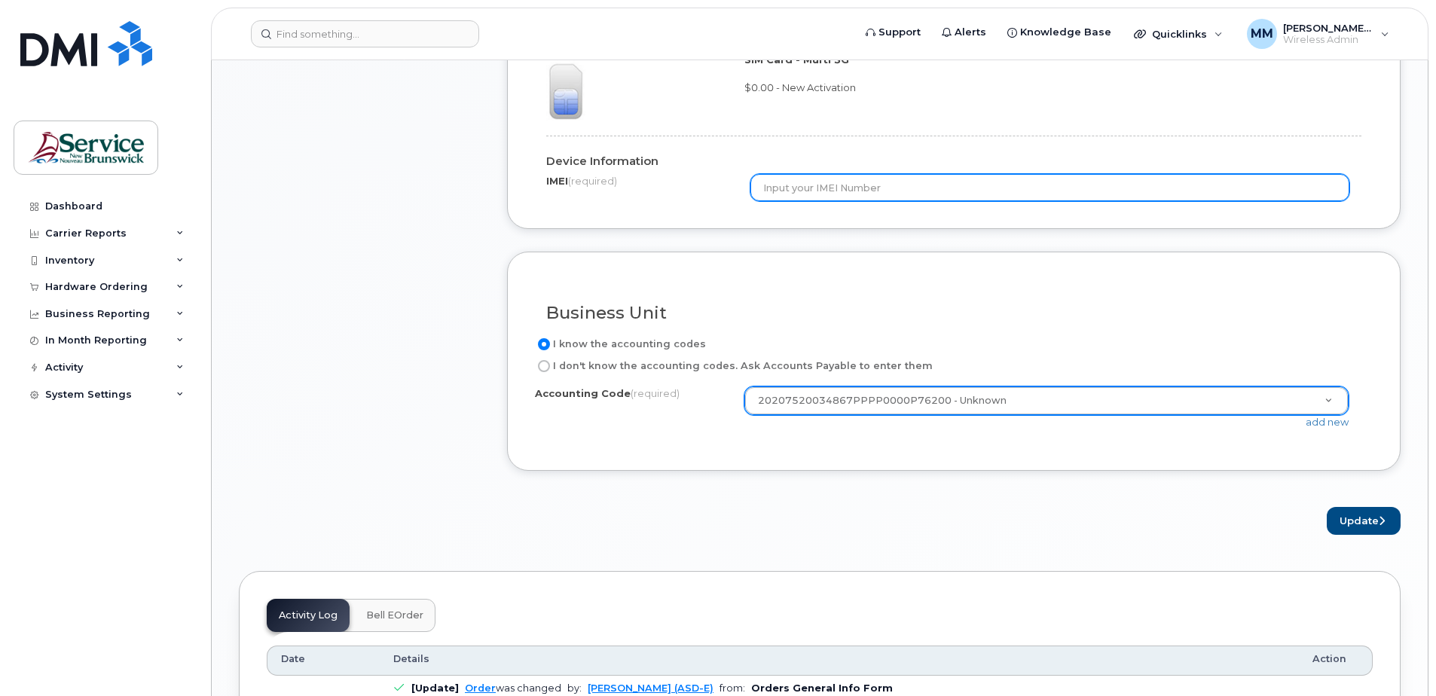
click at [853, 191] on input "text" at bounding box center [1051, 187] width 600 height 27
click at [790, 191] on input "351589736745305" at bounding box center [1051, 187] width 600 height 27
click at [818, 186] on input "351589736745305" at bounding box center [1051, 187] width 600 height 27
click at [842, 187] on input "351589736745305" at bounding box center [1051, 187] width 600 height 27
click at [886, 182] on input "351589736745305" at bounding box center [1051, 187] width 600 height 27
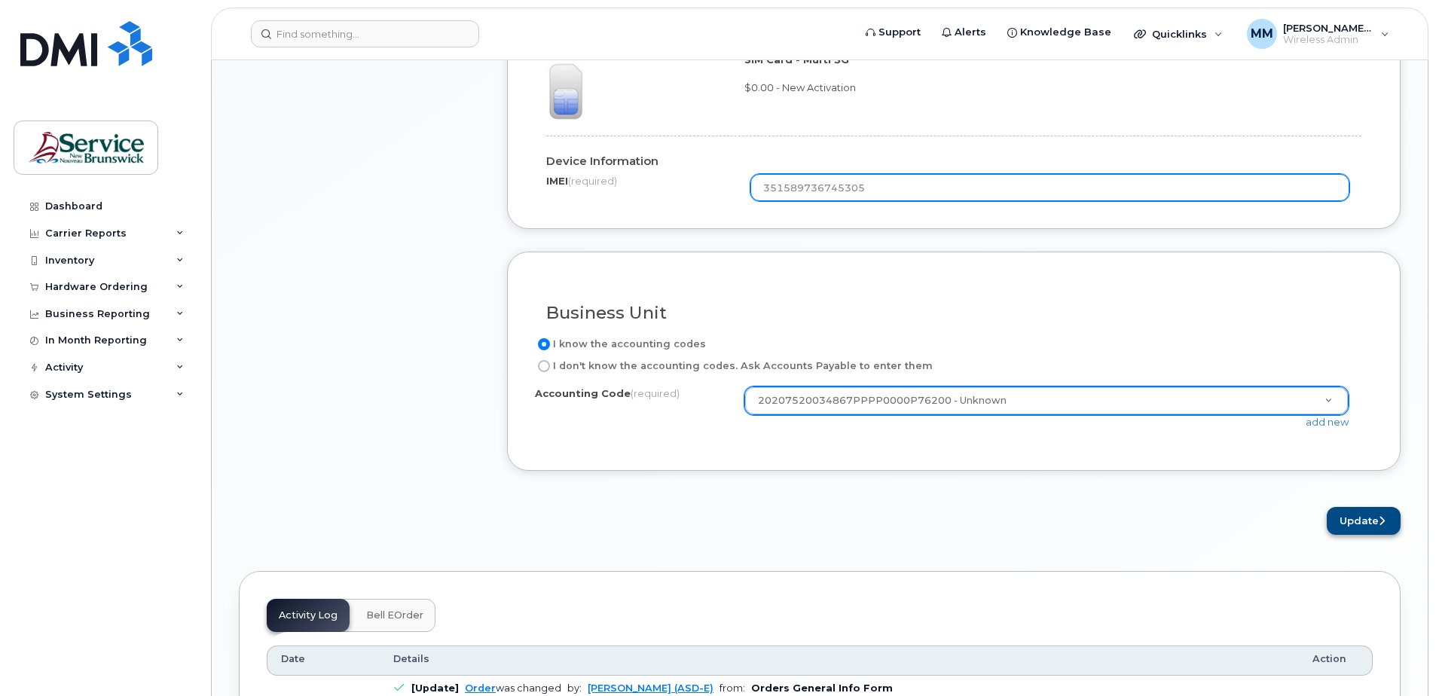
type input "351589736745305"
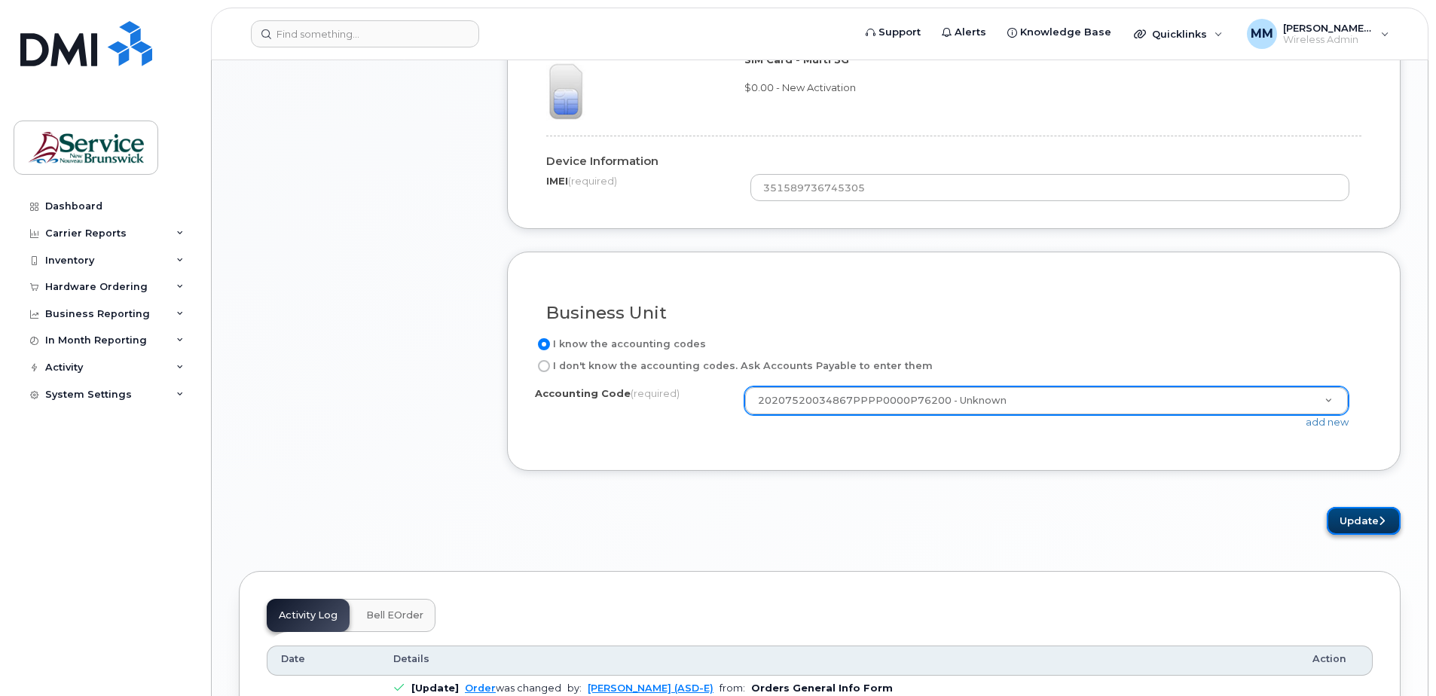
click at [1359, 525] on button "Update" at bounding box center [1364, 521] width 74 height 28
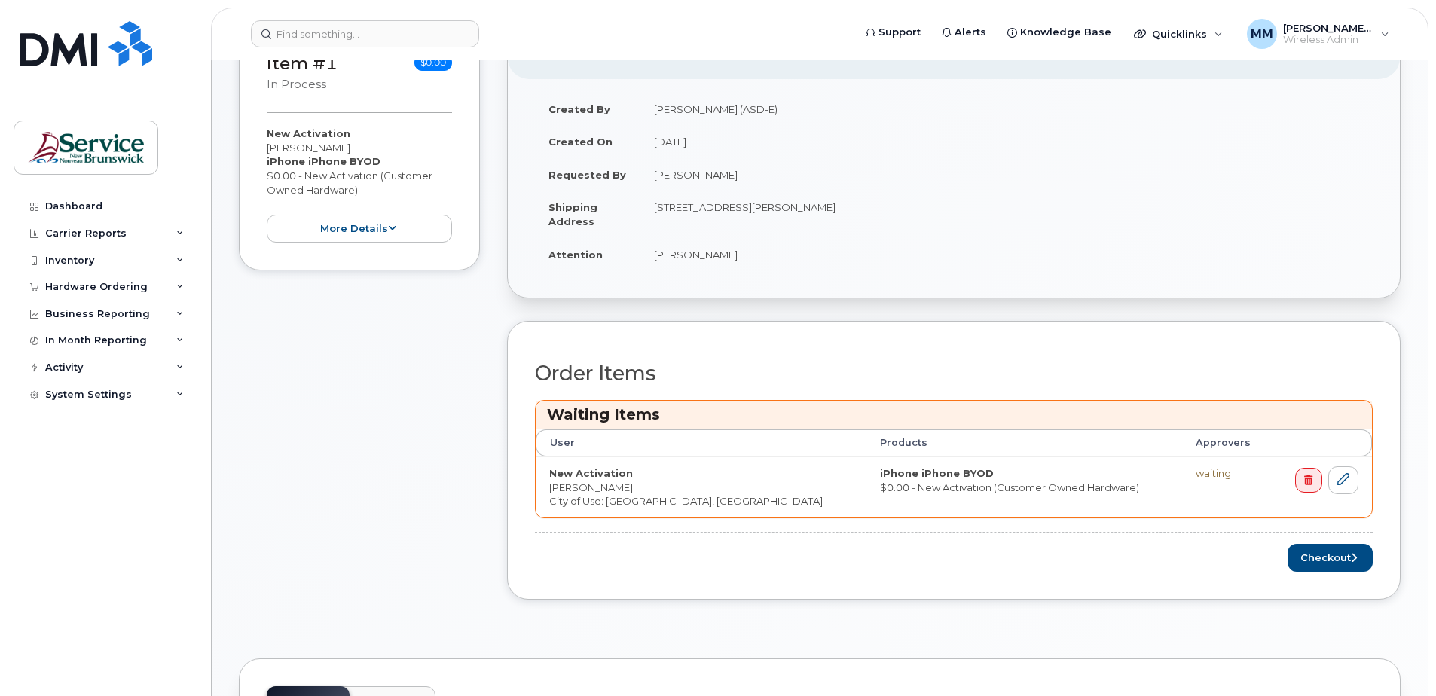
scroll to position [452, 0]
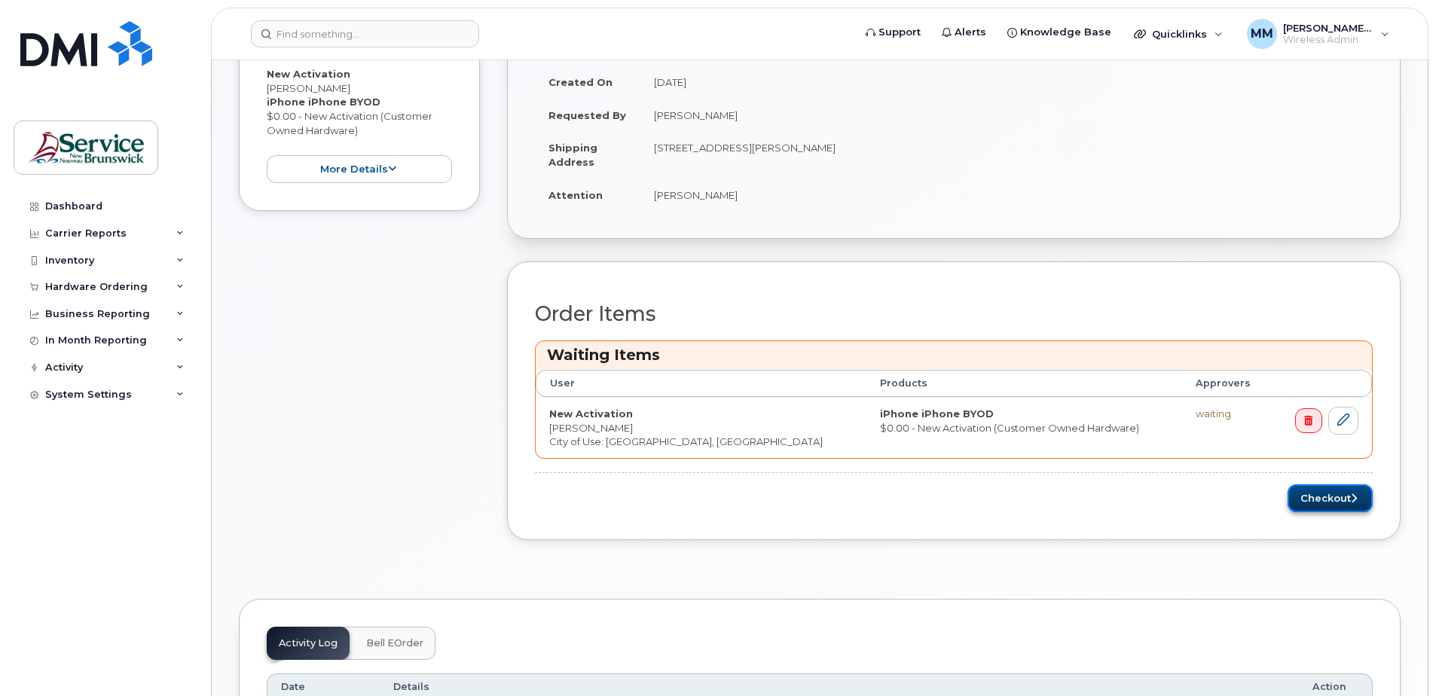
click at [1321, 498] on button "Checkout" at bounding box center [1330, 499] width 85 height 28
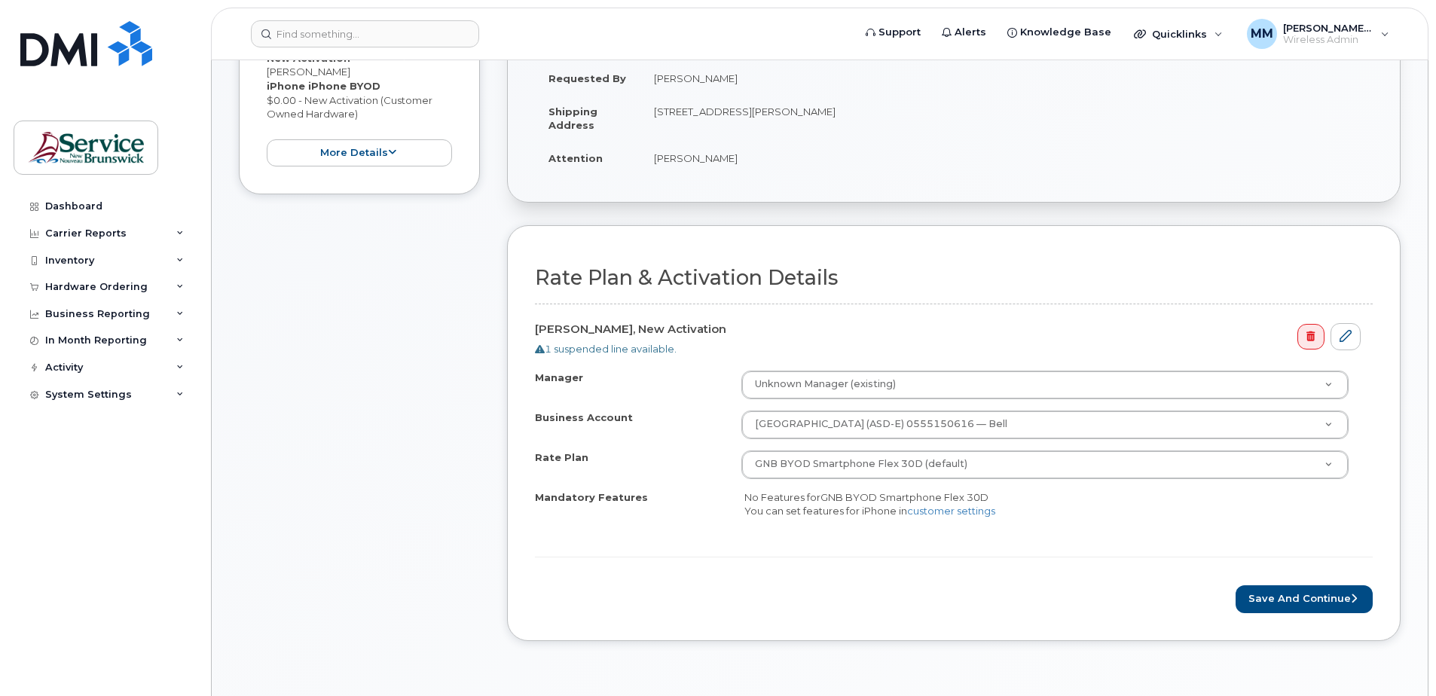
scroll to position [452, 0]
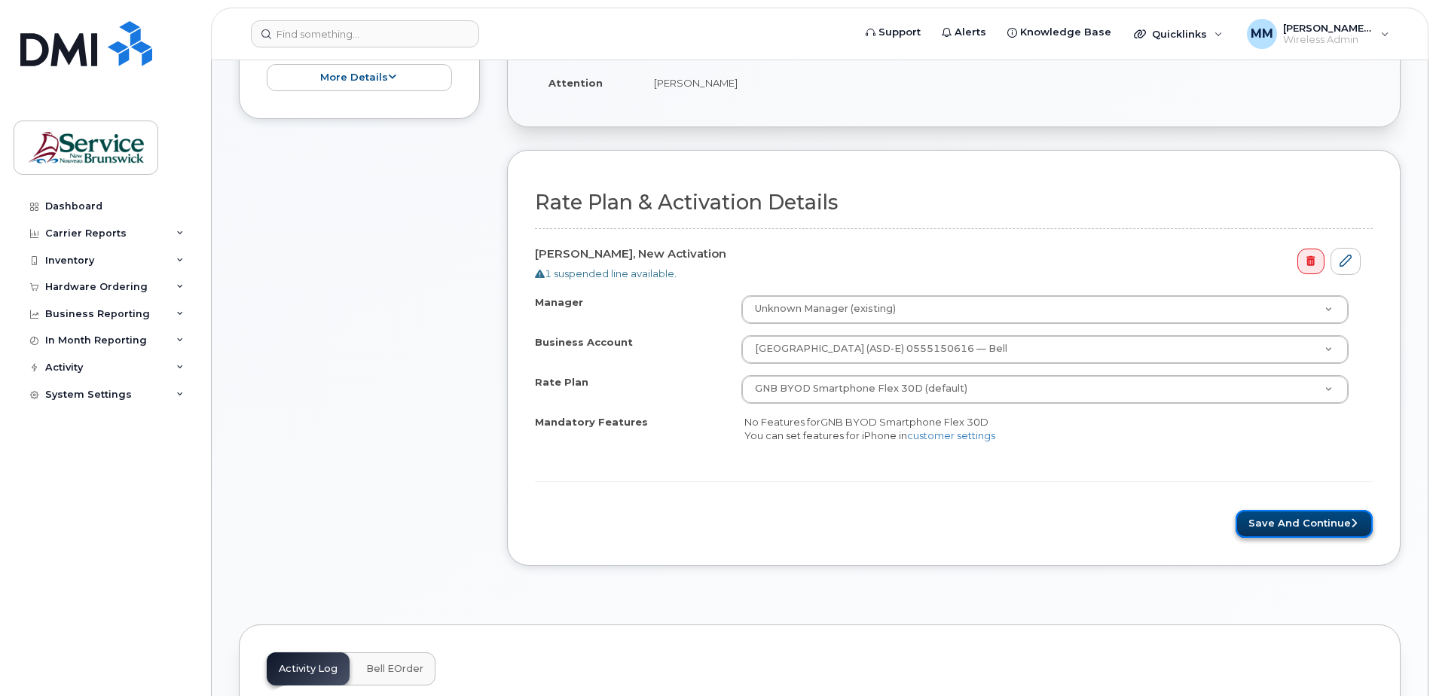
click at [1282, 528] on button "Save and Continue" at bounding box center [1304, 524] width 137 height 28
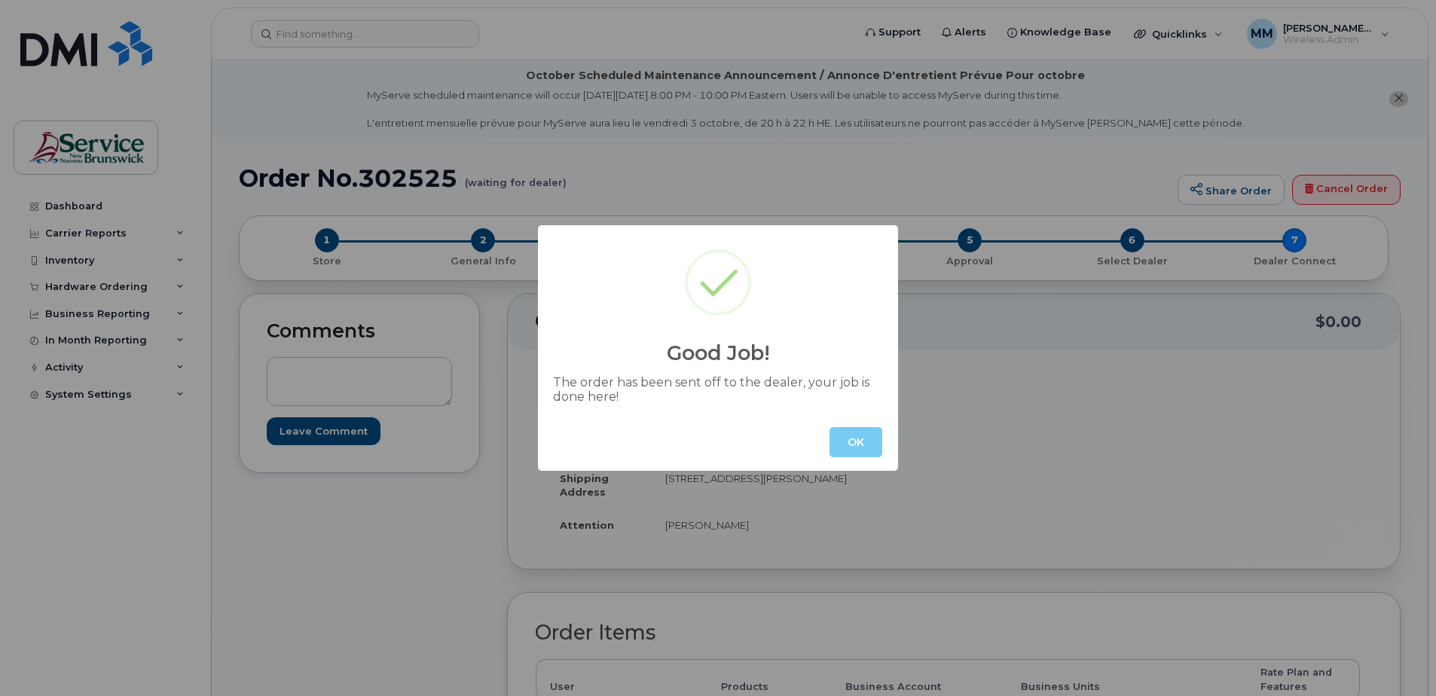
click at [854, 435] on button "OK" at bounding box center [856, 442] width 53 height 30
